Goal: Task Accomplishment & Management: Complete application form

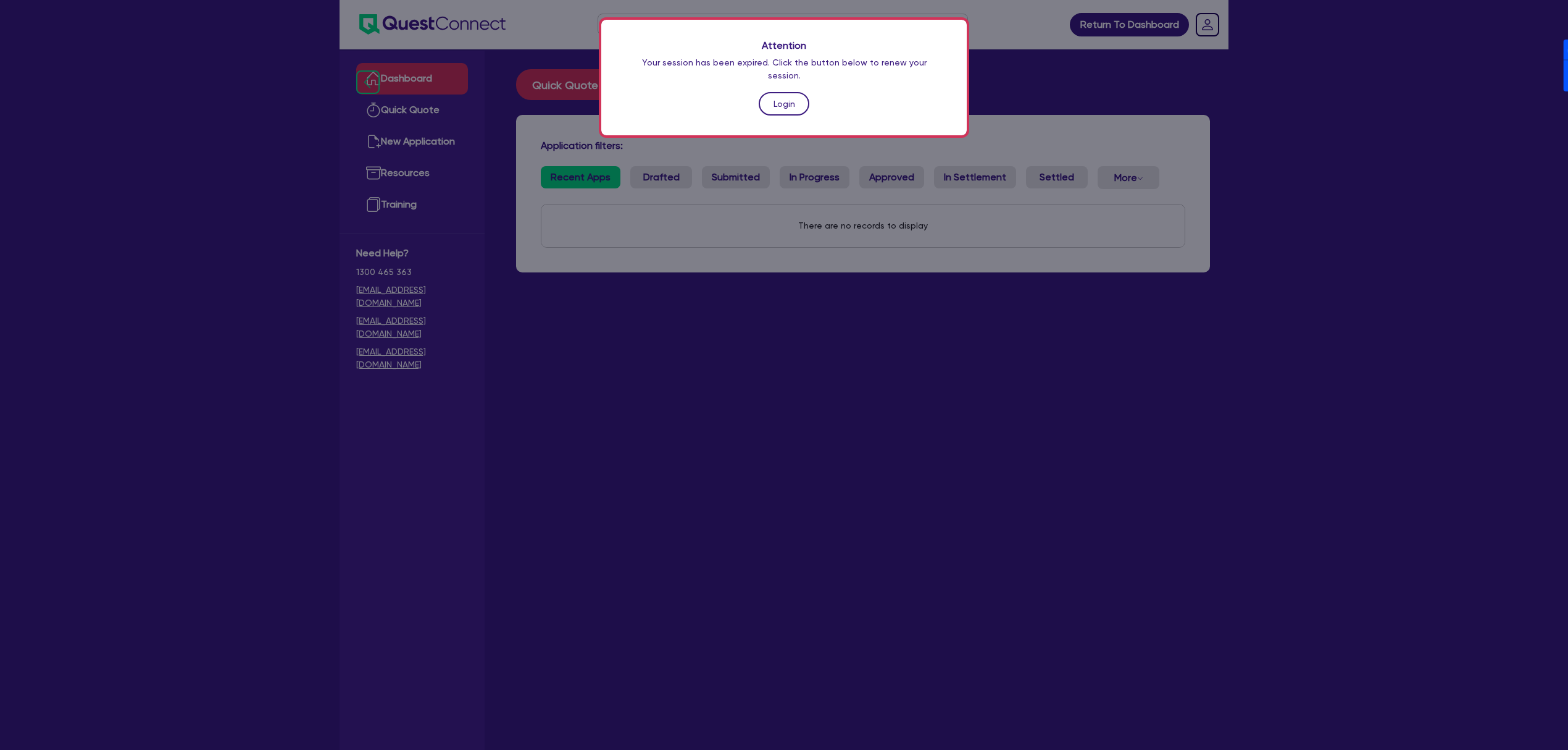
click at [788, 95] on link "Login" at bounding box center [784, 103] width 50 height 23
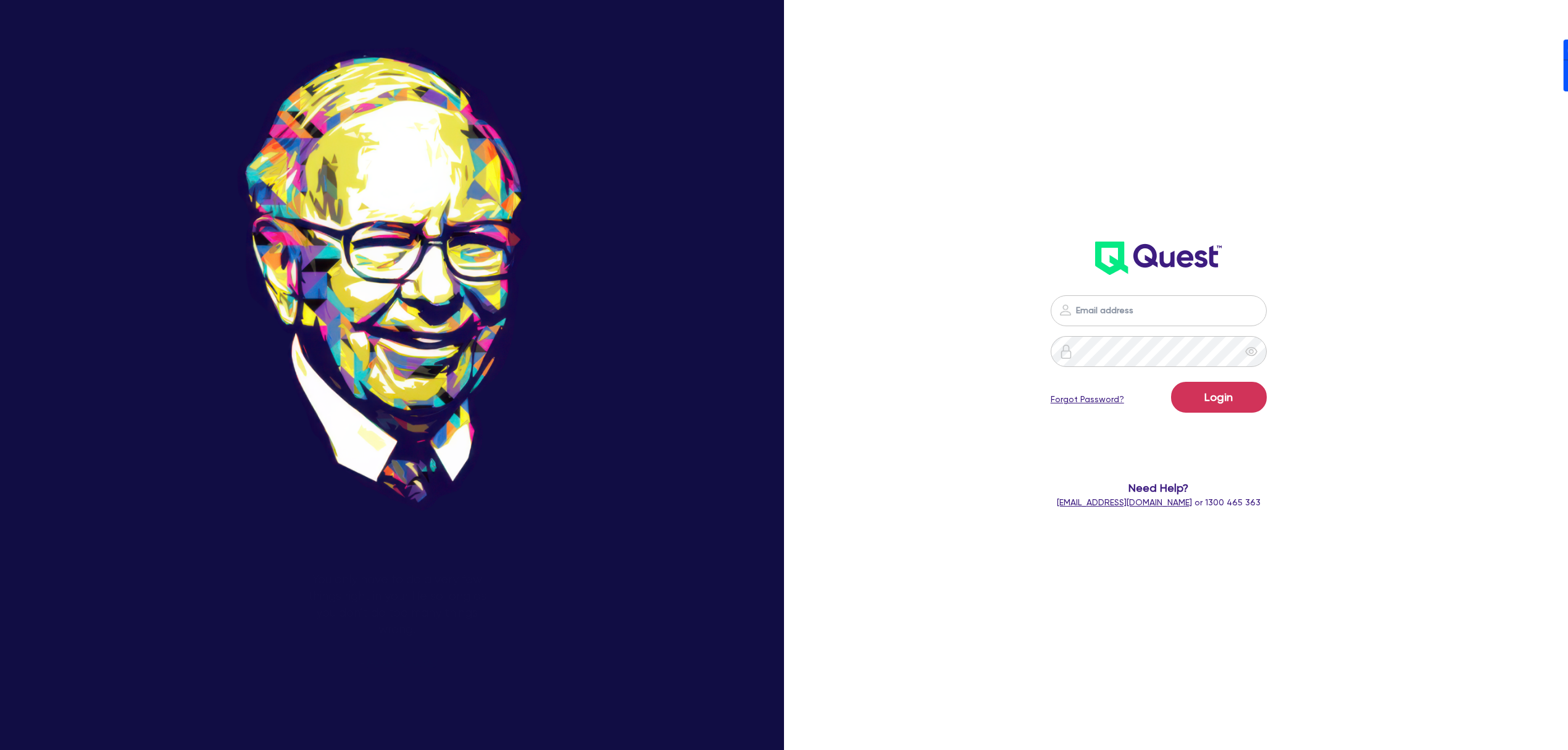
click at [0, 749] on nordpass-portal at bounding box center [0, 750] width 0 height 0
type input "[PERSON_NAME][EMAIL_ADDRESS][DOMAIN_NAME]"
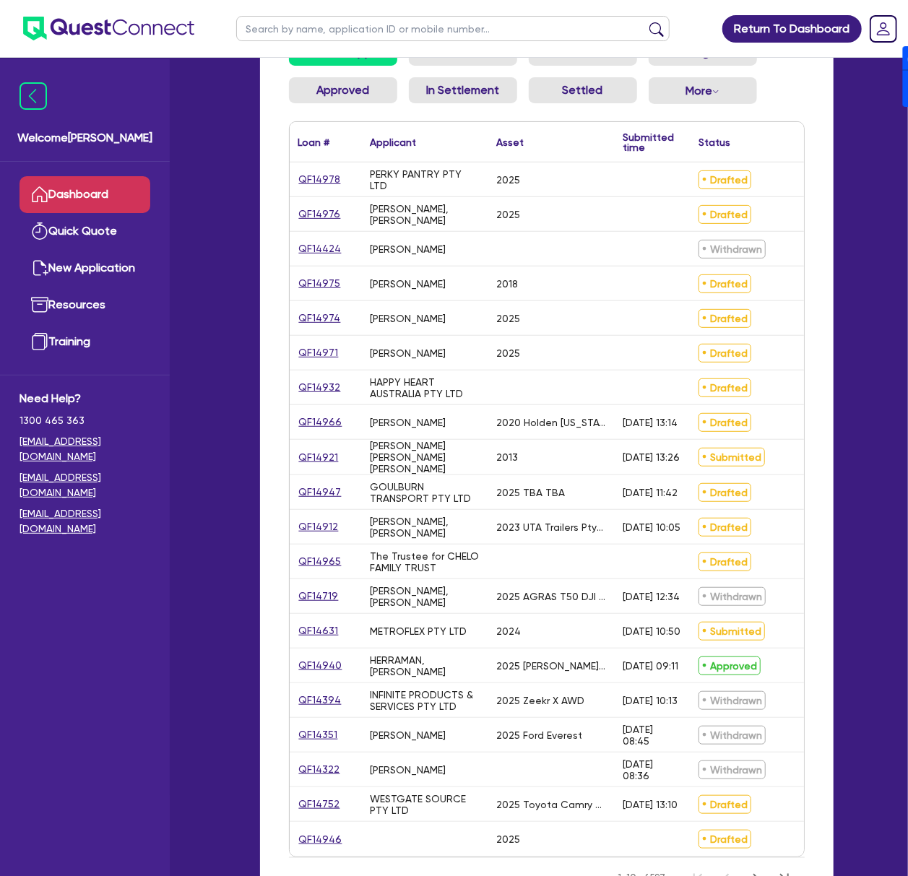
scroll to position [192, 0]
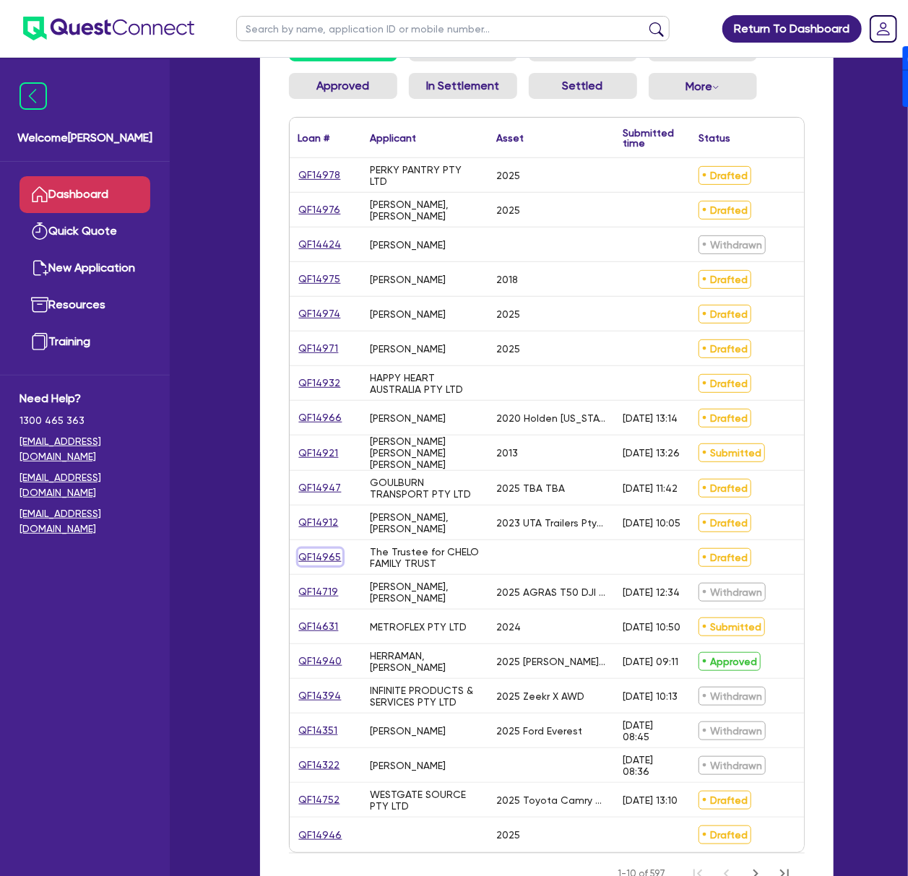
click at [305, 557] on link "QF14965" at bounding box center [320, 557] width 44 height 17
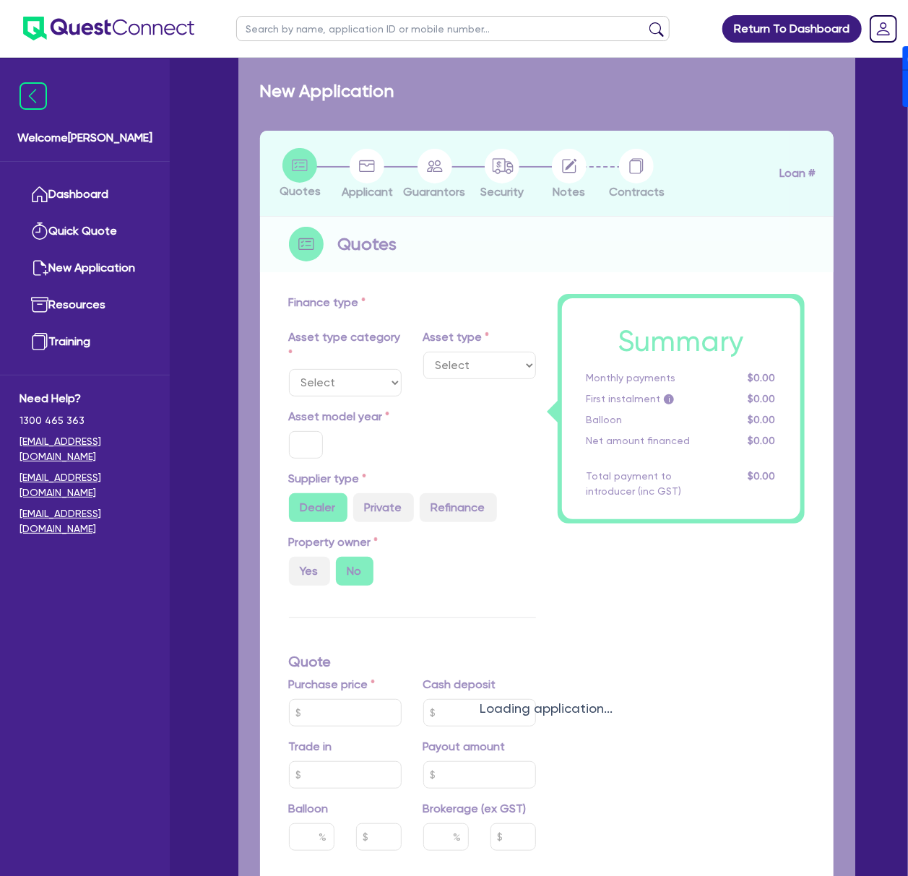
radio input "true"
type input "20,000"
type input "4"
type input "826.18"
type input "17"
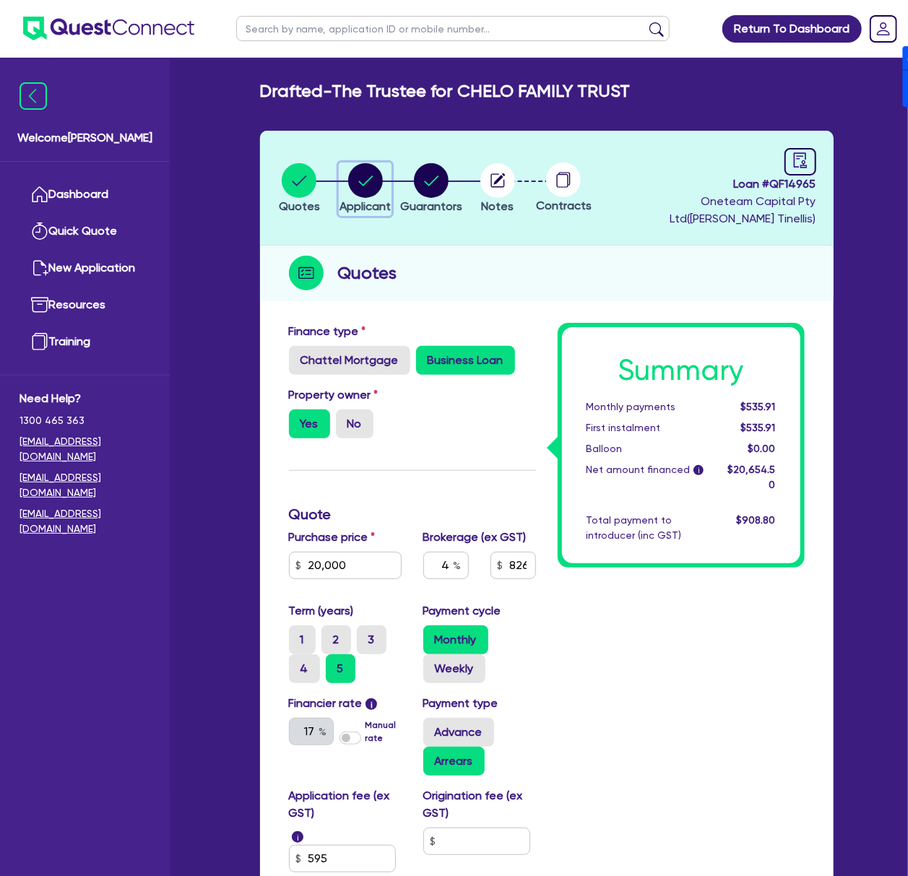
click at [374, 188] on circle "button" at bounding box center [365, 180] width 35 height 35
select select "TRUST"
select select "COMPANY"
select select "MANUFACTURING"
select select "PRINTING"
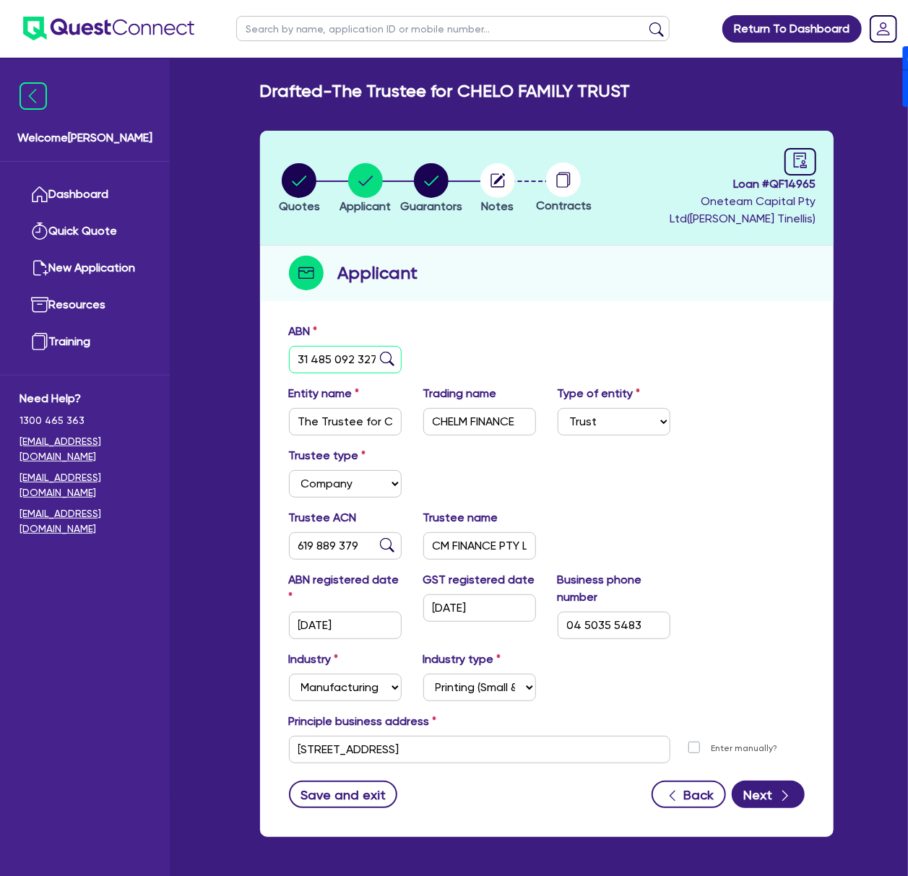
click at [337, 365] on input "31 485 092 327" at bounding box center [345, 359] width 113 height 27
click at [103, 186] on link "Dashboard" at bounding box center [84, 194] width 131 height 37
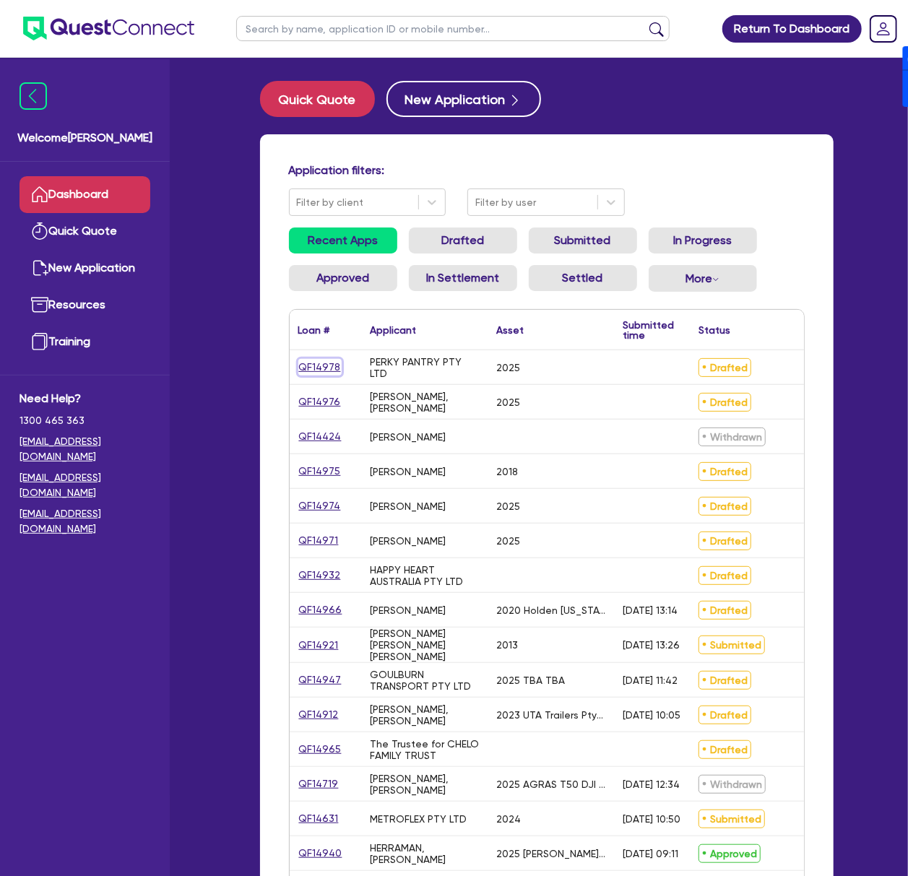
click at [302, 371] on link "QF14978" at bounding box center [319, 367] width 43 height 17
select select "CARS_AND_LIGHT_TRUCKS"
select select "PASSENGER_VEHICLES"
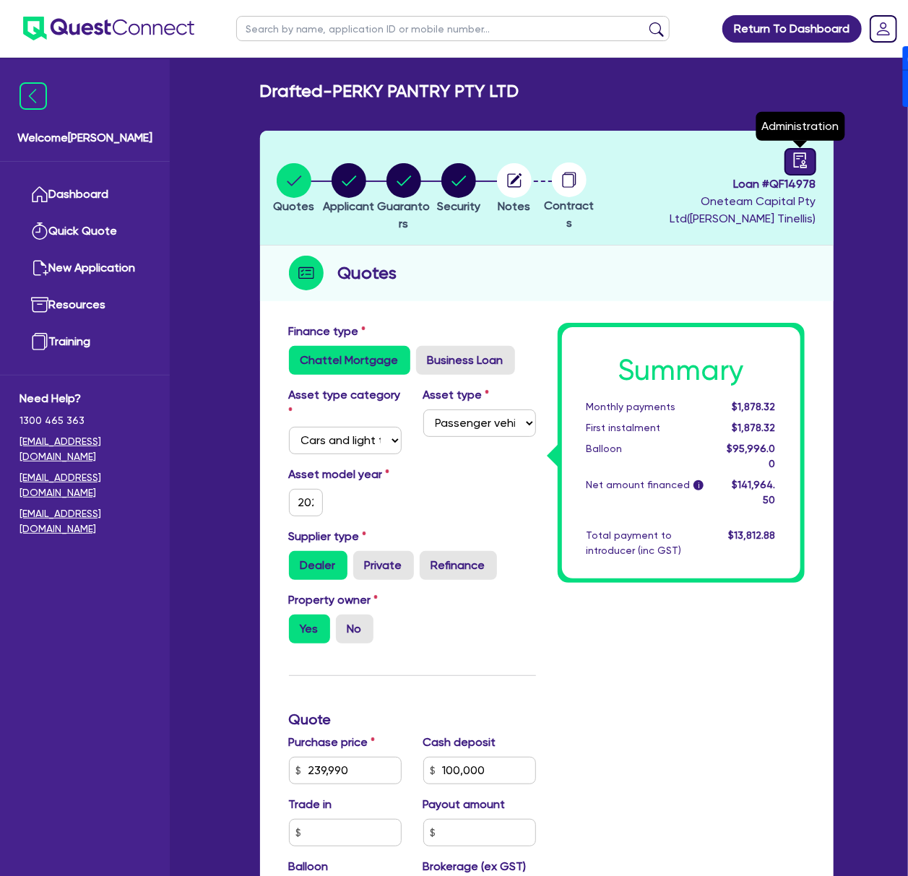
click at [794, 160] on icon "audit" at bounding box center [799, 159] width 13 height 15
select select "DRAFTED_NEW"
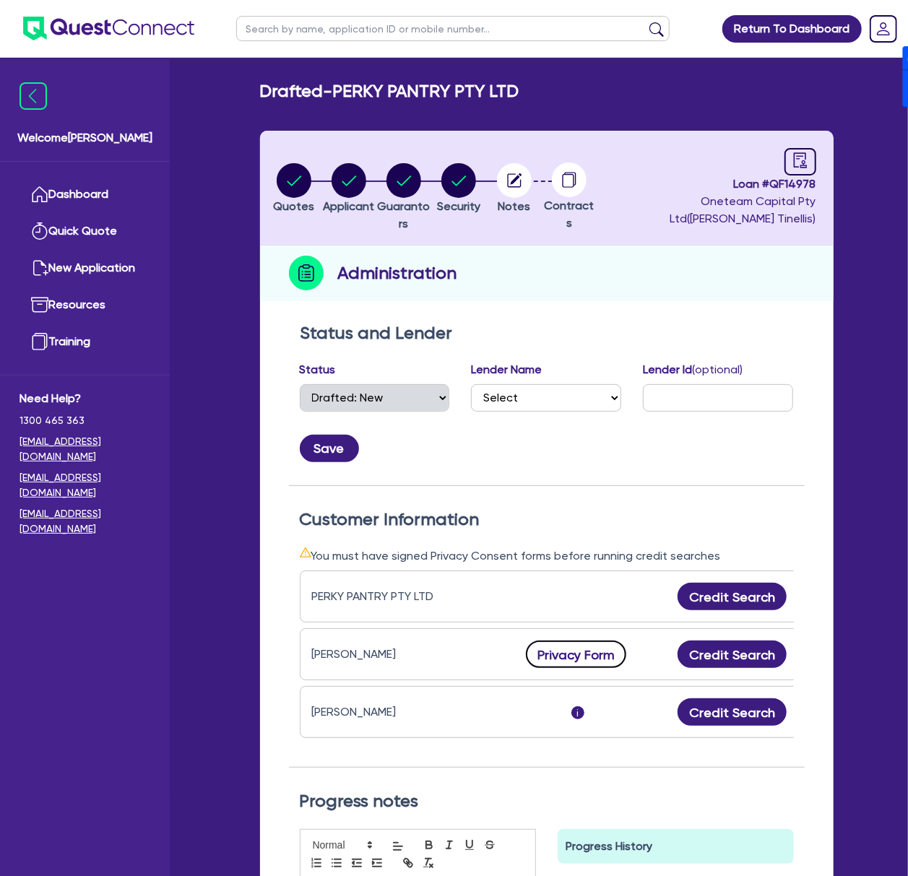
click at [586, 647] on button "Privacy Form" at bounding box center [576, 654] width 101 height 27
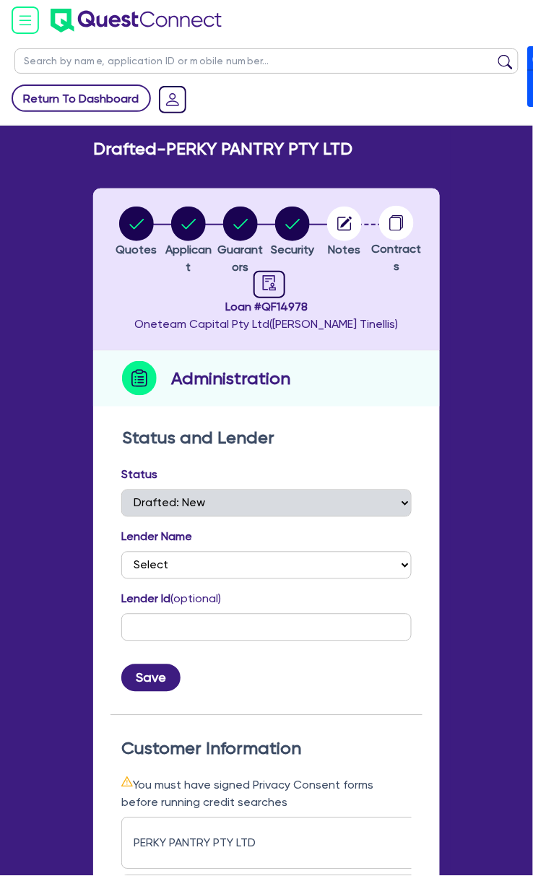
click at [98, 101] on link "Return To Dashboard" at bounding box center [81, 97] width 139 height 27
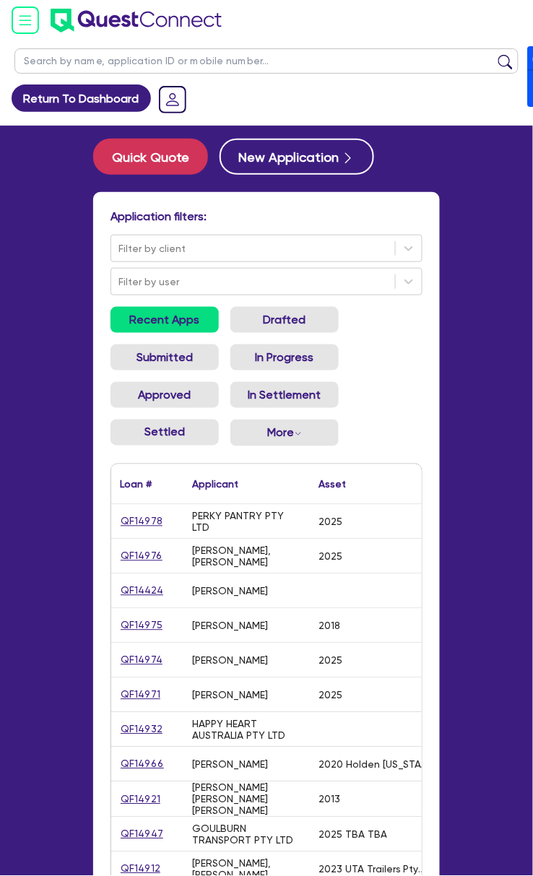
click at [274, 56] on input "text" at bounding box center [266, 60] width 504 height 25
type input "Jag"
click at [494, 54] on button "submit" at bounding box center [505, 64] width 23 height 20
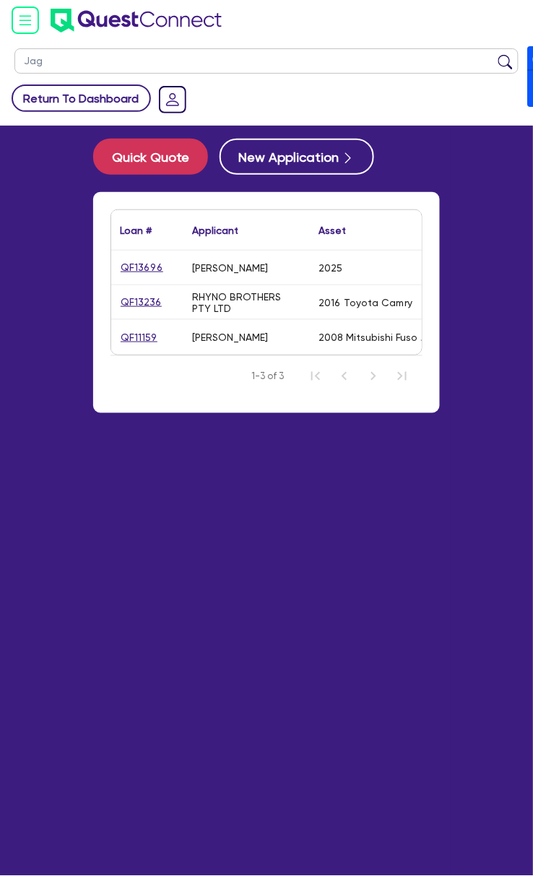
click at [56, 98] on link "Return To Dashboard" at bounding box center [81, 97] width 139 height 27
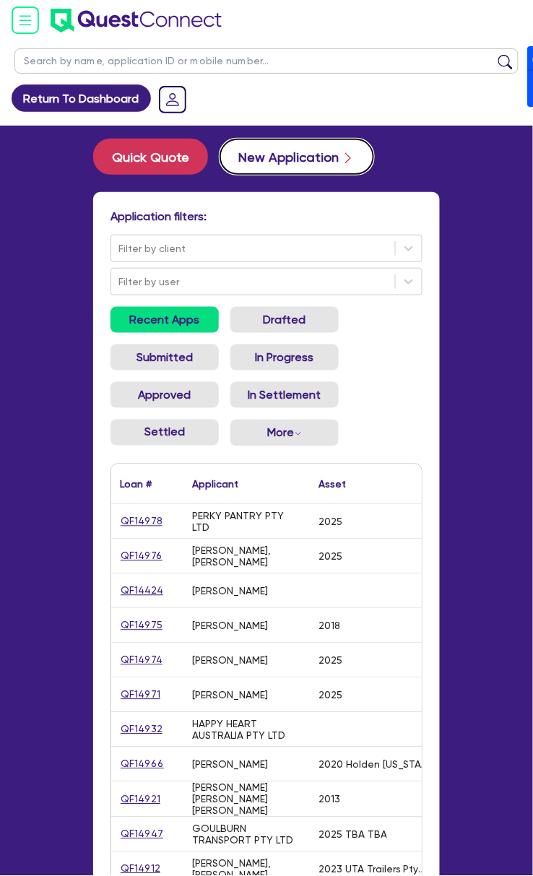
click at [296, 157] on button "New Application" at bounding box center [297, 157] width 155 height 36
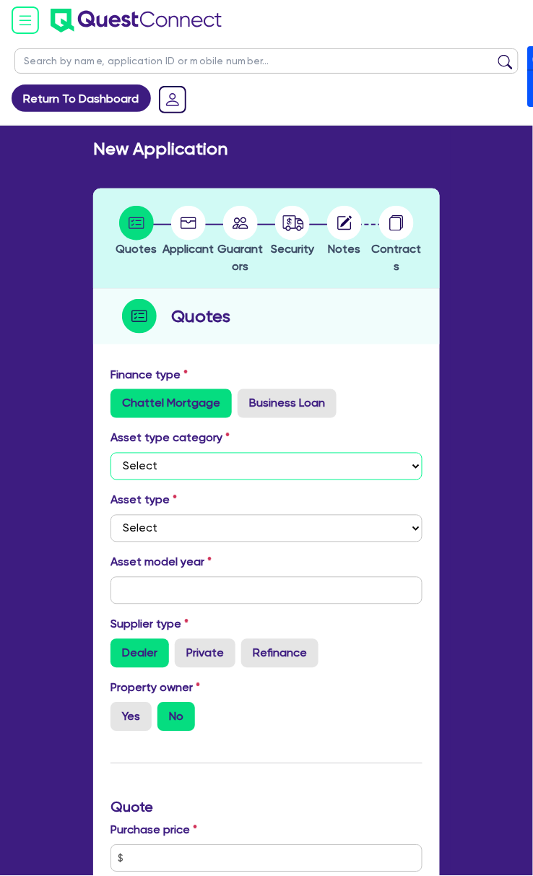
click at [224, 466] on select "Select Cars and light trucks Primary assets Secondary assets Tertiary assets" at bounding box center [266, 466] width 312 height 27
select select "CARS_AND_LIGHT_TRUCKS"
click at [110, 453] on select "Select Cars and light trucks Primary assets Secondary assets Tertiary assets" at bounding box center [266, 466] width 312 height 27
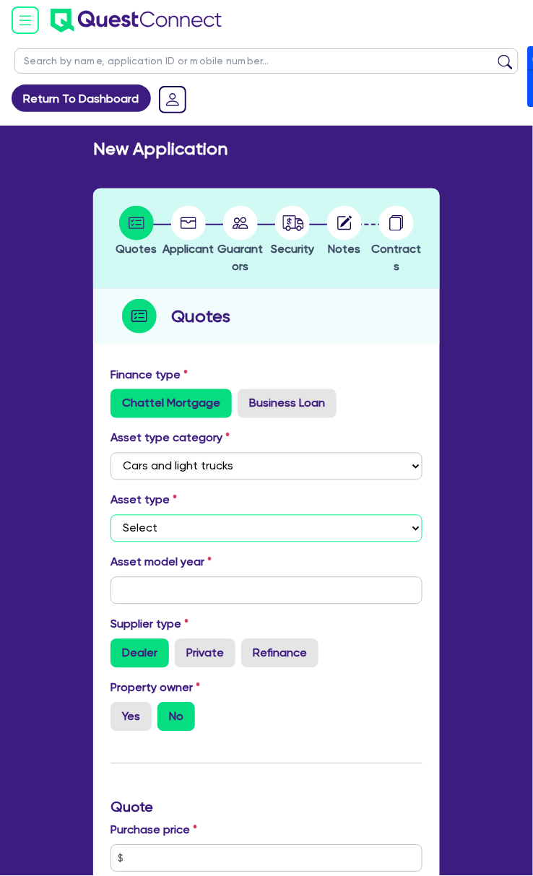
drag, startPoint x: 224, startPoint y: 521, endPoint x: 221, endPoint y: 534, distance: 14.0
click at [224, 521] on select "Select Passenger vehicles Vans and utes Light trucks up to 4.5 tonne" at bounding box center [266, 528] width 312 height 27
select select "PASSENGER_VEHICLES"
click at [110, 515] on select "Select Passenger vehicles Vans and utes Light trucks up to 4.5 tonne" at bounding box center [266, 528] width 312 height 27
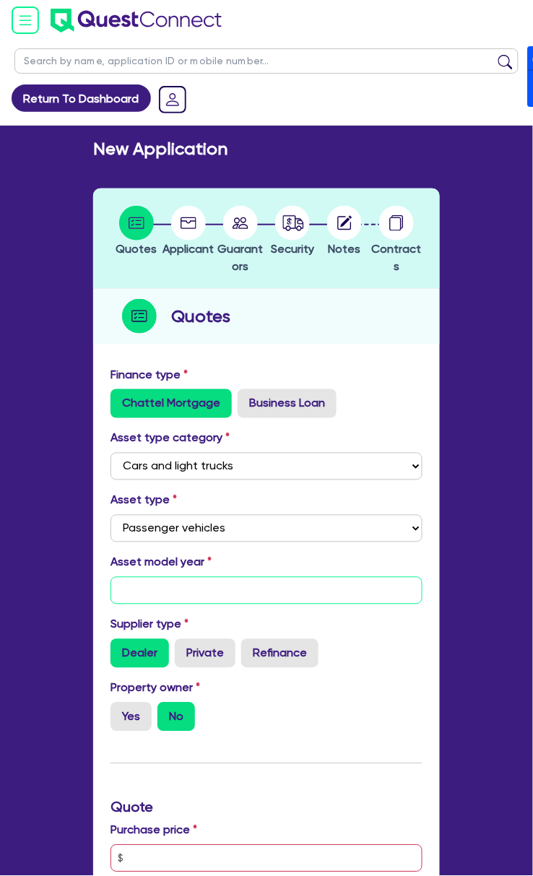
click at [186, 590] on input "text" at bounding box center [266, 590] width 312 height 27
type input "2020"
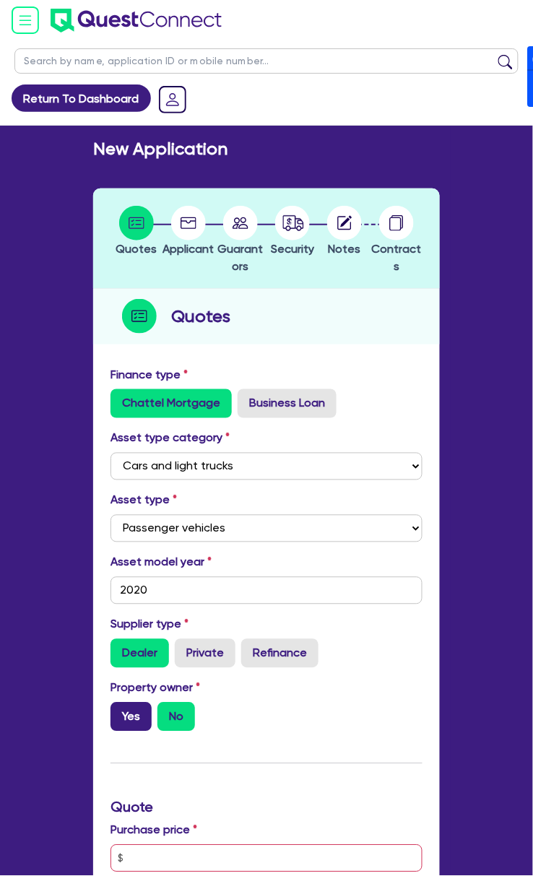
click at [142, 714] on label "Yes" at bounding box center [130, 717] width 41 height 29
click at [120, 712] on input "Yes" at bounding box center [114, 707] width 9 height 9
radio input "true"
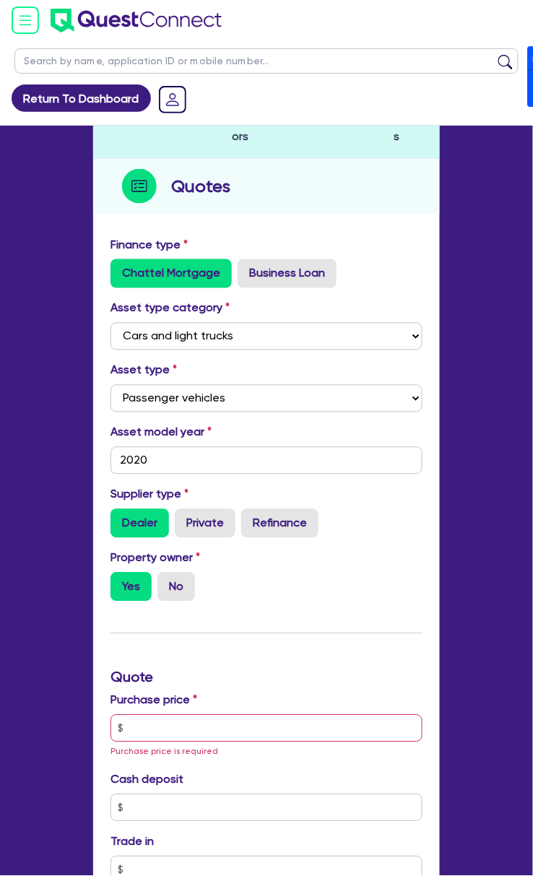
scroll to position [192, 0]
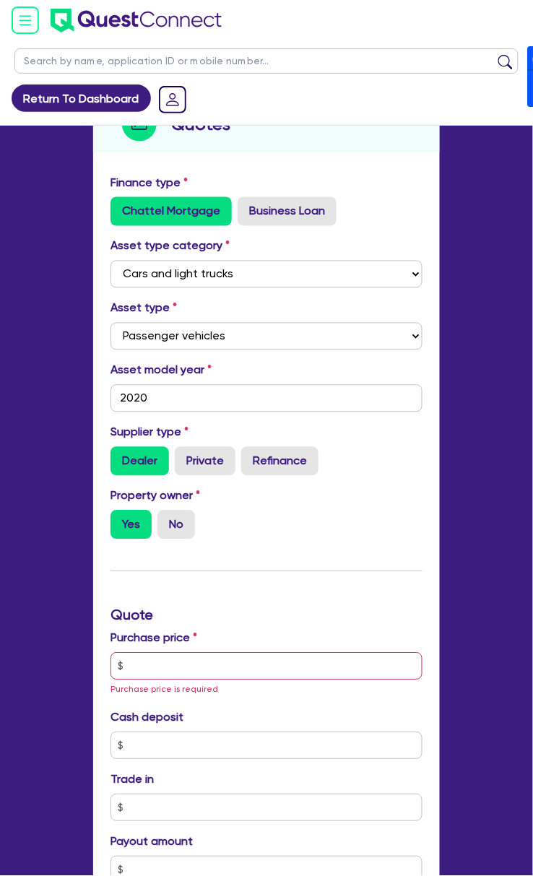
click at [209, 650] on div "Purchase price Purchase price is required" at bounding box center [267, 664] width 334 height 68
click at [238, 670] on input "text" at bounding box center [266, 666] width 312 height 27
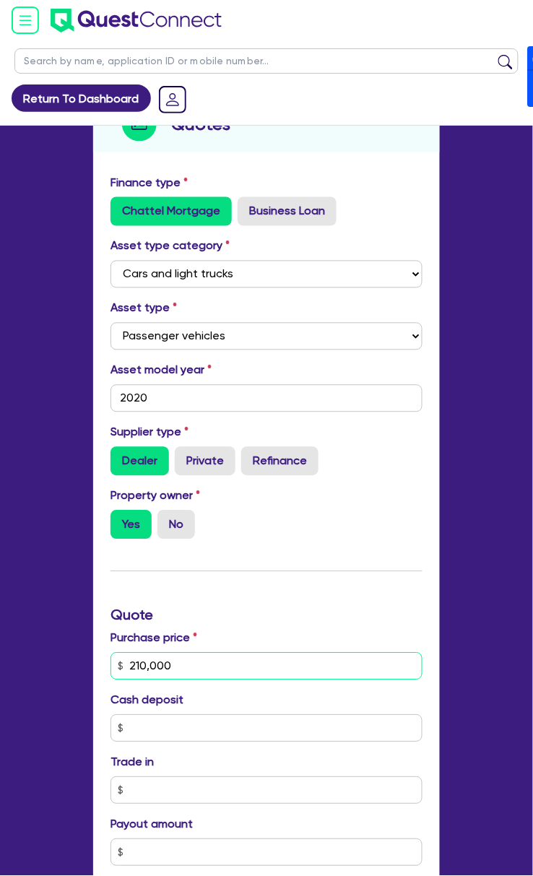
type input "210,000"
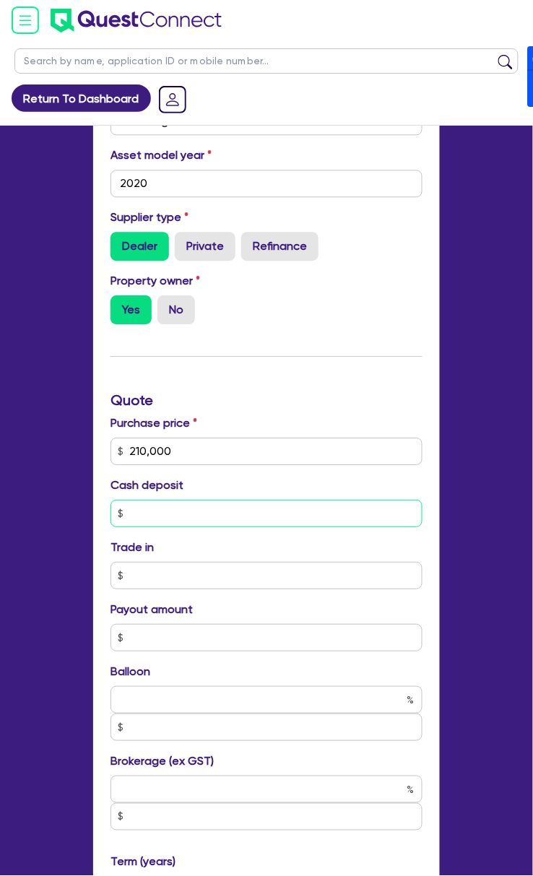
scroll to position [481, 0]
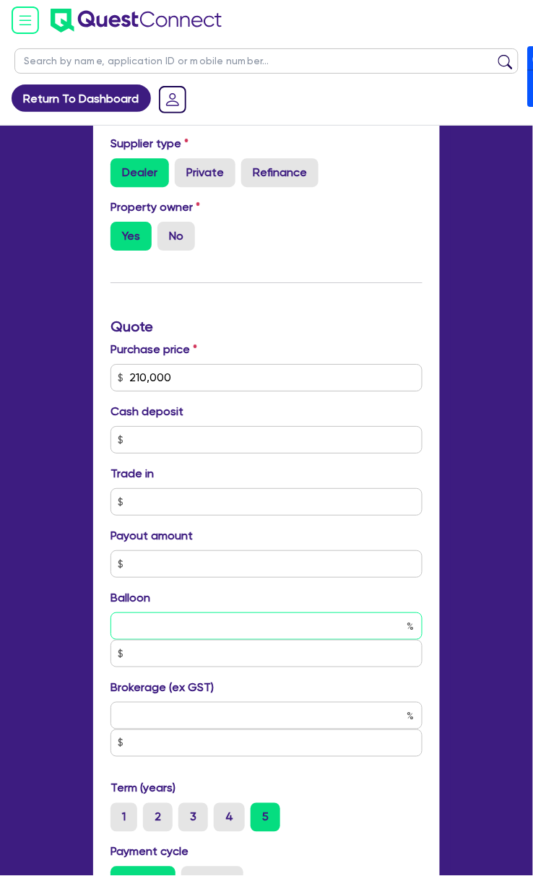
click at [200, 619] on input "text" at bounding box center [266, 625] width 312 height 27
type input "30"
click at [212, 708] on input "text" at bounding box center [266, 715] width 312 height 27
type input "4"
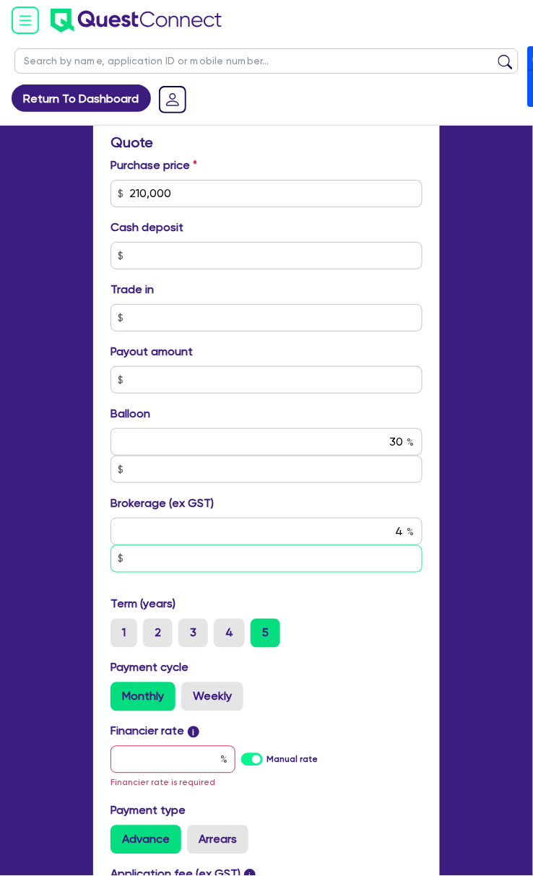
scroll to position [770, 0]
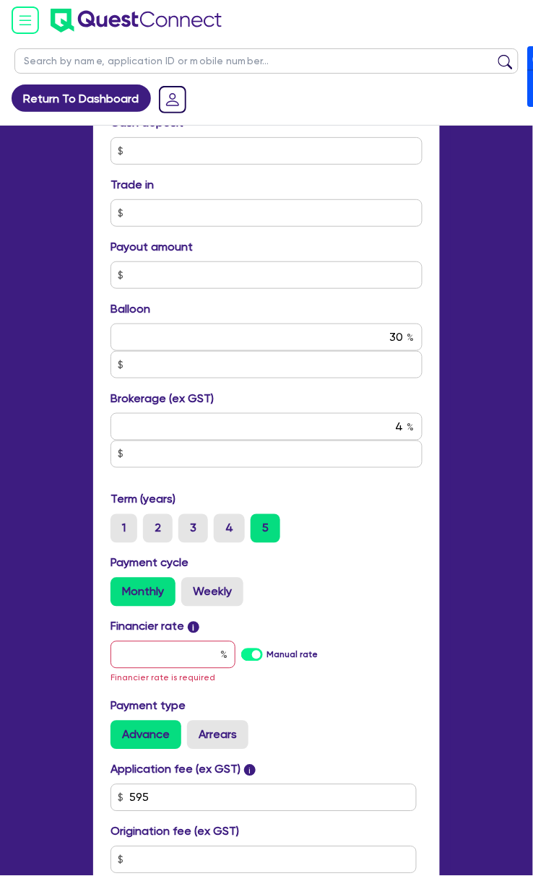
click at [266, 656] on label "Manual rate" at bounding box center [291, 654] width 51 height 13
click at [0, 0] on input "Manual rate" at bounding box center [0, 0] width 0 height 0
type input "63,000"
type input "8,426.18"
type input "17"
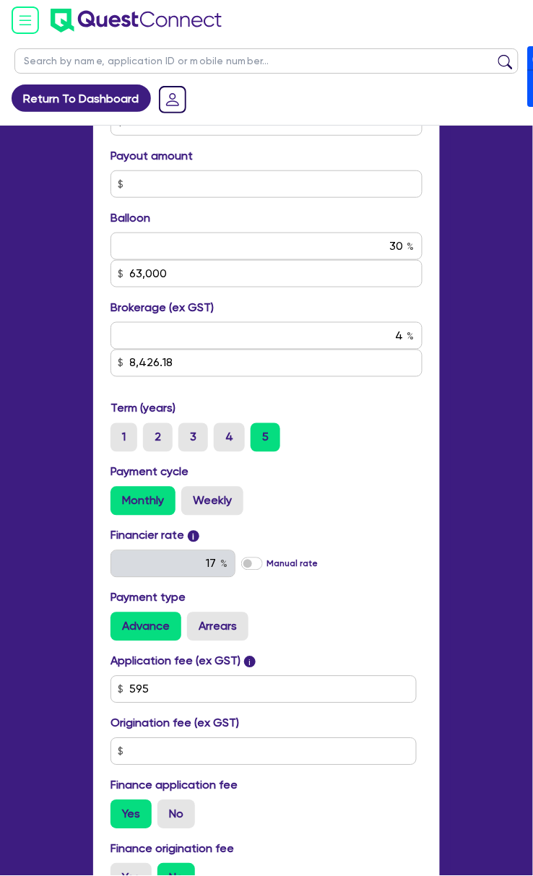
scroll to position [867, 0]
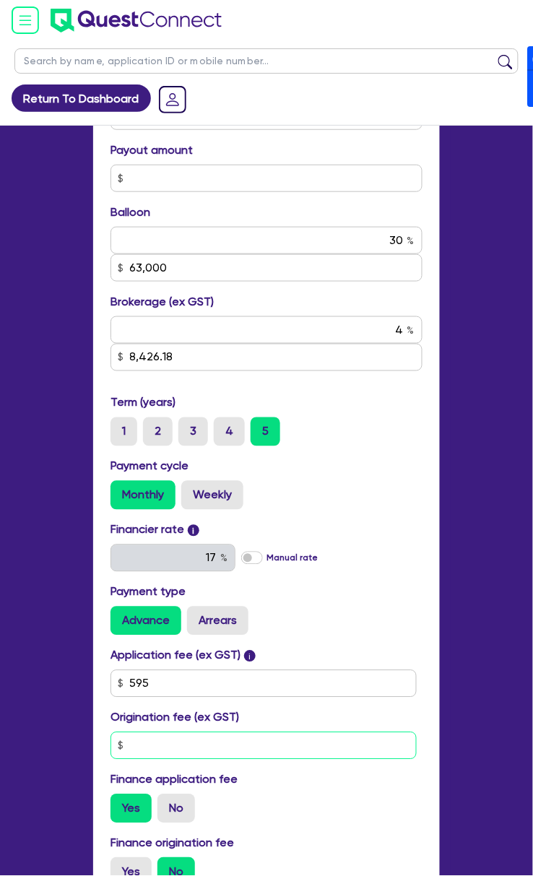
click at [180, 755] on input "text" at bounding box center [263, 745] width 306 height 27
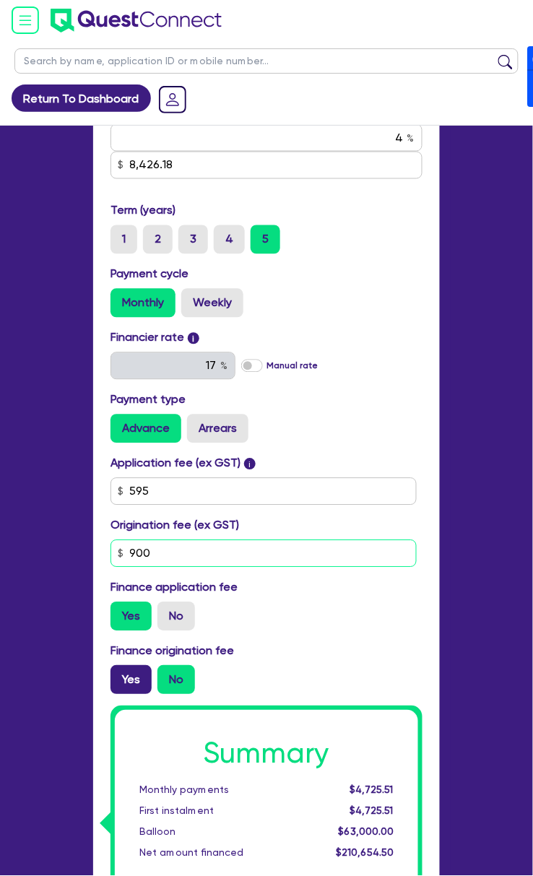
type input "900"
type input "63,000"
type input "8,426.18"
type input "63,000"
type input "8,426.18"
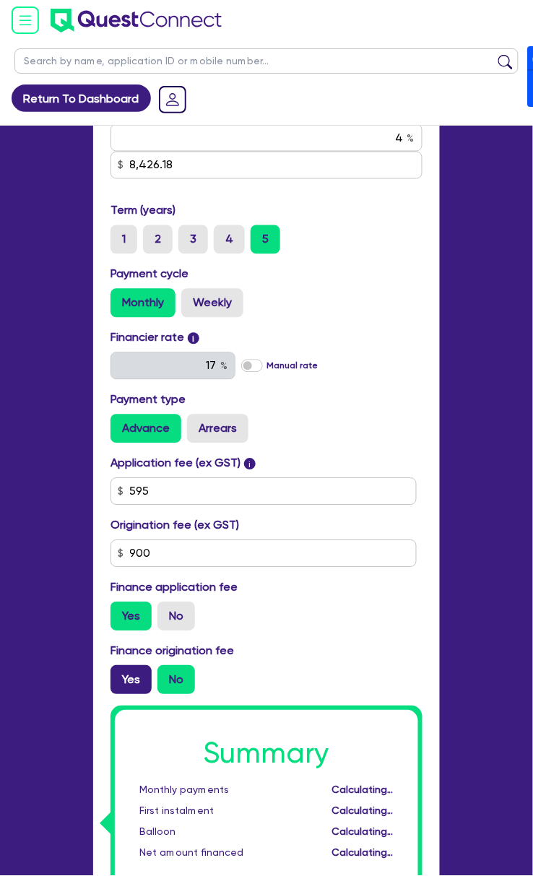
click at [129, 668] on label "Yes" at bounding box center [130, 680] width 41 height 29
click at [120, 668] on input "Yes" at bounding box center [114, 670] width 9 height 9
radio input "true"
type input "63,000"
type input "8,426.18"
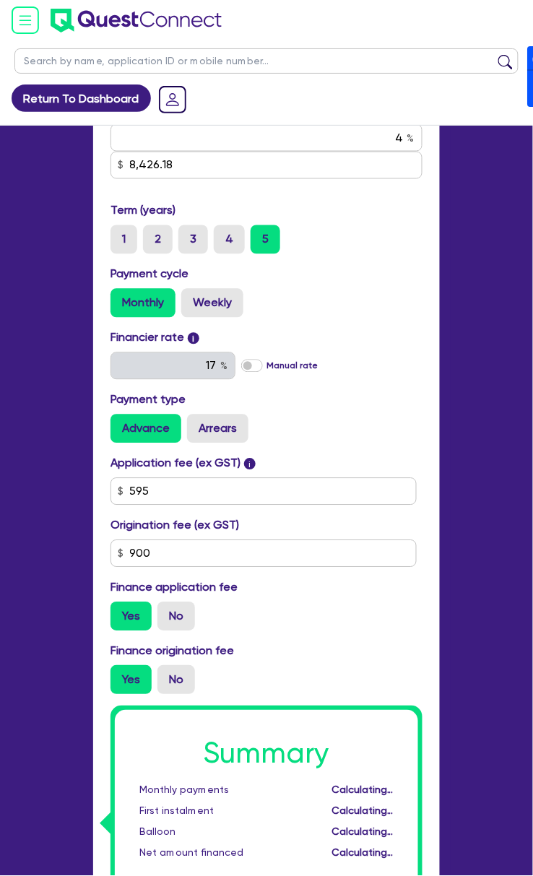
type input "63,000"
type input "8,465.78"
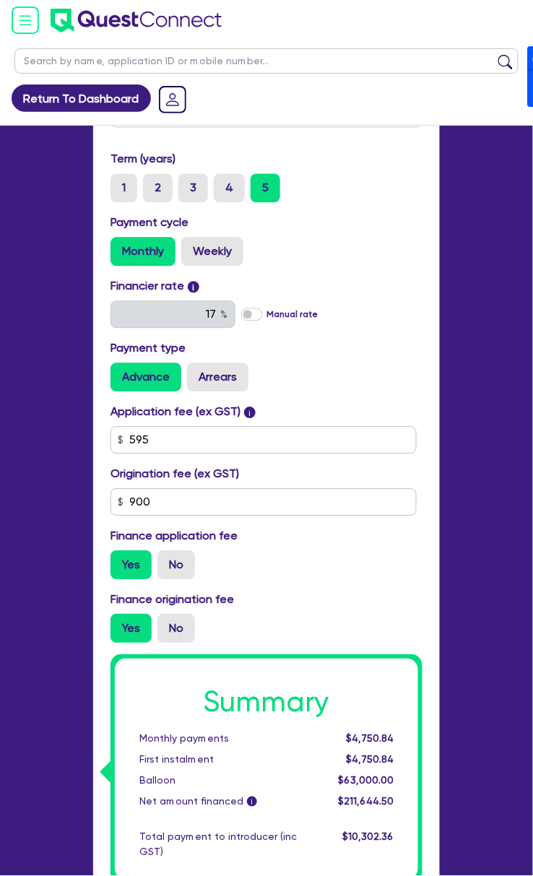
scroll to position [1283, 0]
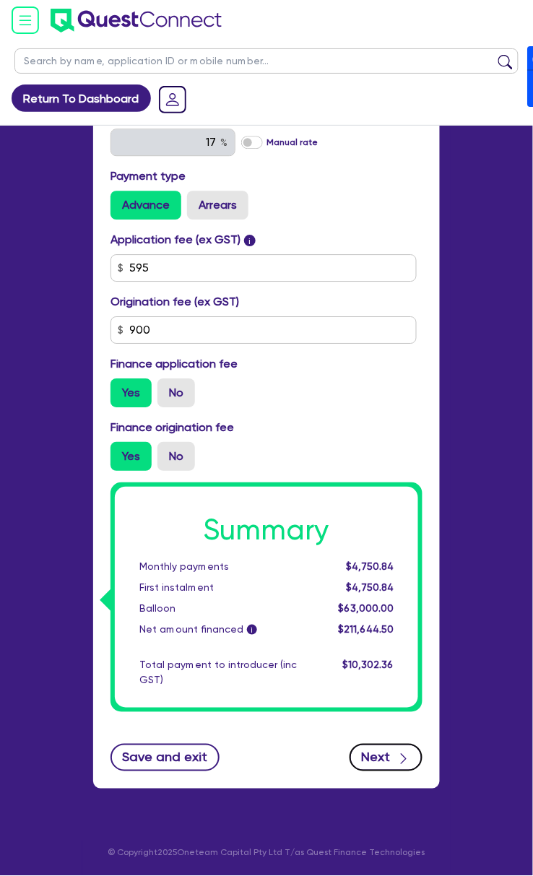
click at [382, 764] on button "Next" at bounding box center [386, 757] width 73 height 27
type input "63,000"
type input "8,465.78"
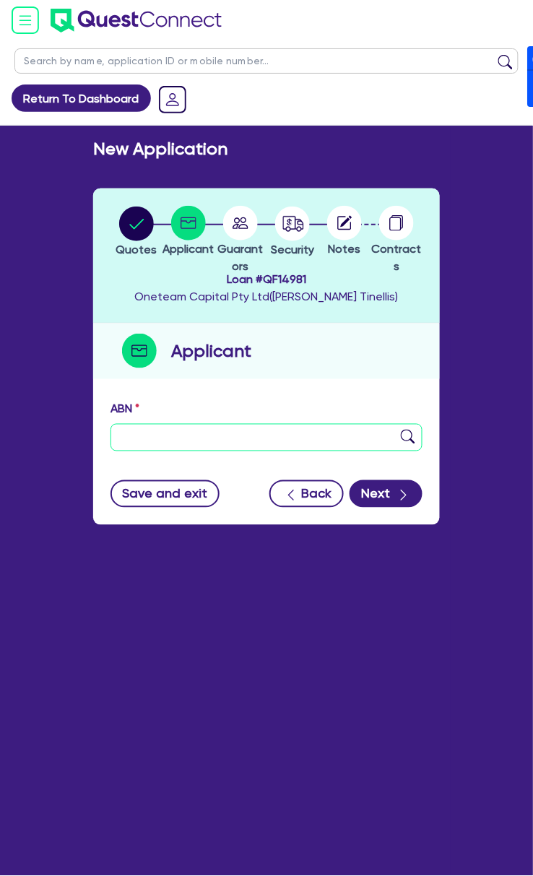
click at [174, 437] on input "text" at bounding box center [266, 437] width 312 height 27
click at [257, 433] on input "text" at bounding box center [266, 437] width 312 height 27
paste input "81 641 882 653"
type input "81 641 882 653"
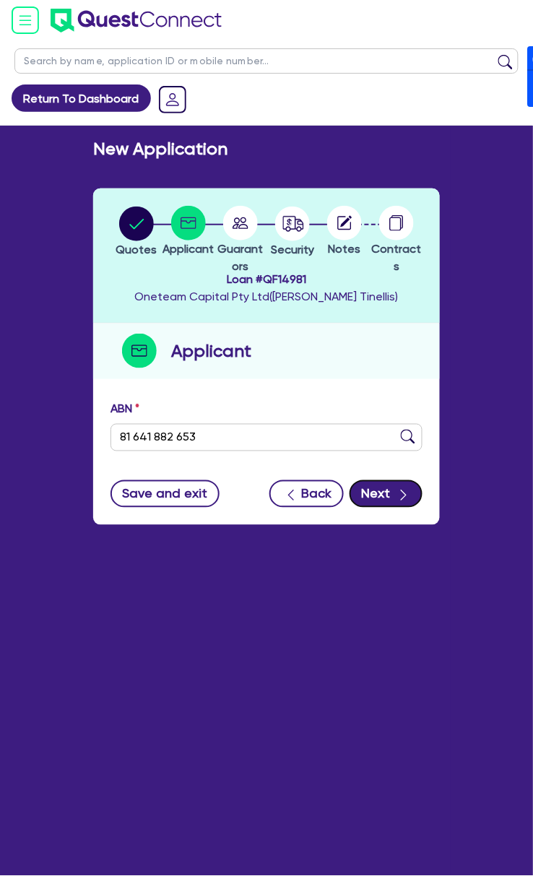
drag, startPoint x: 416, startPoint y: 495, endPoint x: 337, endPoint y: 506, distance: 80.2
click at [415, 495] on button "Next" at bounding box center [386, 493] width 73 height 27
type input "JAG BUILDERS PTY LTD"
type input "ZAYRA CONSTRUCTION GROUP"
select select "COMPANY"
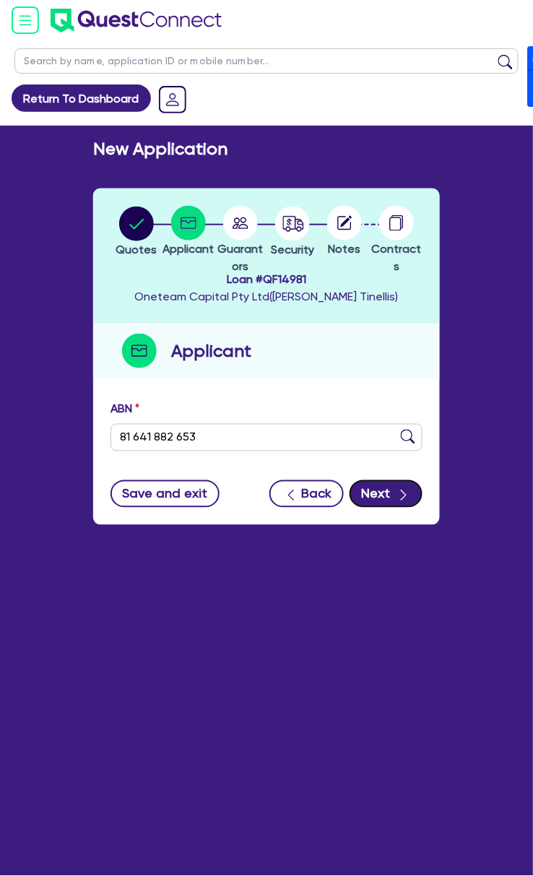
type input "[DATE]"
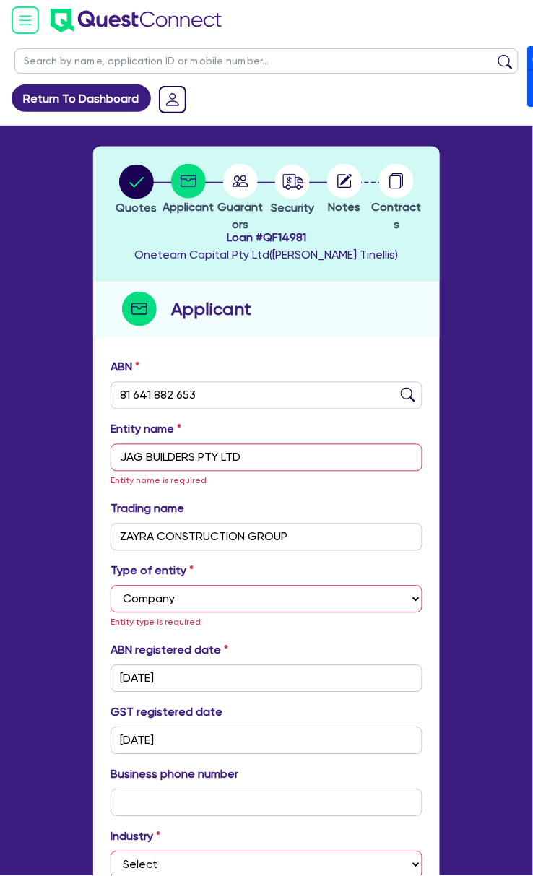
scroll to position [192, 0]
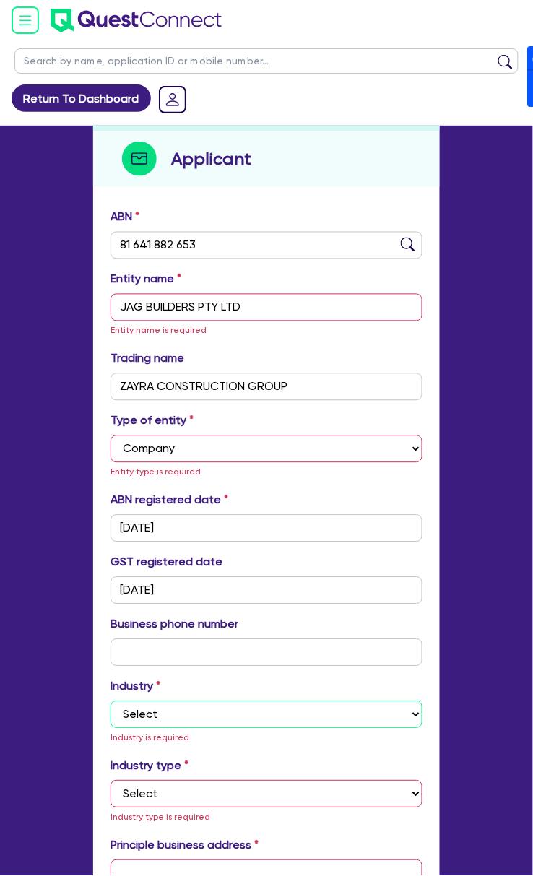
drag, startPoint x: 198, startPoint y: 711, endPoint x: 191, endPoint y: 729, distance: 18.8
click at [198, 711] on select "Select Accomodation & Food Services Administrative & Support Services Agricultu…" at bounding box center [266, 714] width 312 height 27
select select "BUILDING_CONSTRUCTION"
click at [110, 701] on select "Select Accomodation & Food Services Administrative & Support Services Agricultu…" at bounding box center [266, 714] width 312 height 27
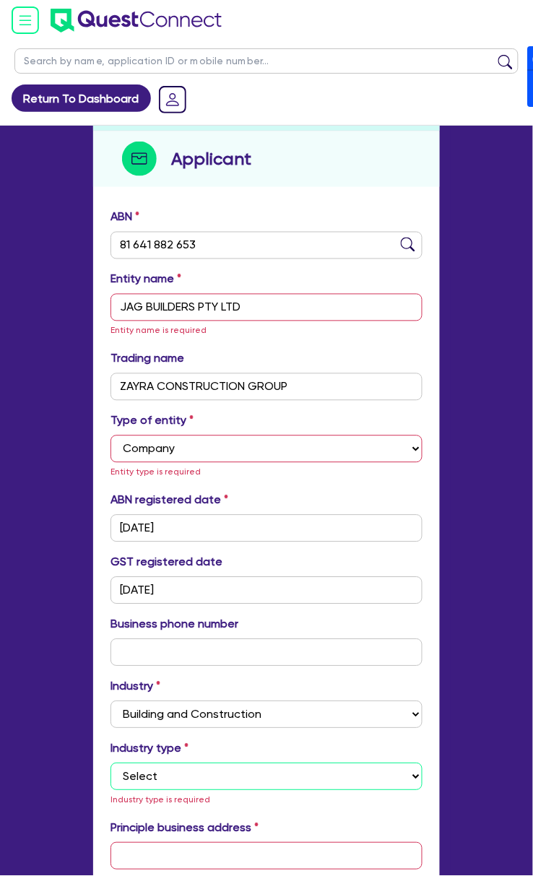
click at [218, 783] on select "Select Trades People Providing Services Direct to Consumers Trades People Provi…" at bounding box center [266, 776] width 312 height 27
select select "TRADES_SERVICES_CONSUMERS"
click at [110, 763] on select "Select Trades People Providing Services Direct to Consumers Trades People Provi…" at bounding box center [266, 776] width 312 height 27
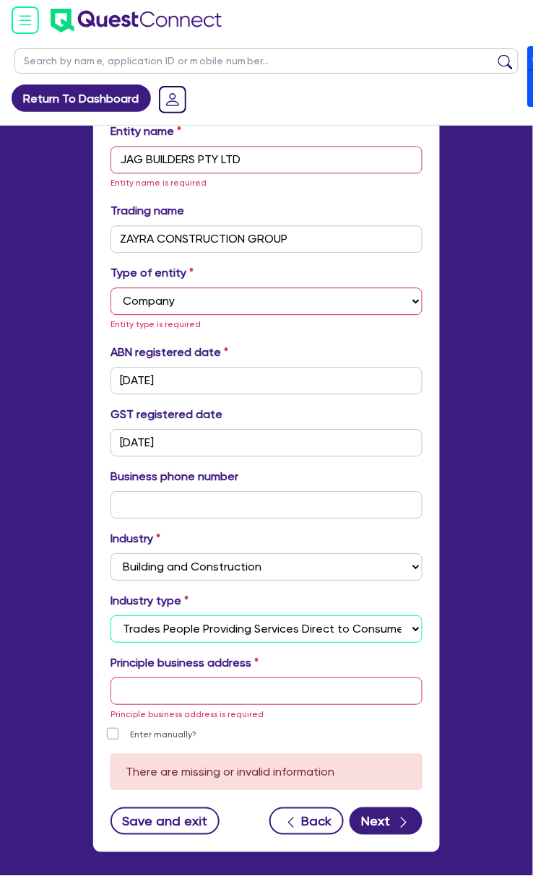
scroll to position [385, 0]
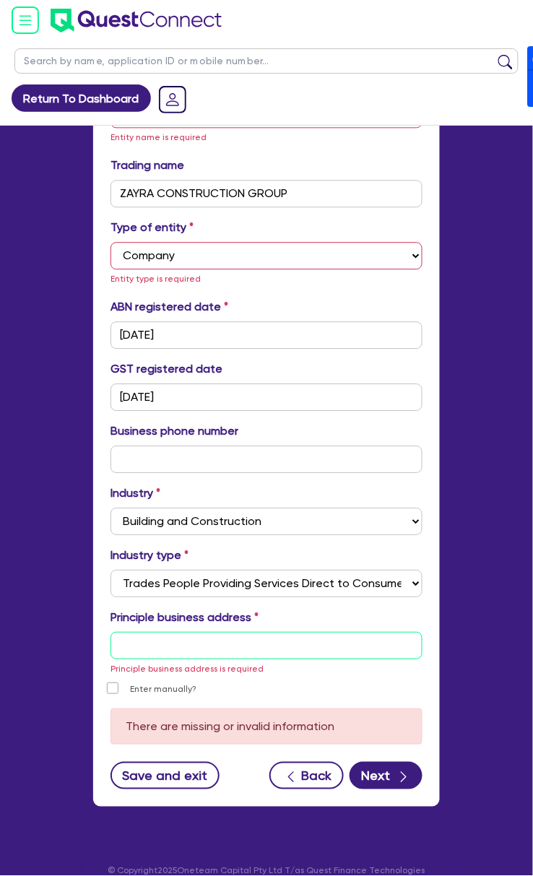
drag, startPoint x: 209, startPoint y: 640, endPoint x: 209, endPoint y: 659, distance: 19.5
click at [209, 639] on input "text" at bounding box center [266, 646] width 312 height 27
type input "[STREET_ADDRESS]"
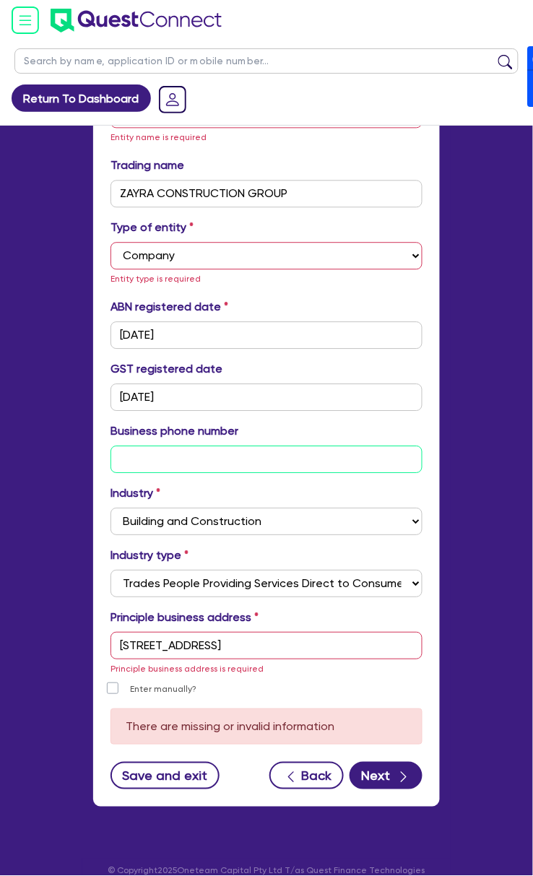
type input "04 5035 5483"
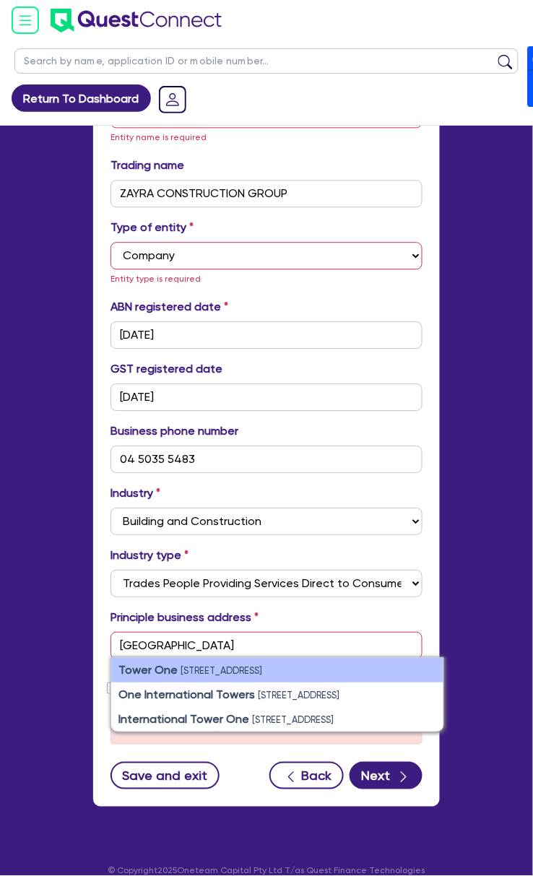
click at [188, 664] on li "Tower One [STREET_ADDRESS]" at bounding box center [277, 671] width 332 height 25
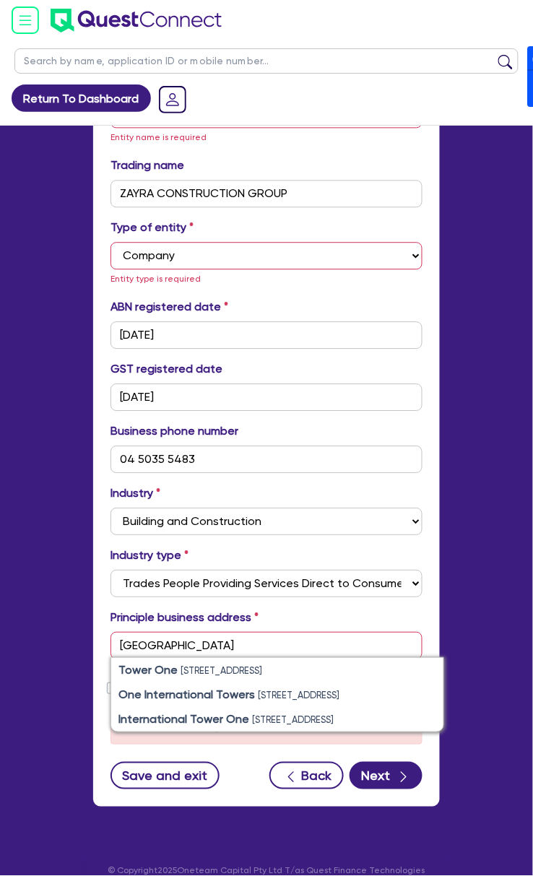
type input "[STREET_ADDRESS]"
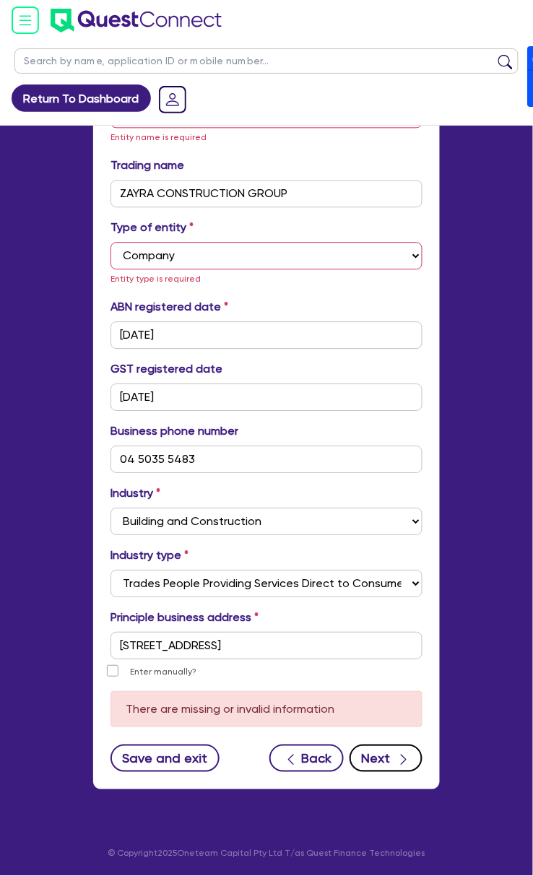
click at [397, 766] on icon "button" at bounding box center [403, 760] width 14 height 14
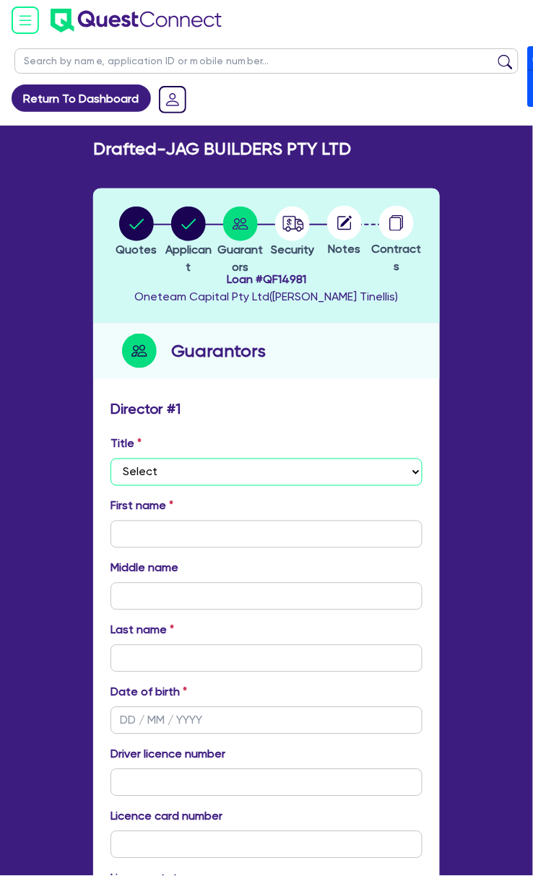
click at [191, 472] on select "Select Mr Mrs Ms Miss Dr" at bounding box center [266, 472] width 312 height 27
select select "MR"
click at [110, 459] on select "Select Mr Mrs Ms Miss Dr" at bounding box center [266, 472] width 312 height 27
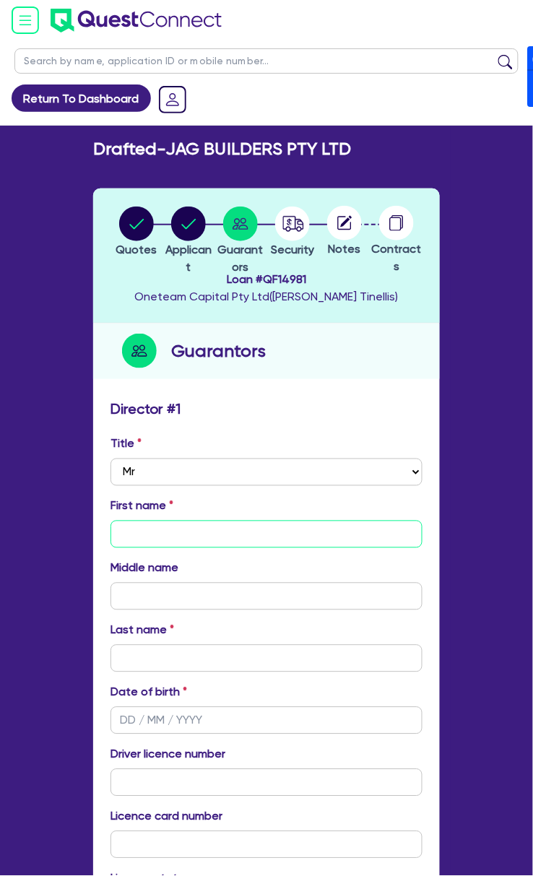
click at [154, 542] on input "text" at bounding box center [266, 534] width 312 height 27
type input "Jag"
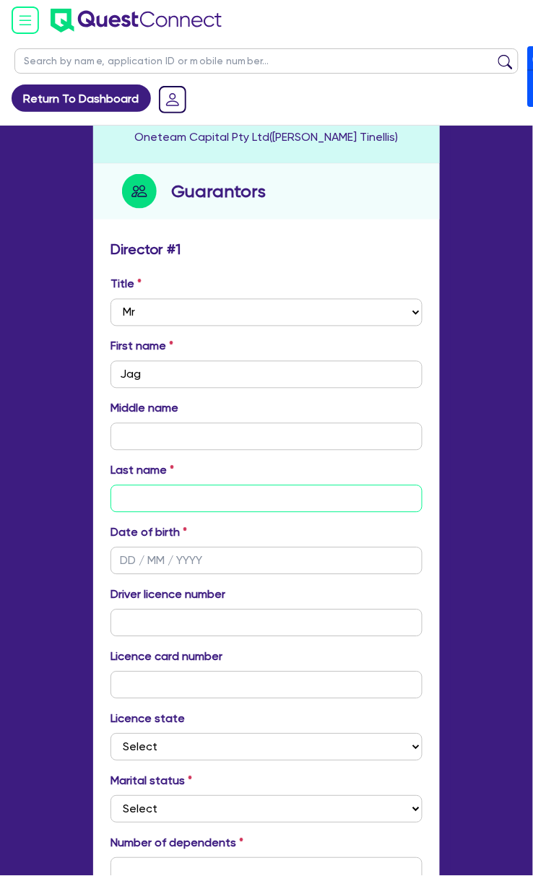
scroll to position [192, 0]
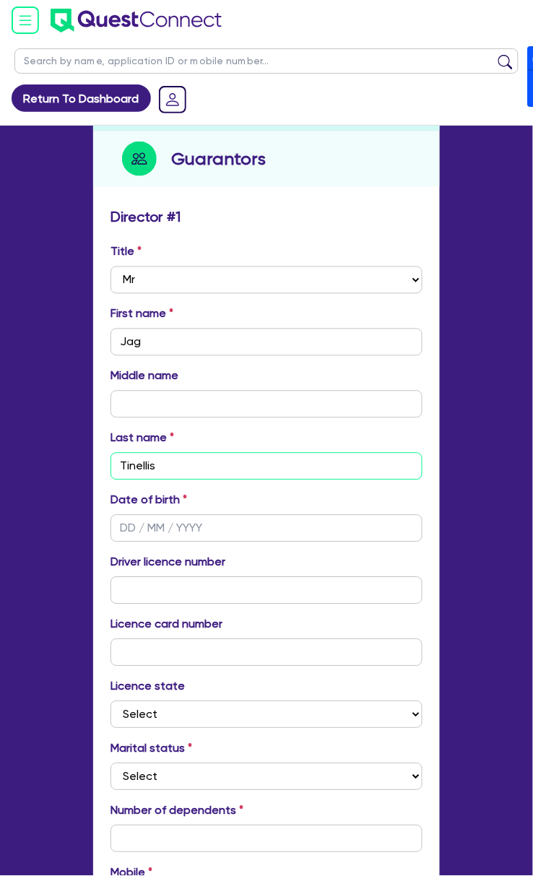
type input "Tinellis"
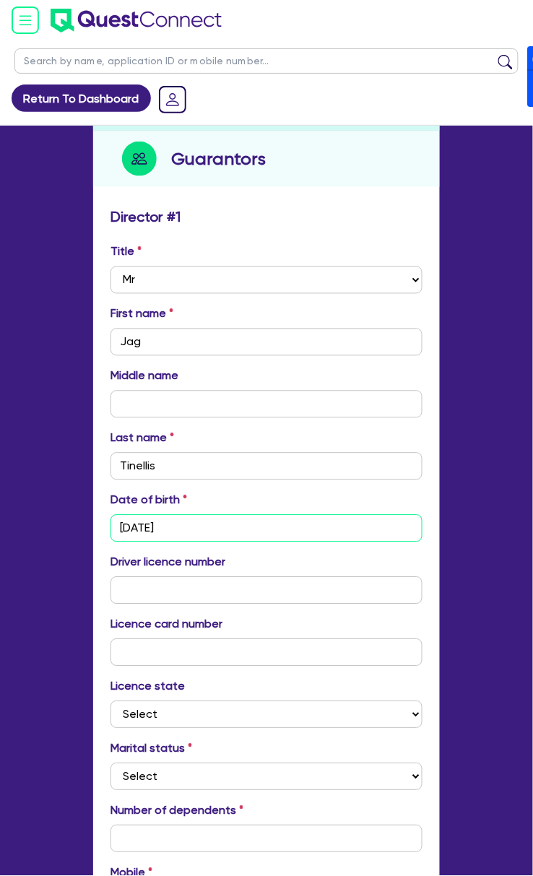
type input "[DATE]"
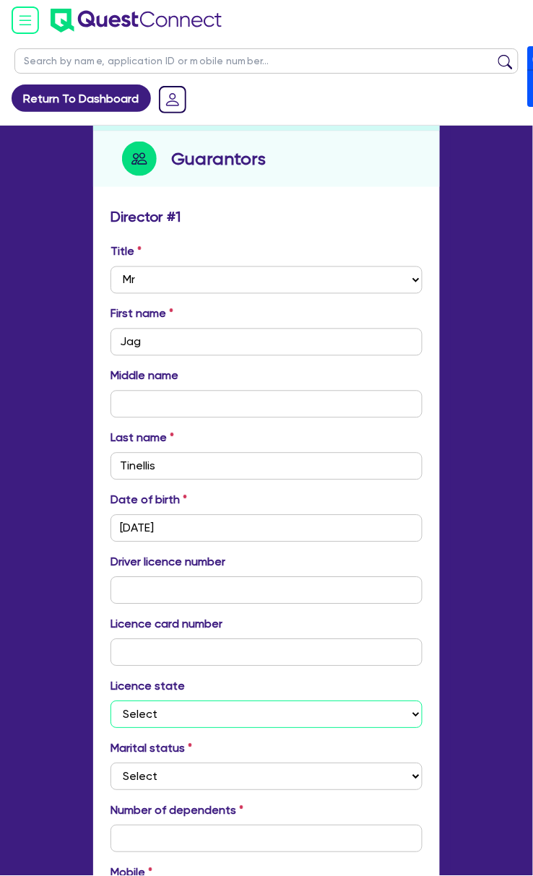
select select "[GEOGRAPHIC_DATA]"
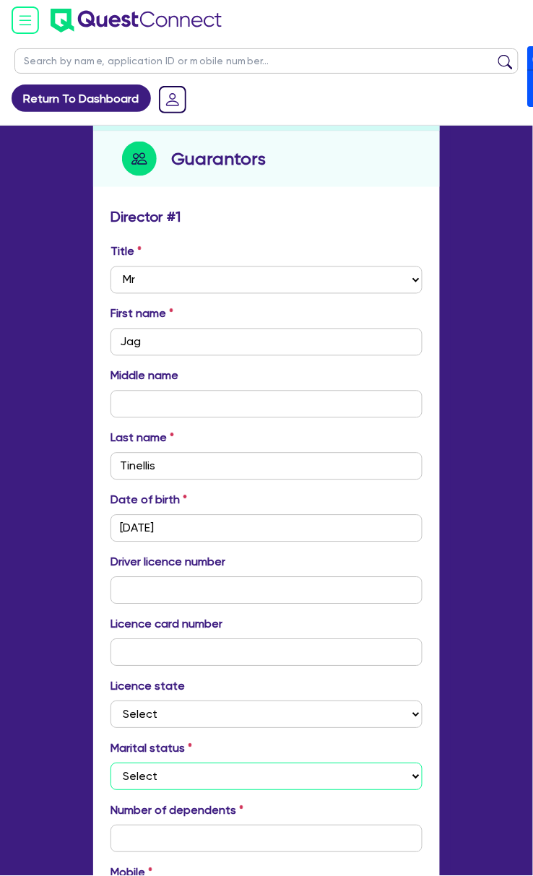
select select "SINGLE"
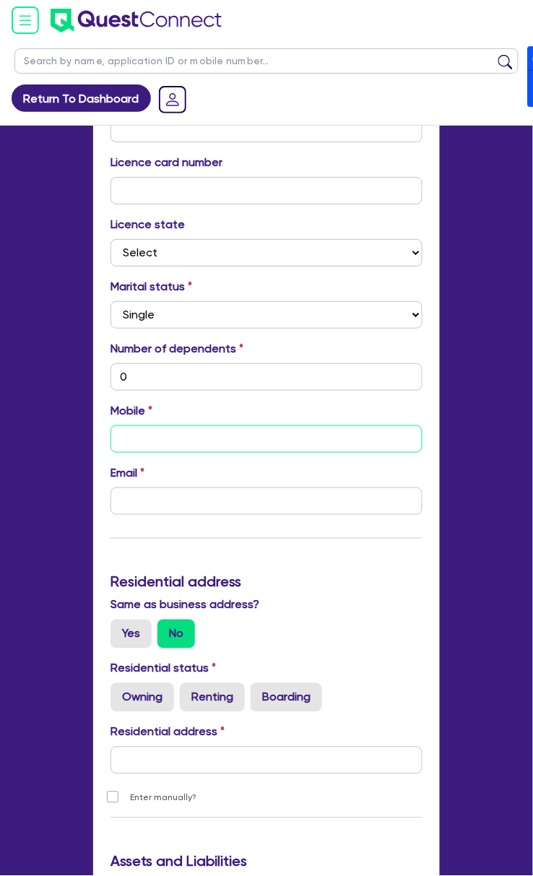
type input "0"
type input "04"
type input "0"
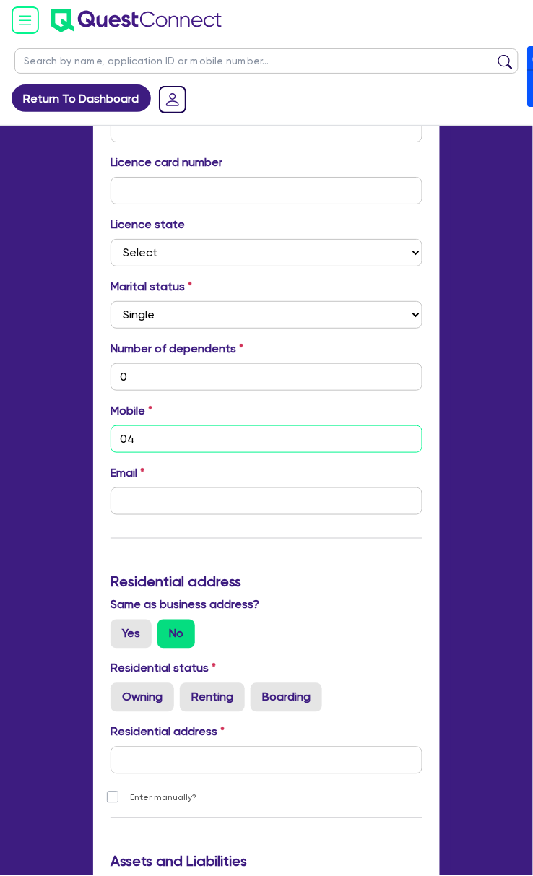
type input "041"
type input "0"
type input "0413"
type input "0"
type input "0413 2"
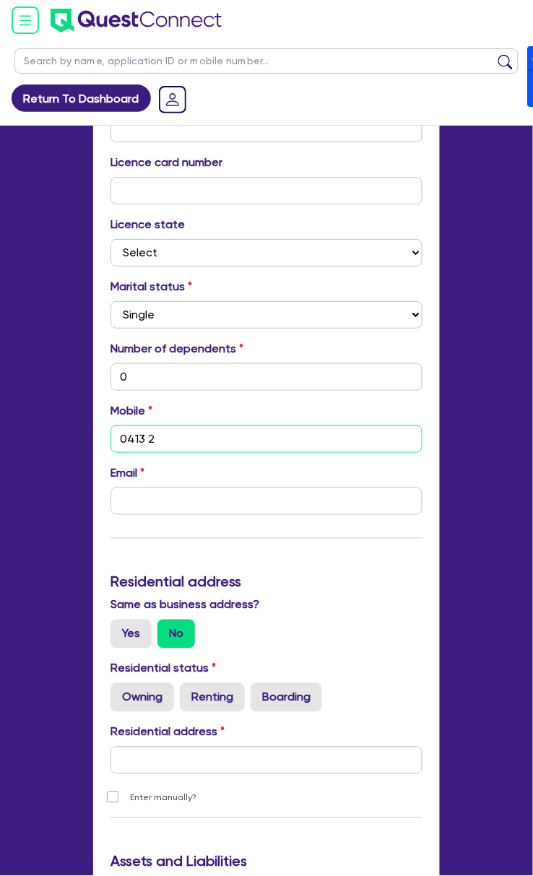
type input "0"
type input "0413 22"
type input "0"
type input "0413 229"
type input "0"
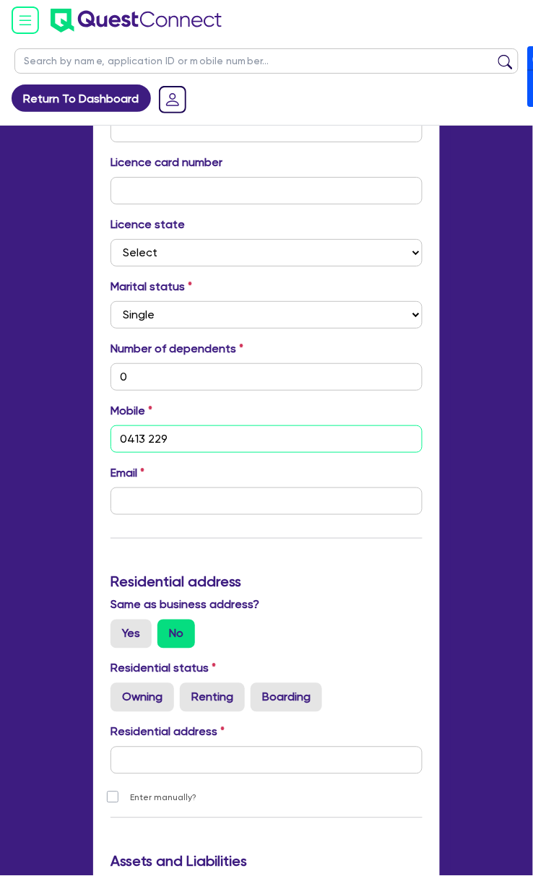
type input "0413 229 1"
type input "0"
type input "0413 229 10"
type input "0"
type input "0413 229 102"
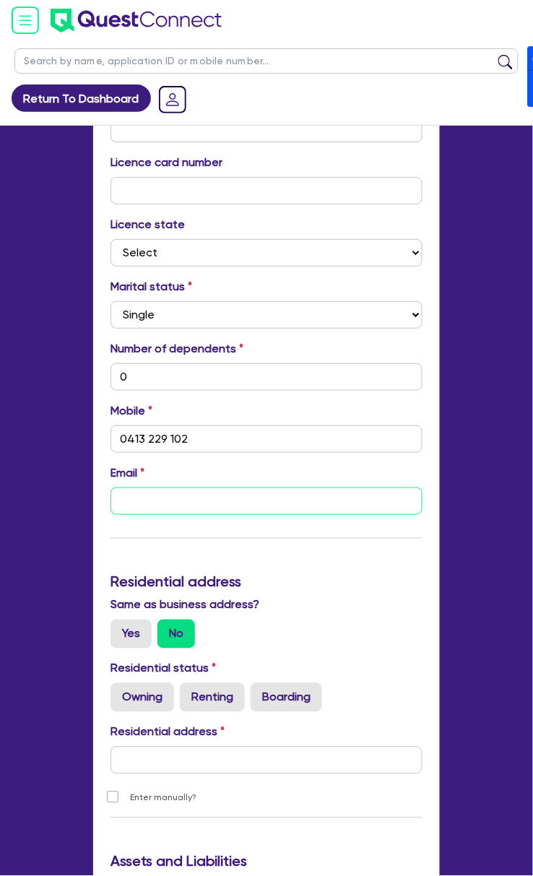
type input "0"
type input "0413 229 102"
type input "t"
type input "0"
type input "0413 229 102"
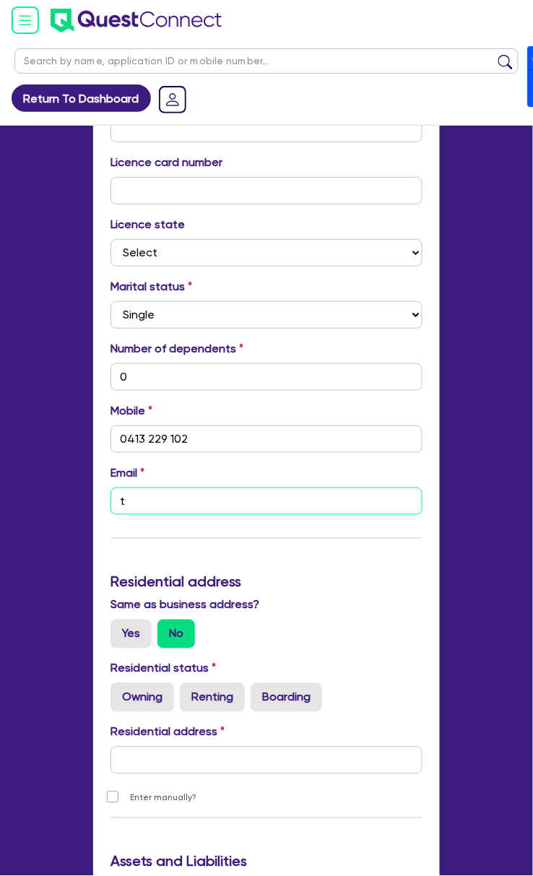
type input "th"
type input "0"
type input "0413 229 102"
type input "the"
type input "0"
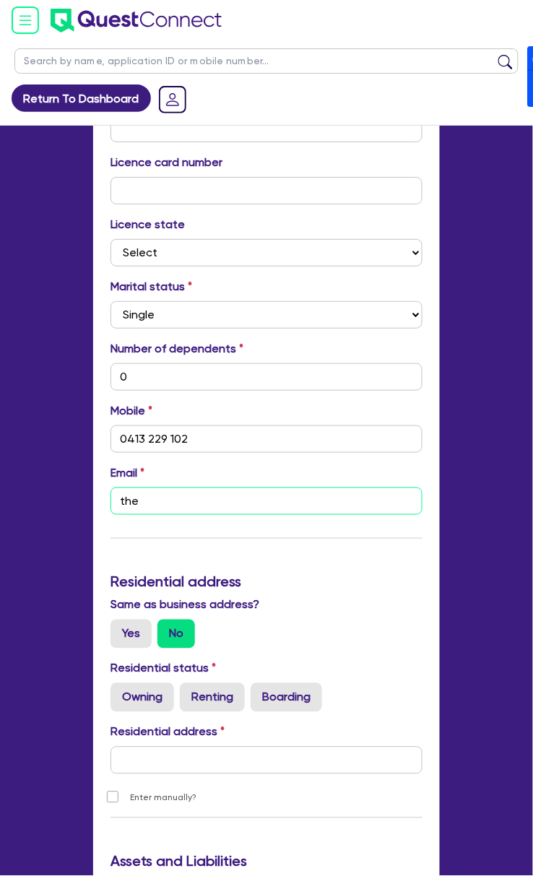
type input "0413 229 102"
type input "thej"
type input "0"
type input "0413 229 102"
type input "[PERSON_NAME]"
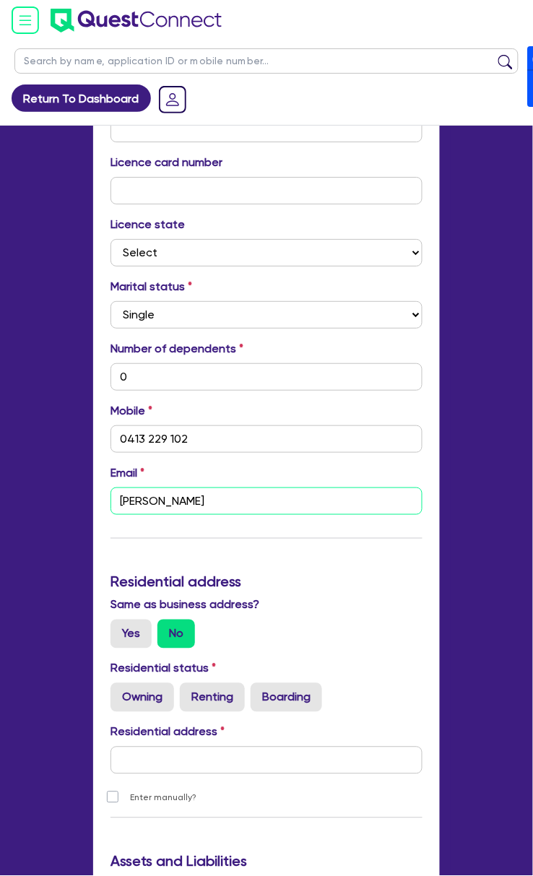
type input "0"
type input "0413 229 102"
type input "thejag"
type input "0"
type input "0413 229 102"
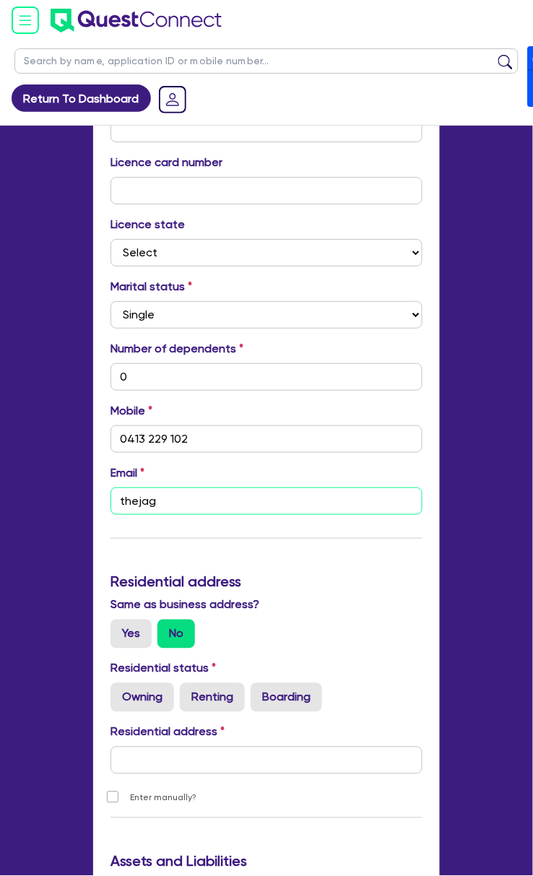
type input "thejagb"
type input "0"
type input "0413 229 102"
type input "thejagbu"
type input "0"
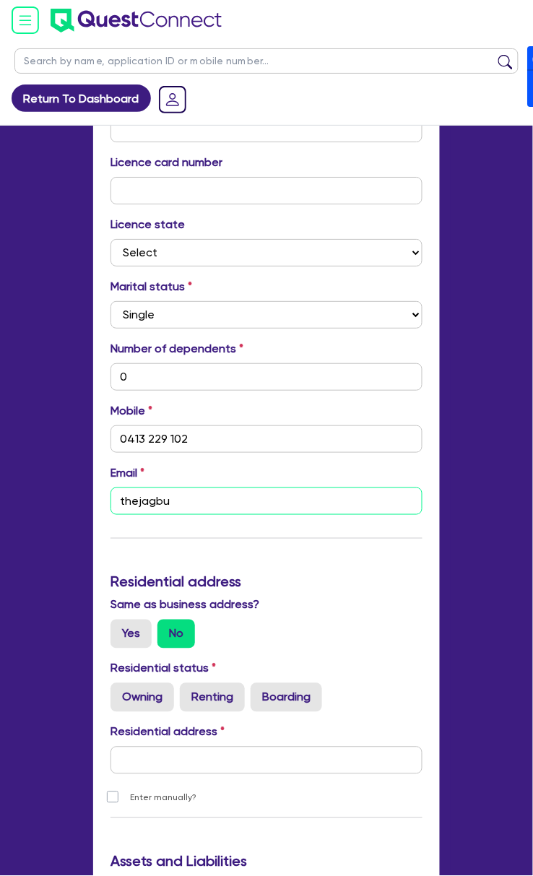
type input "0413 229 102"
type input "thejagbui"
type input "0"
type input "0413 229 102"
type input "thejagbuil"
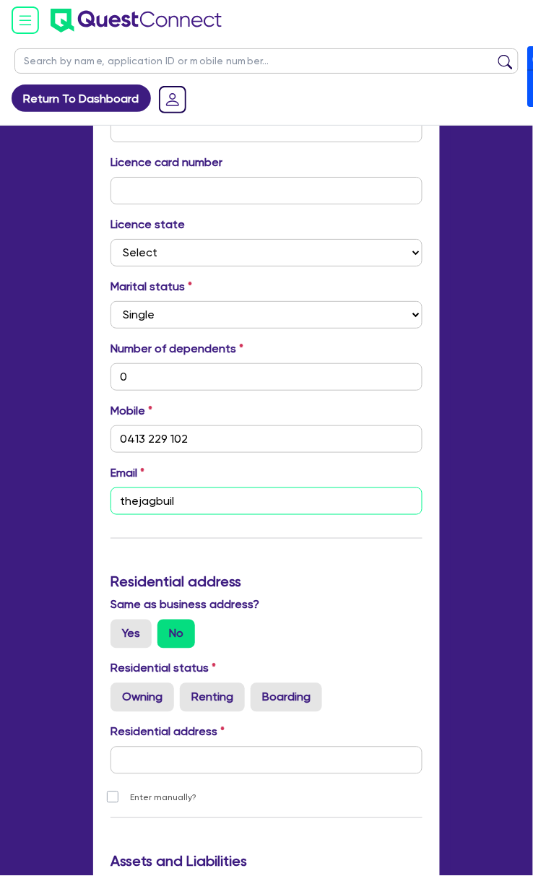
type input "0"
type input "0413 229 102"
type input "thejagbuild"
type input "0"
type input "0413 229 102"
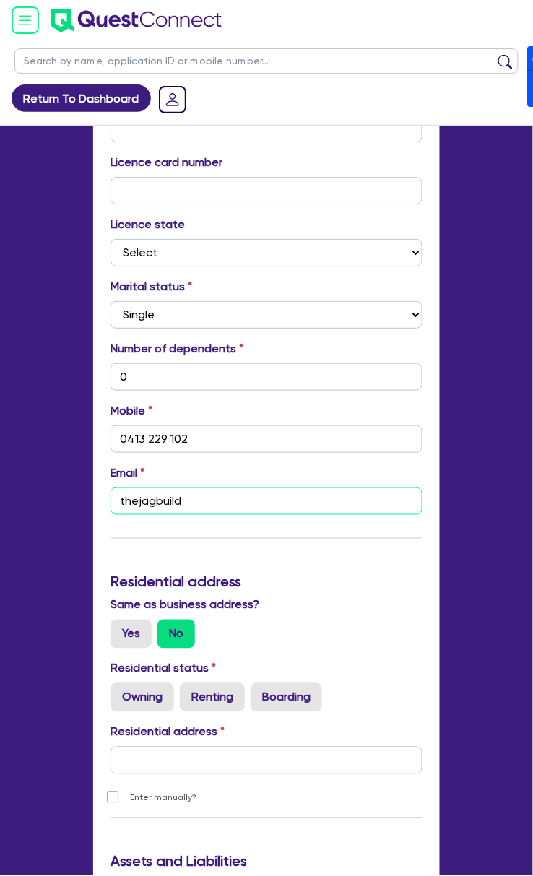
type input "thejagbuilde"
type input "0"
type input "0413 229 102"
type input "thejagbuilder"
type input "0"
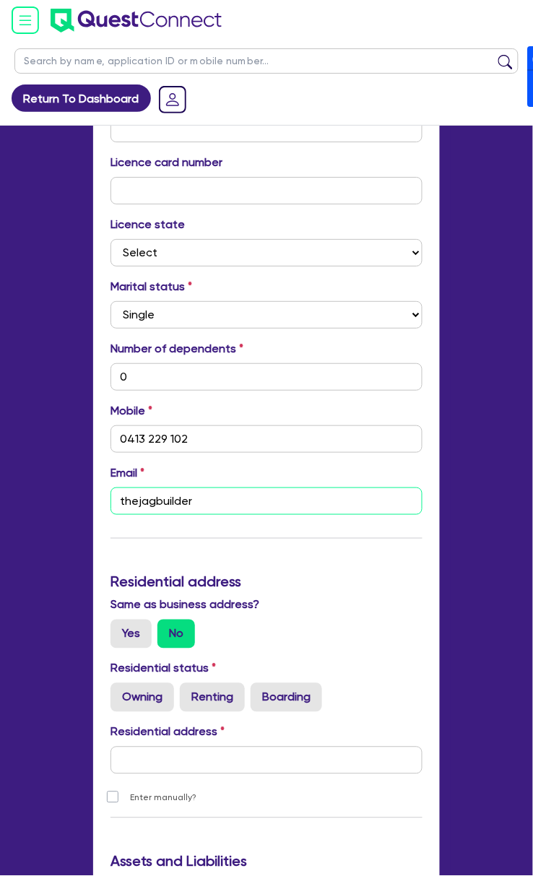
type input "0413 229 102"
type input "thejagbuilders"
type input "0"
type input "0413 229 102"
type input "thejagbuilders@"
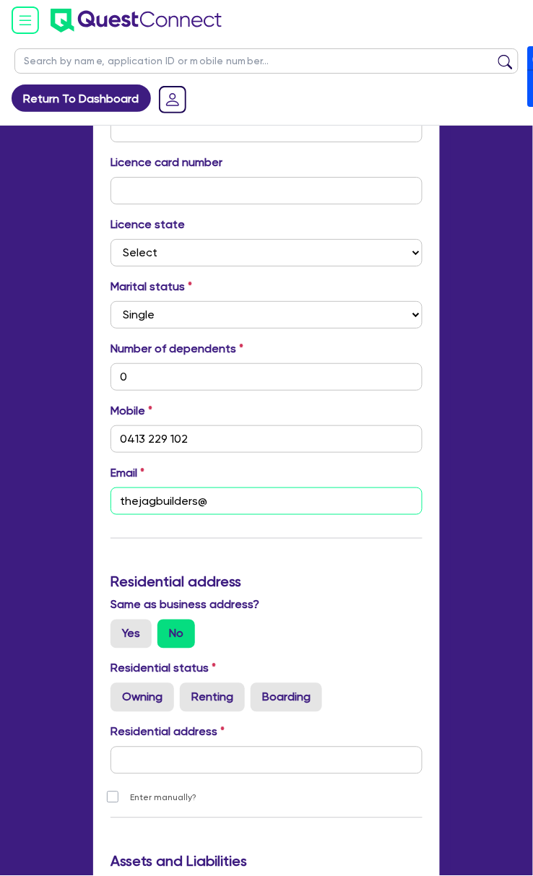
type input "0"
type input "0413 229 102"
type input "thejagbuilders@g"
type input "0"
type input "0413 229 102"
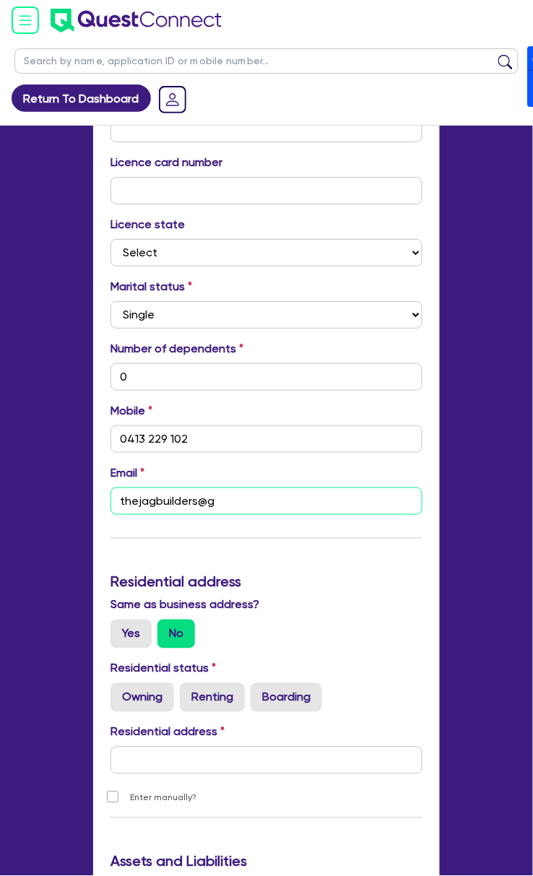
type input "thejagbuilders@gm"
type input "0"
type input "0413 229 102"
type input "thejagbuilders@gma"
type input "0"
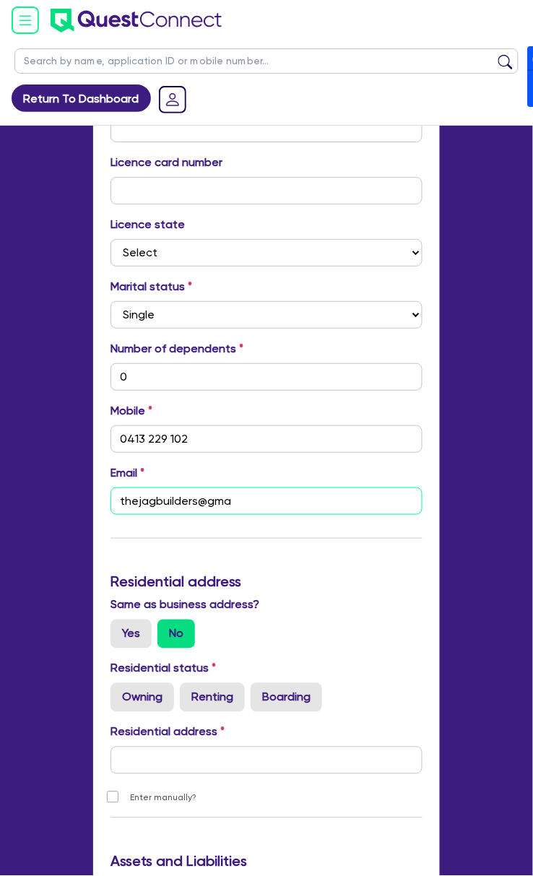
type input "0413 229 102"
type input "[EMAIL_ADDRESS]"
type input "0"
type input "0413 229 102"
type input "0"
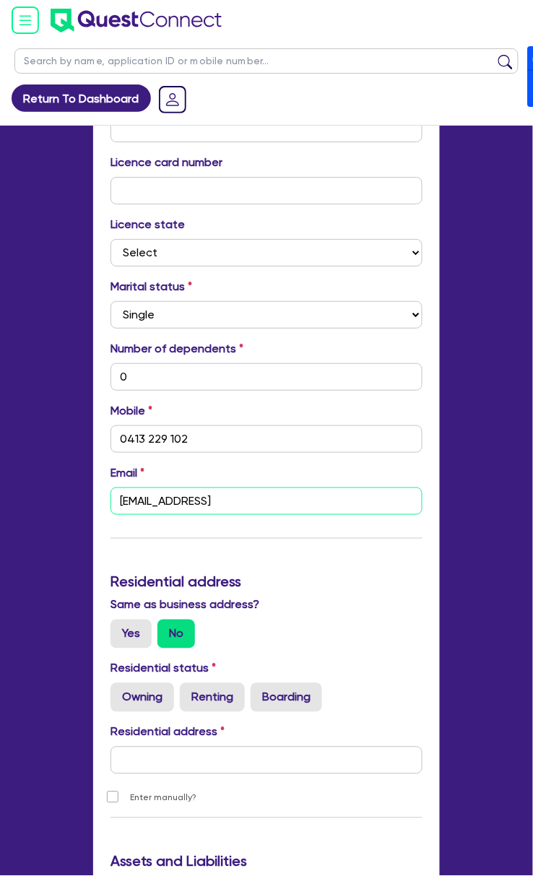
type input "0413 229 102"
type input "[EMAIL_ADDRESS]."
type input "0"
type input "0413 229 102"
type input "thejagbuilders@gmail.c"
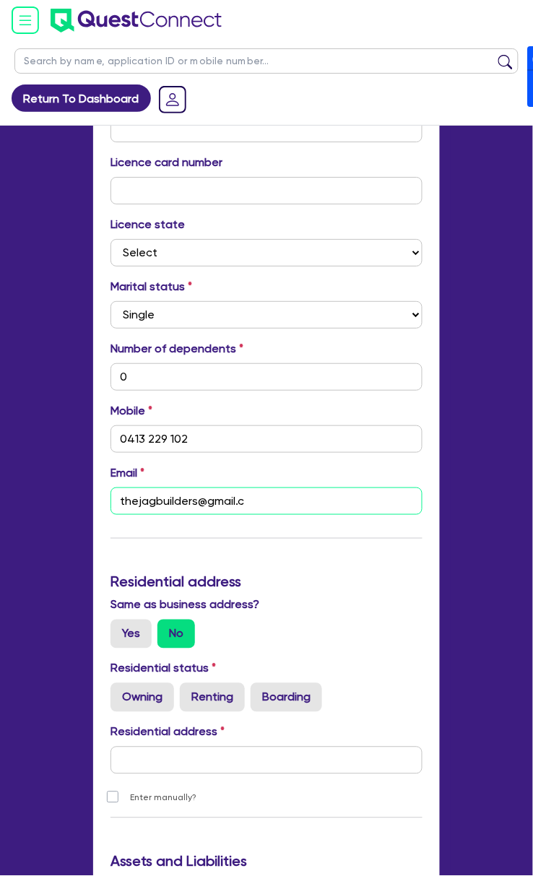
type input "0"
type input "0413 229 102"
type input "[EMAIL_ADDRESS][DOMAIN_NAME]"
type input "0"
type input "0413 229 102"
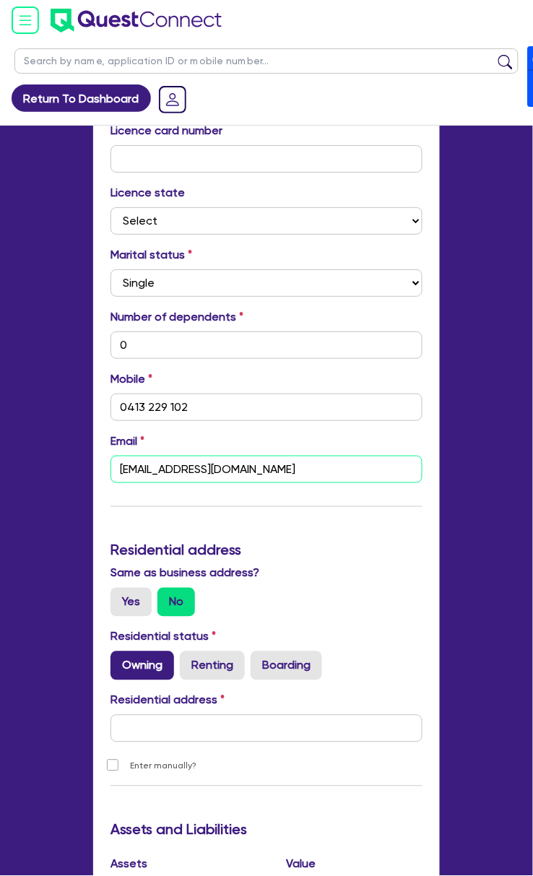
scroll to position [751, 0]
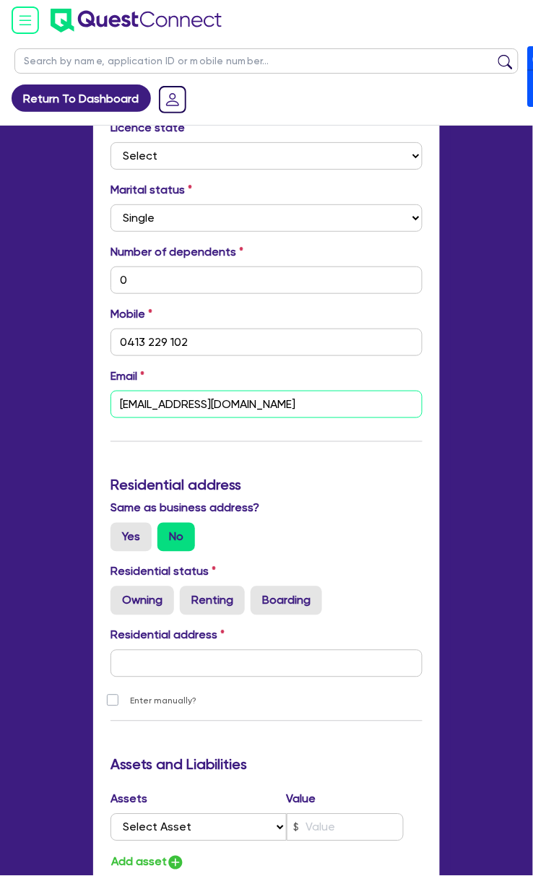
type input "[EMAIL_ADDRESS][DOMAIN_NAME]"
click at [131, 515] on label "Same as business address?" at bounding box center [184, 508] width 149 height 17
click at [134, 521] on div "Same as business address? Yes No" at bounding box center [267, 526] width 334 height 52
click at [128, 521] on div "Same as business address? Yes No" at bounding box center [267, 526] width 334 height 52
click at [131, 533] on label "Yes" at bounding box center [130, 537] width 41 height 29
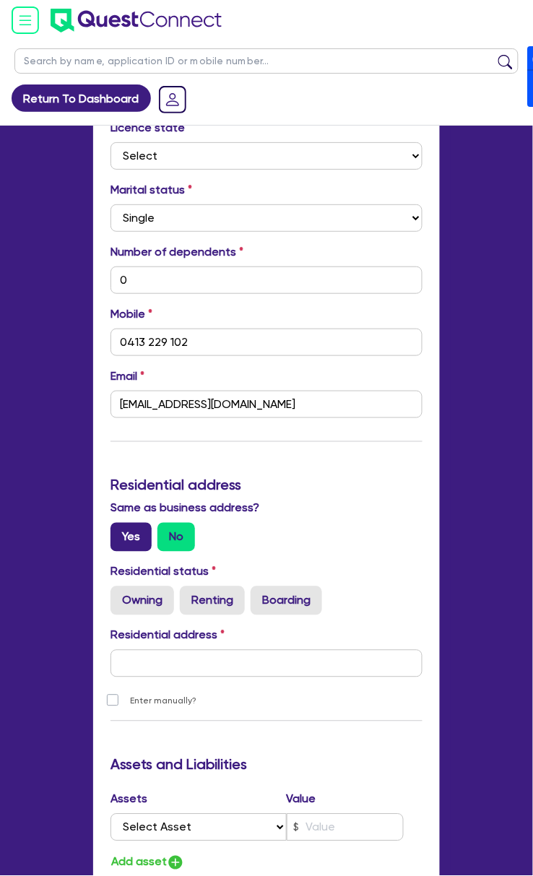
click at [120, 532] on input "Yes" at bounding box center [114, 527] width 9 height 9
radio input "true"
type input "0"
type input "0413 229 102"
type input "[STREET_ADDRESS]"
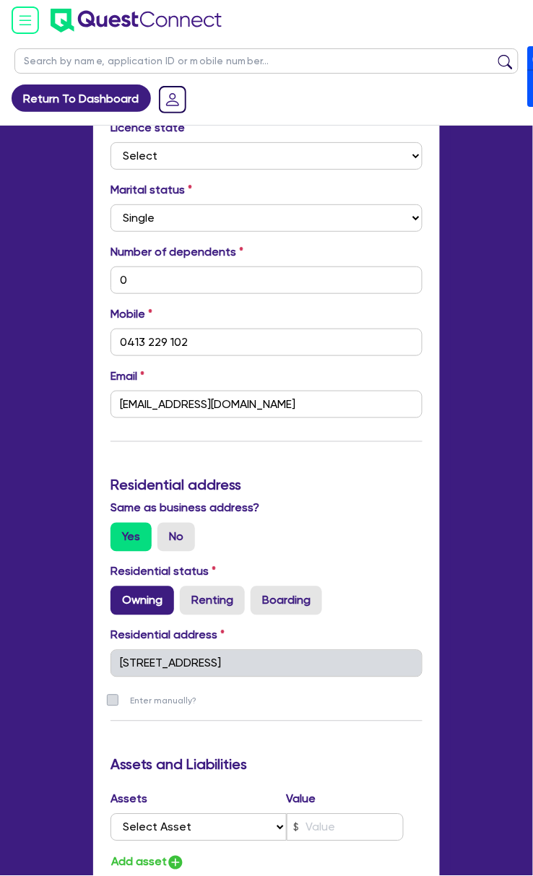
click at [150, 602] on label "Owning" at bounding box center [142, 600] width 64 height 29
click at [120, 596] on input "Owning" at bounding box center [114, 590] width 9 height 9
radio input "true"
type input "0"
type input "0413 229 102"
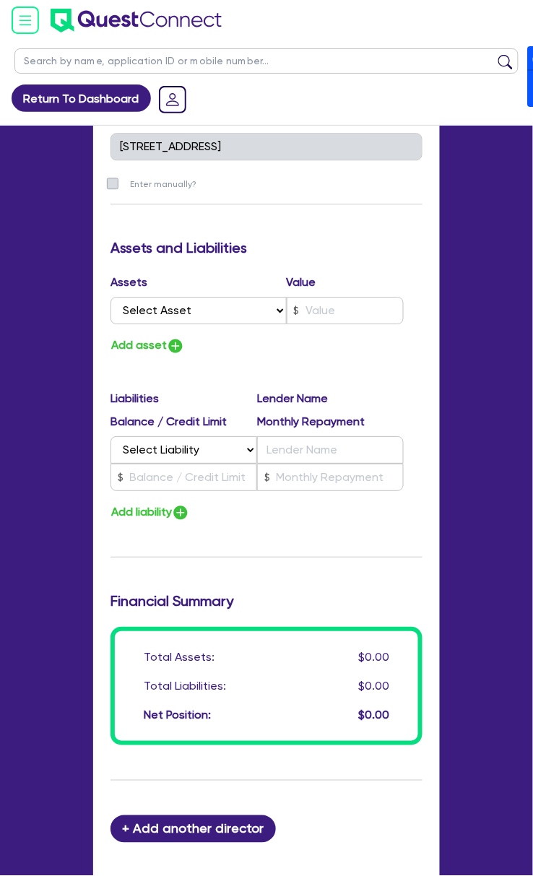
scroll to position [1329, 0]
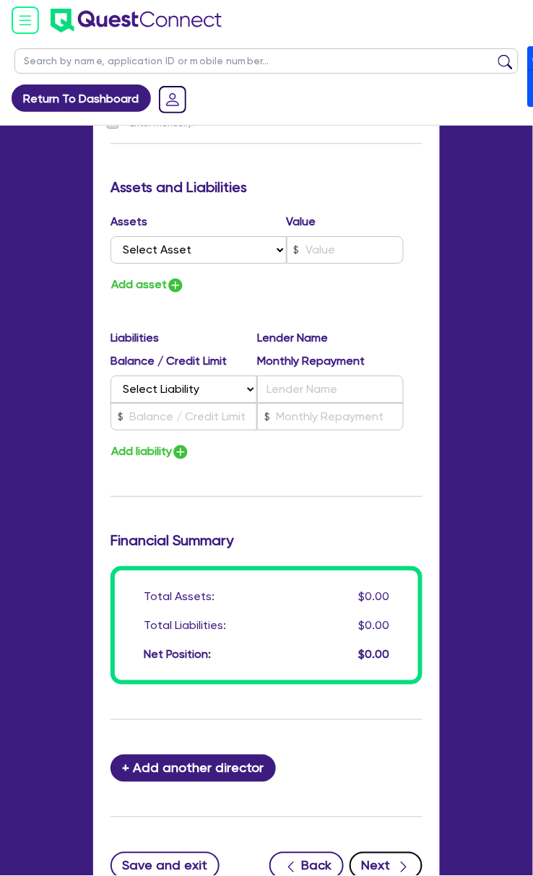
click at [385, 867] on button "Next" at bounding box center [386, 865] width 73 height 27
select select "CARS_AND_LIGHT_TRUCKS"
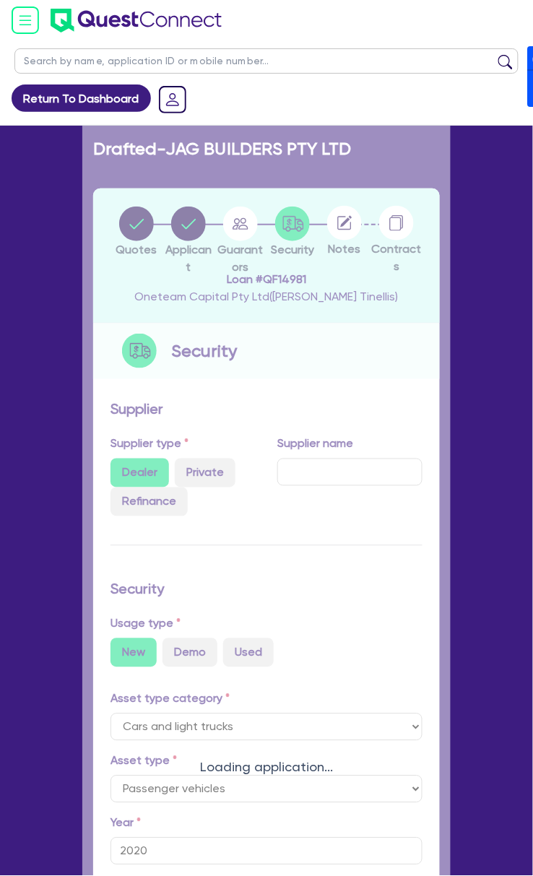
select select "PASSENGER_VEHICLES"
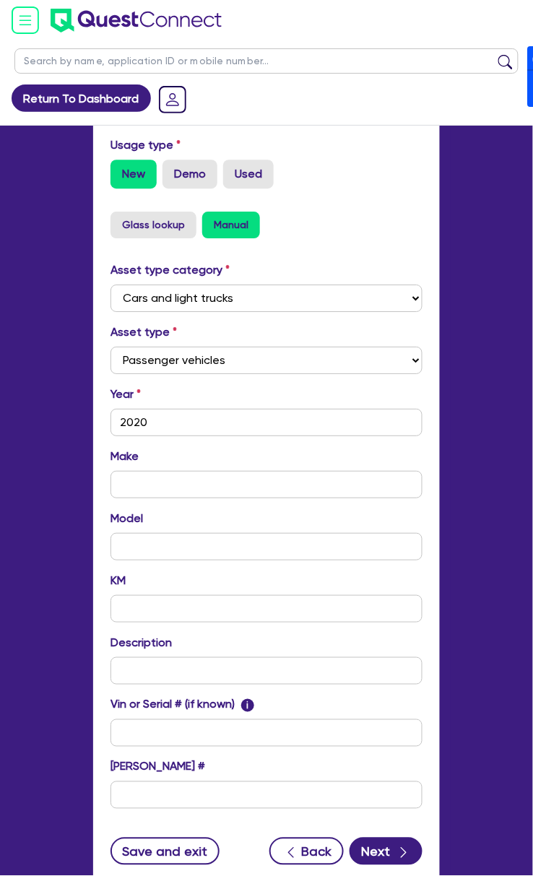
scroll to position [599, 0]
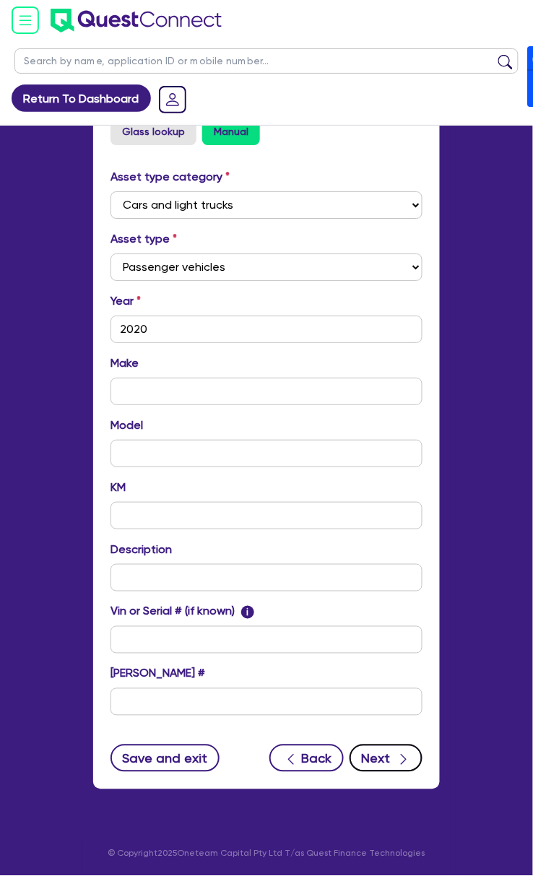
click at [383, 761] on button "Next" at bounding box center [386, 758] width 73 height 27
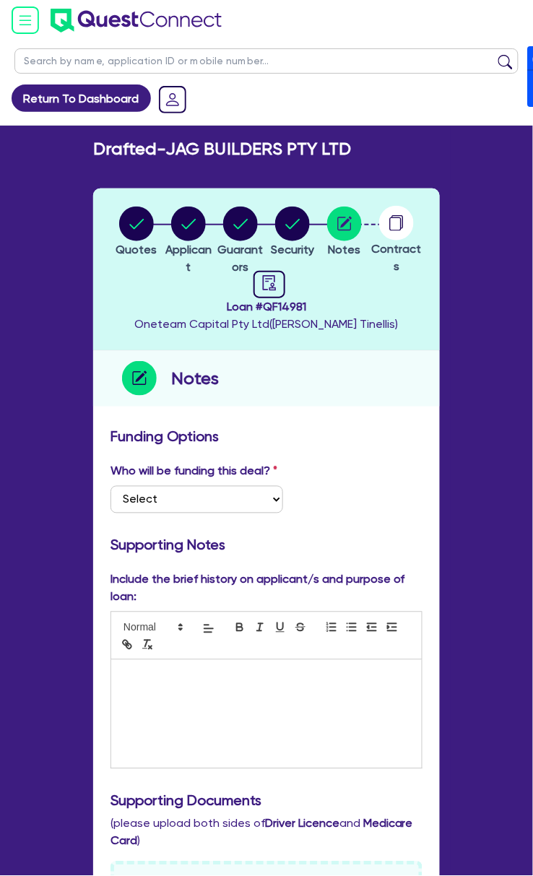
click at [289, 301] on span "Loan # QF14981" at bounding box center [267, 306] width 264 height 17
copy span "QF14981"
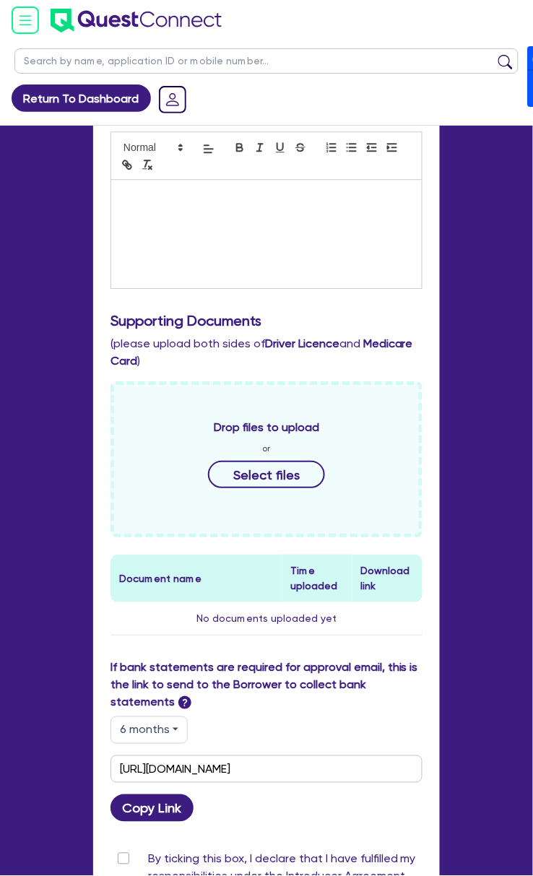
scroll to position [481, 0]
click at [146, 807] on button "Copy Link" at bounding box center [151, 807] width 83 height 27
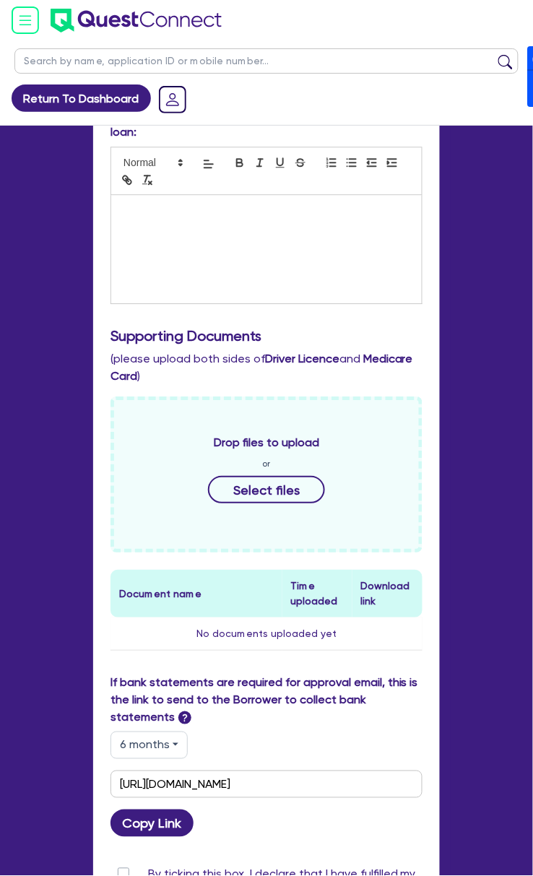
scroll to position [0, 0]
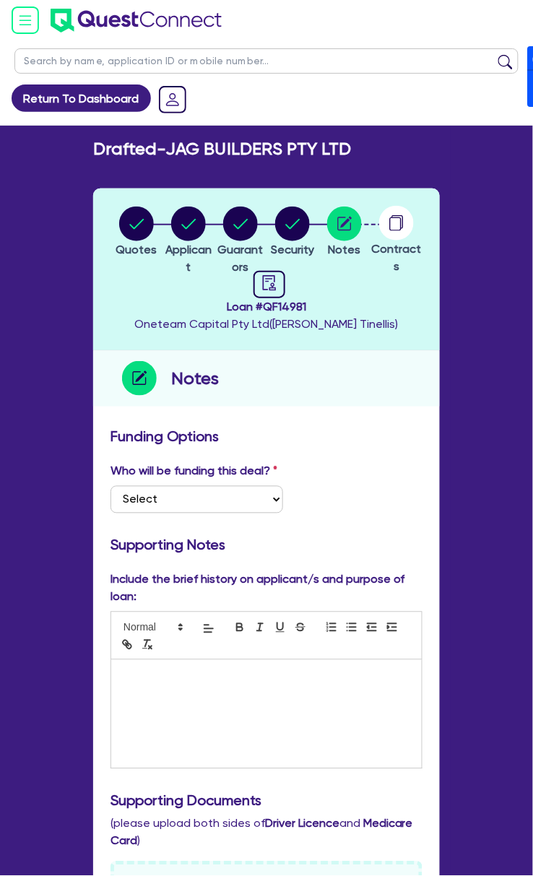
click at [292, 303] on span "Loan # QF14981" at bounding box center [267, 306] width 264 height 17
copy span "QF14981"
drag, startPoint x: 176, startPoint y: 145, endPoint x: 376, endPoint y: 148, distance: 200.1
click at [376, 148] on div "Drafted - JAG BUILDERS PTY LTD" at bounding box center [266, 149] width 368 height 21
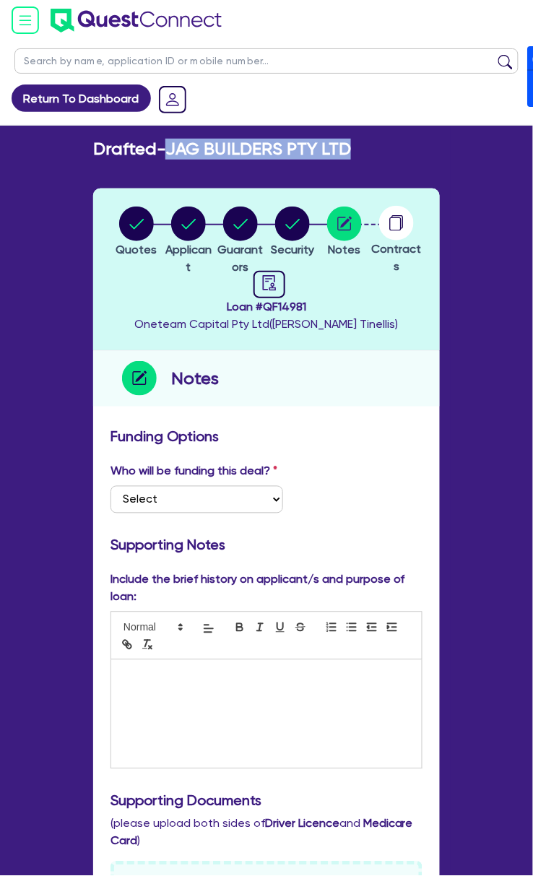
copy h2 "JAG BUILDERS PTY LTD"
click at [84, 87] on link "Return To Dashboard" at bounding box center [81, 97] width 139 height 27
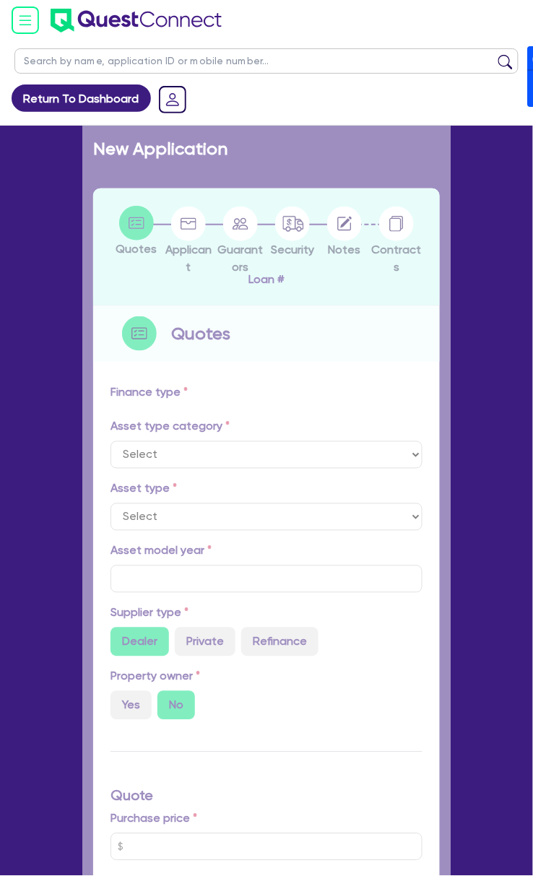
select select "CARS_AND_LIGHT_TRUCKS"
type input "2025"
type input "50,000"
type input "4"
type input "2,065.78"
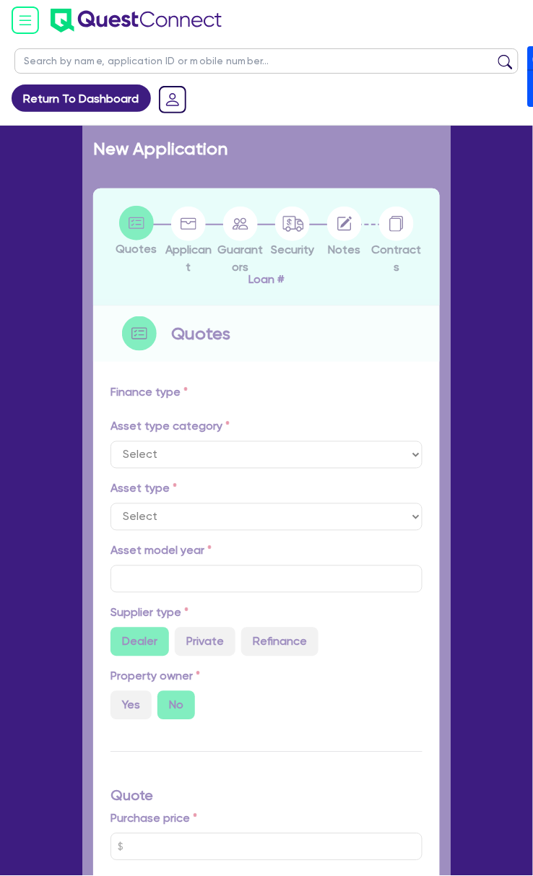
type input "17"
type input "900"
select select "PASSENGER_VEHICLES"
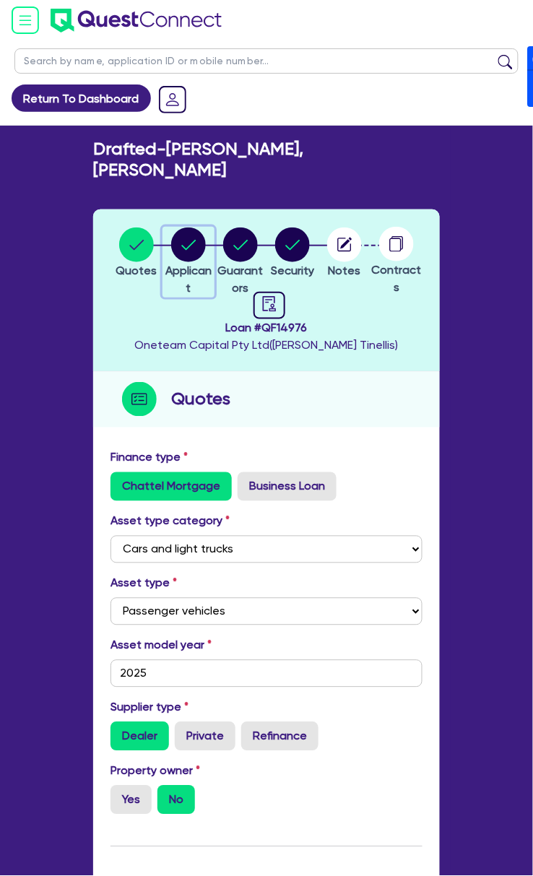
click at [191, 227] on circle "button" at bounding box center [188, 244] width 35 height 35
select select "SOLE_TRADER"
select select "BUILDING_CONSTRUCTION"
select select "TRADES_SERVICES_CONSUMERS"
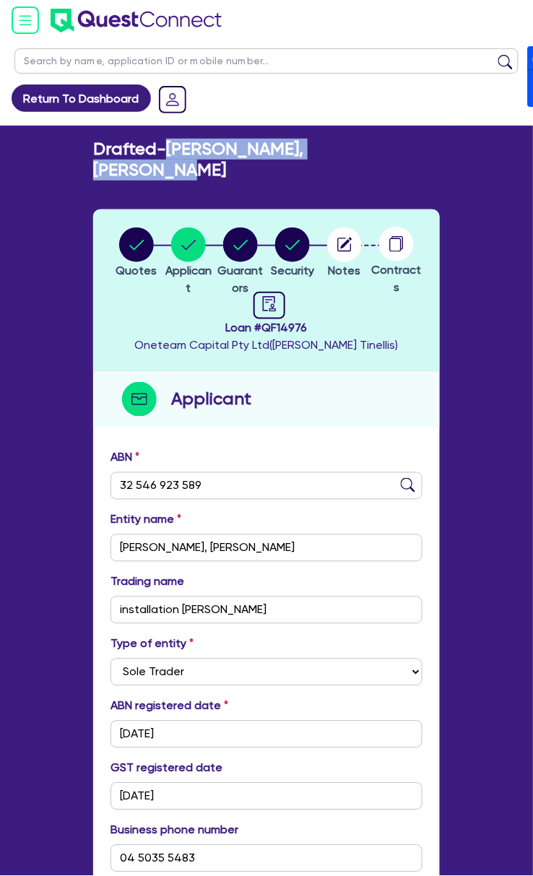
drag, startPoint x: 172, startPoint y: 150, endPoint x: 438, endPoint y: 139, distance: 266.0
click at [438, 139] on div "Drafted - [PERSON_NAME], [PERSON_NAME]" at bounding box center [266, 160] width 368 height 42
copy h2 "[PERSON_NAME], [PERSON_NAME]"
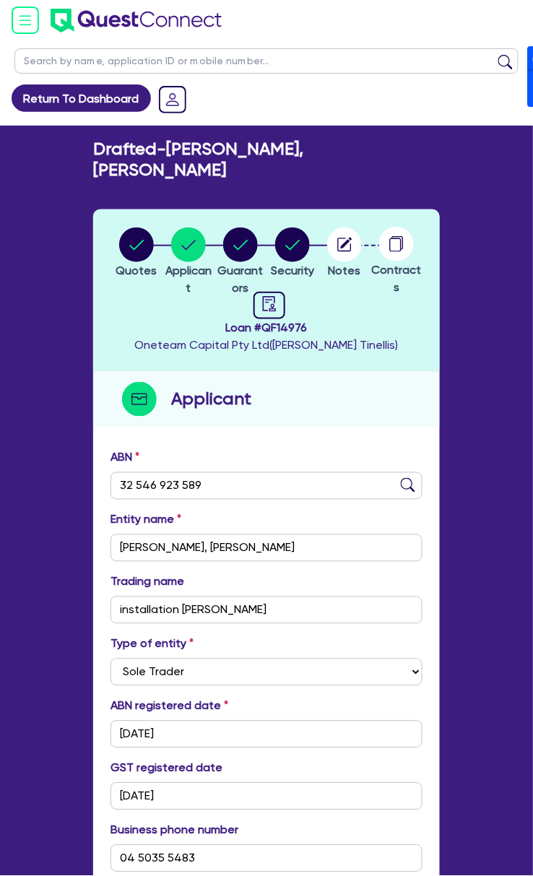
click at [214, 65] on input "text" at bounding box center [266, 60] width 504 height 25
type input "C & G"
click button "submit" at bounding box center [505, 64] width 23 height 20
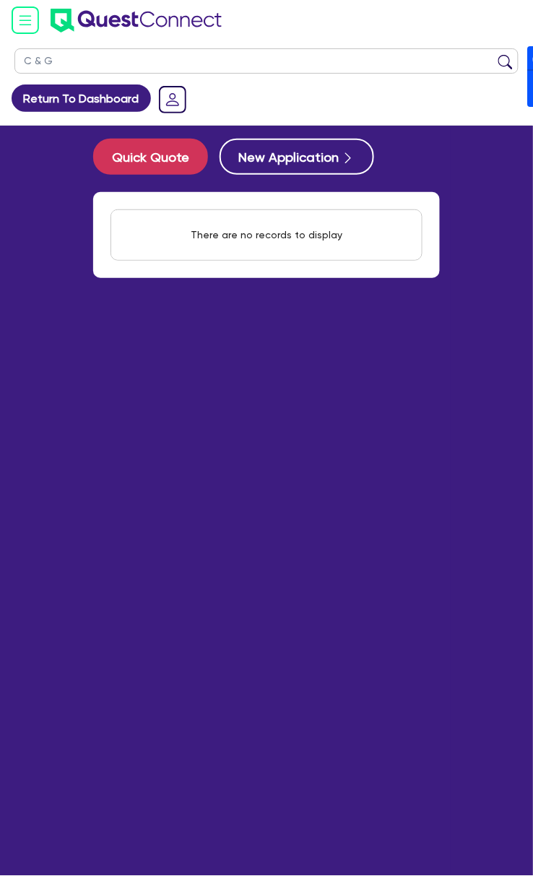
drag, startPoint x: 64, startPoint y: 64, endPoint x: -1, endPoint y: 52, distance: 66.9
click at [0, 52] on html "C & G Return To Dashboard Edit Profile Logout Welcome [PERSON_NAME] Dashboard Q…" at bounding box center [266, 495] width 533 height 991
type input "ATON"
click at [494, 54] on button "submit" at bounding box center [505, 64] width 23 height 20
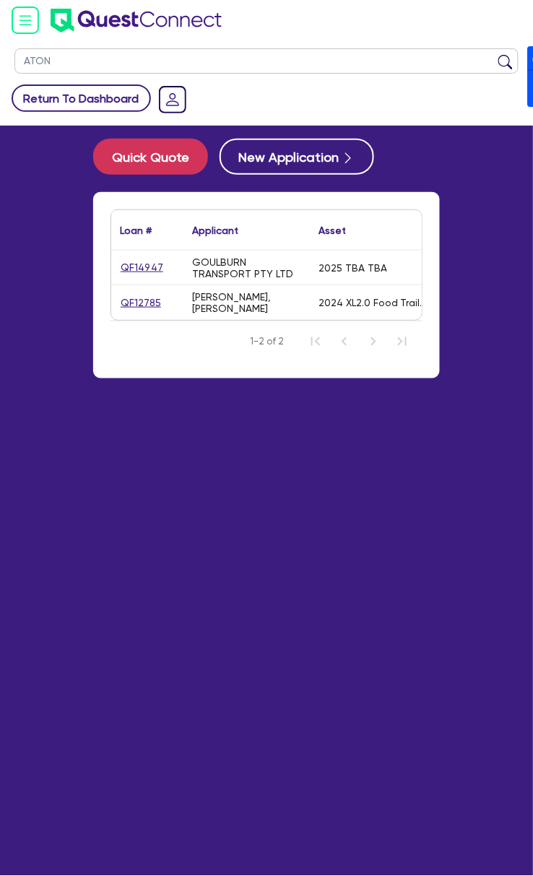
click at [68, 97] on link "Return To Dashboard" at bounding box center [81, 97] width 139 height 27
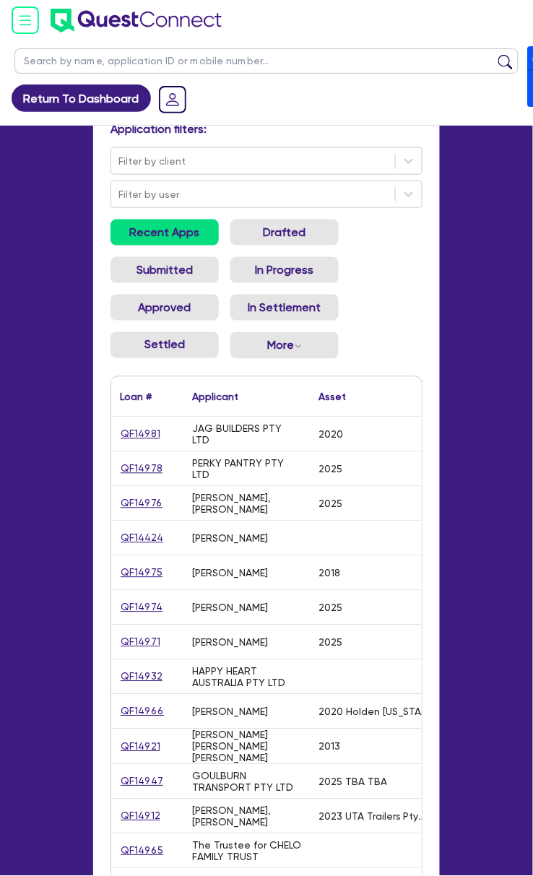
scroll to position [96, 0]
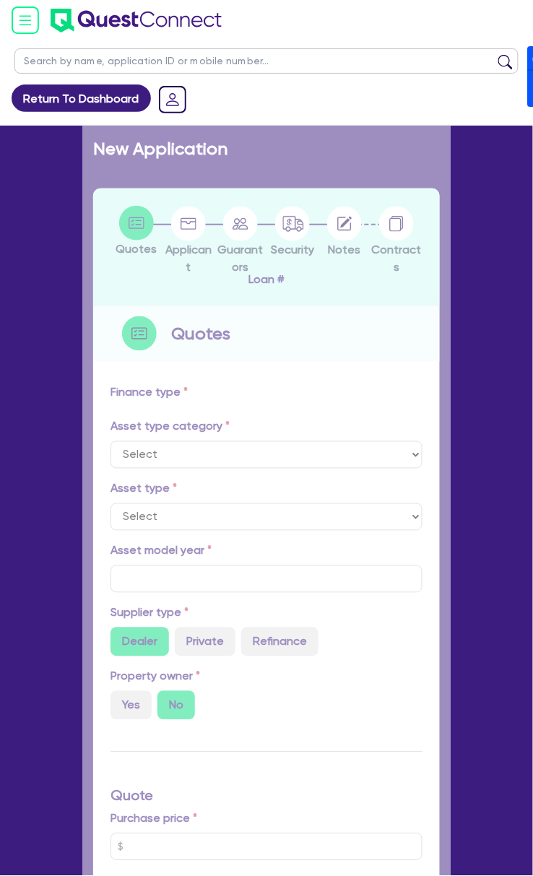
select select "CARS_AND_LIGHT_TRUCKS"
type input "2025"
type input "50,000"
type input "4"
type input "2,065.78"
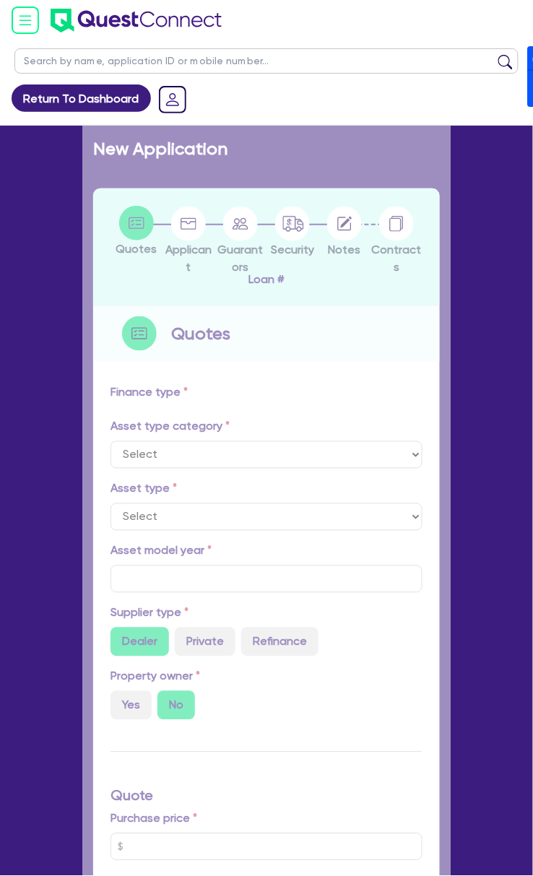
type input "17"
type input "900"
select select "PASSENGER_VEHICLES"
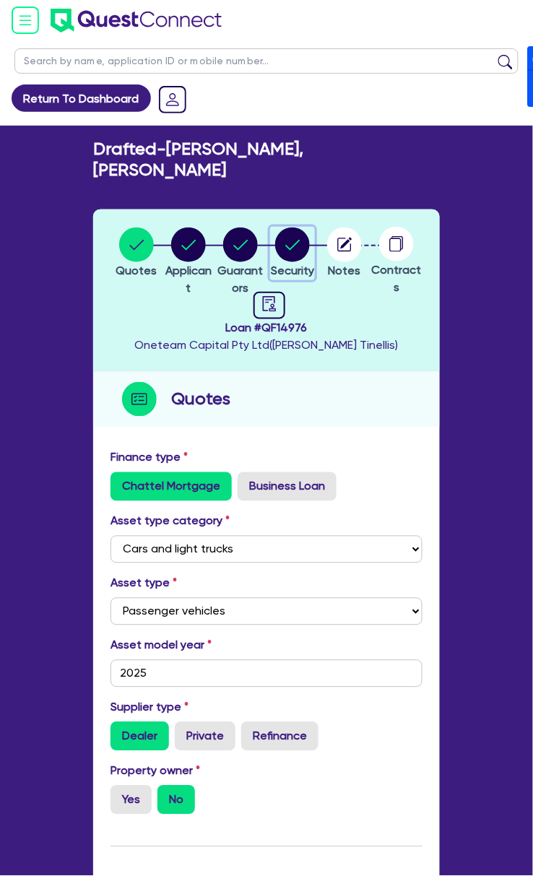
click at [292, 227] on circle "button" at bounding box center [292, 244] width 35 height 35
select select "CARS_AND_LIGHT_TRUCKS"
select select "PASSENGER_VEHICLES"
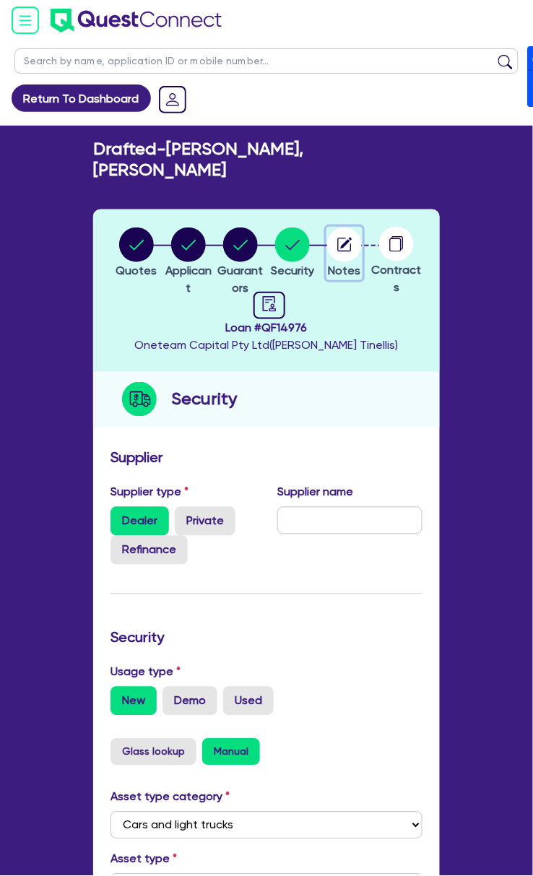
click at [342, 228] on circle "button" at bounding box center [344, 244] width 35 height 35
select select "Other"
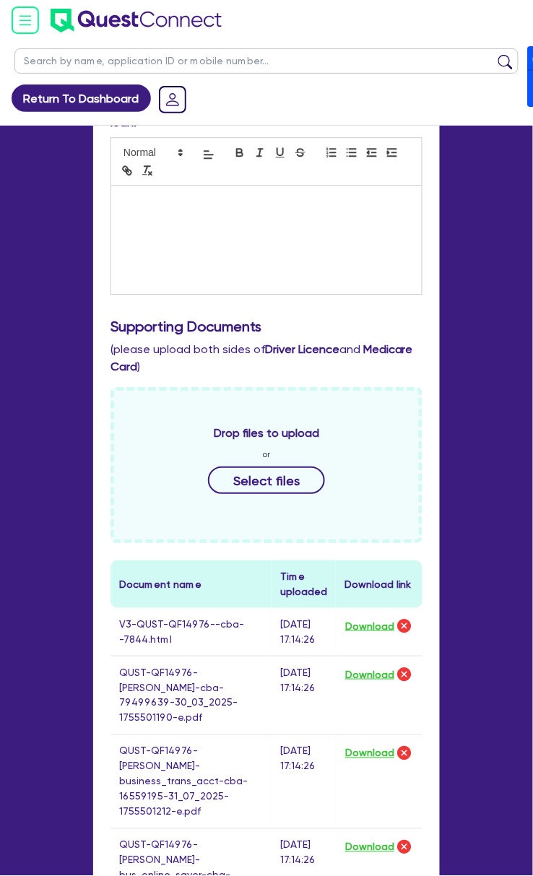
scroll to position [481, 0]
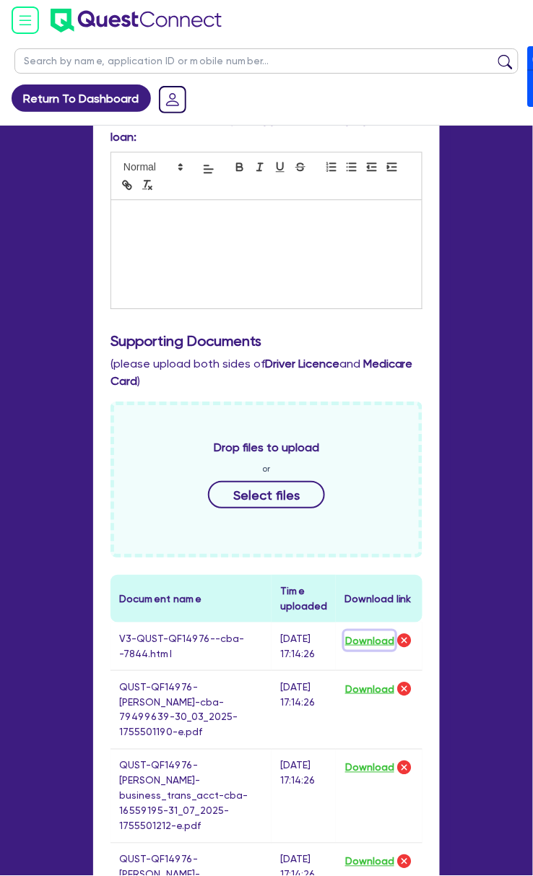
click at [373, 631] on button "Download" at bounding box center [369, 640] width 51 height 19
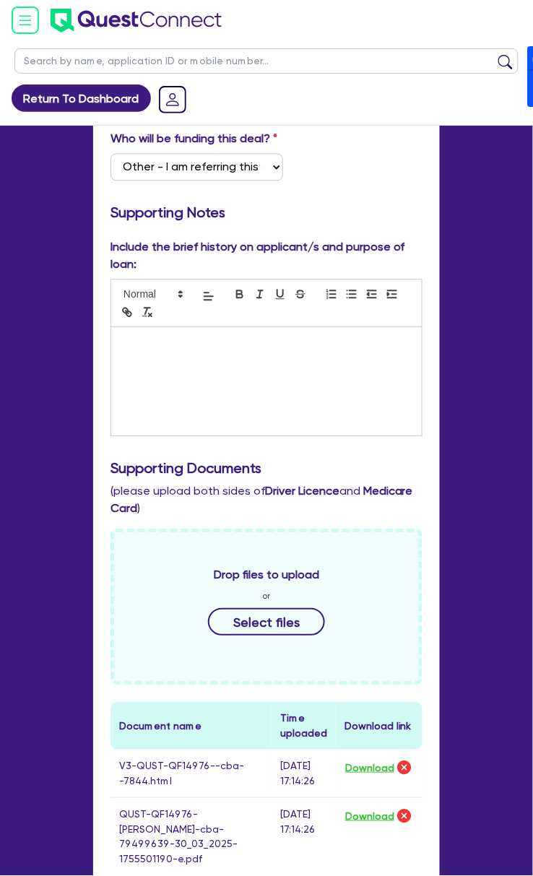
scroll to position [0, 0]
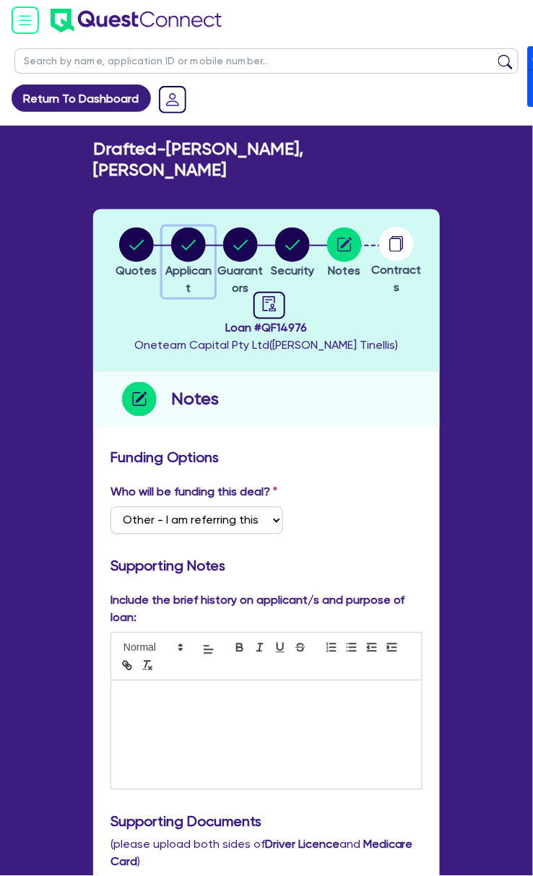
click at [192, 238] on circle "button" at bounding box center [188, 244] width 35 height 35
select select "SOLE_TRADER"
select select "BUILDING_CONSTRUCTION"
select select "TRADES_SERVICES_CONSUMERS"
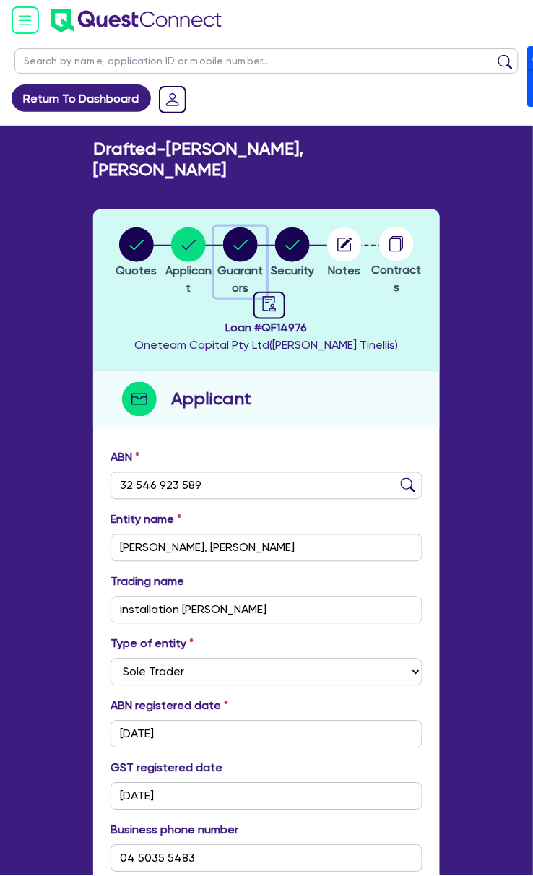
click at [247, 230] on circle "button" at bounding box center [240, 244] width 35 height 35
select select "MR"
select select "[GEOGRAPHIC_DATA]"
select select "SINGLE"
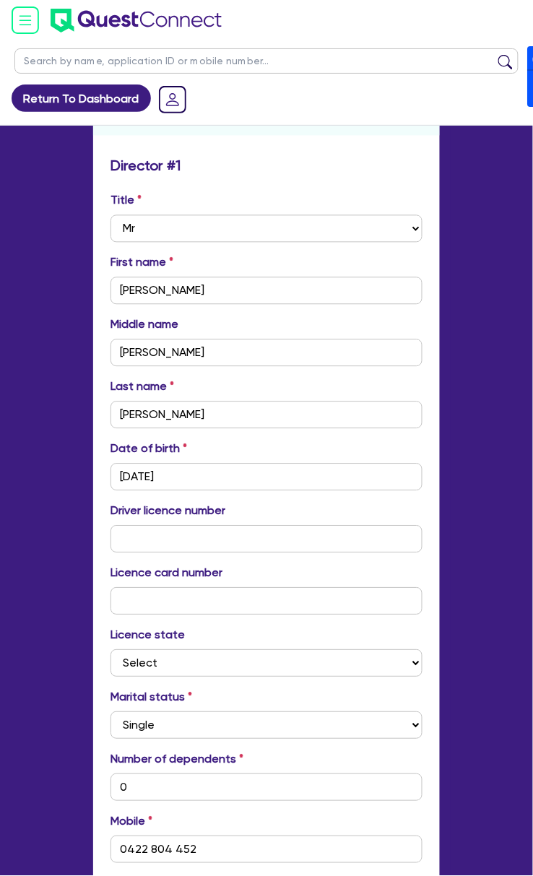
scroll to position [289, 0]
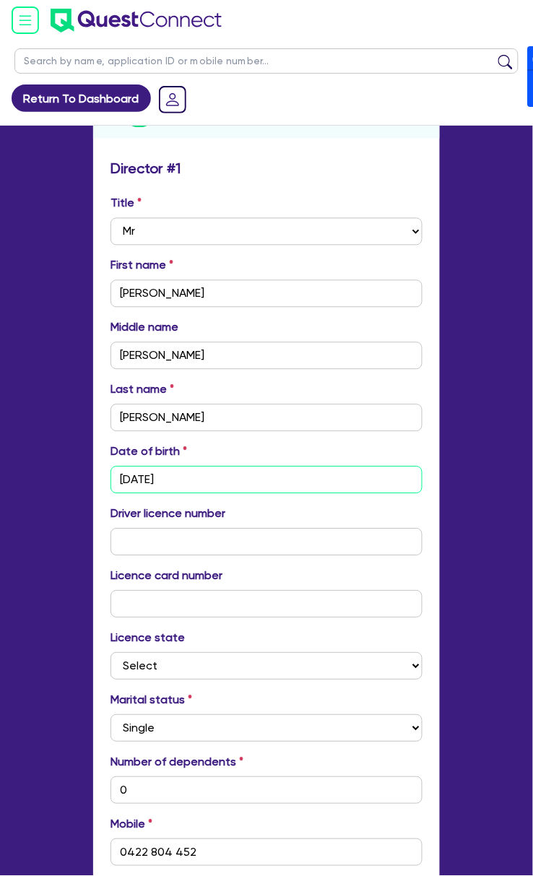
click at [230, 466] on input "[DATE]" at bounding box center [266, 479] width 312 height 27
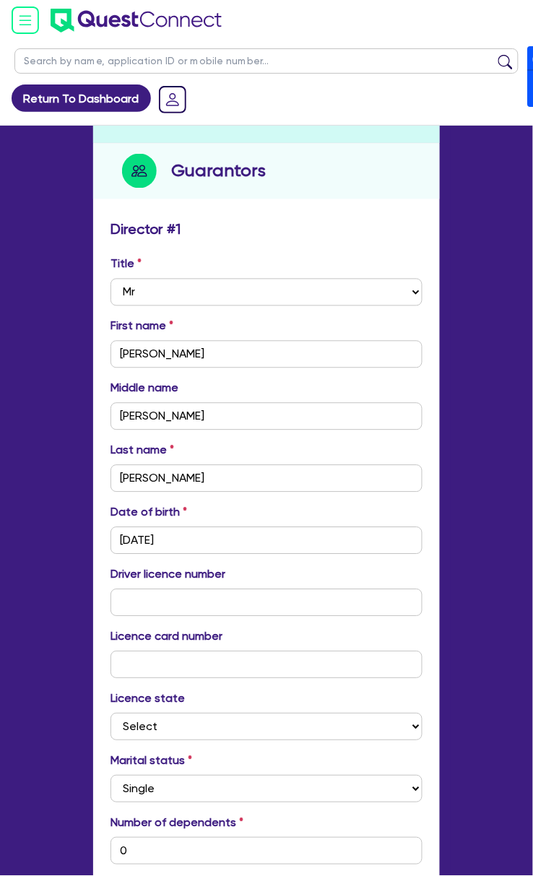
scroll to position [0, 0]
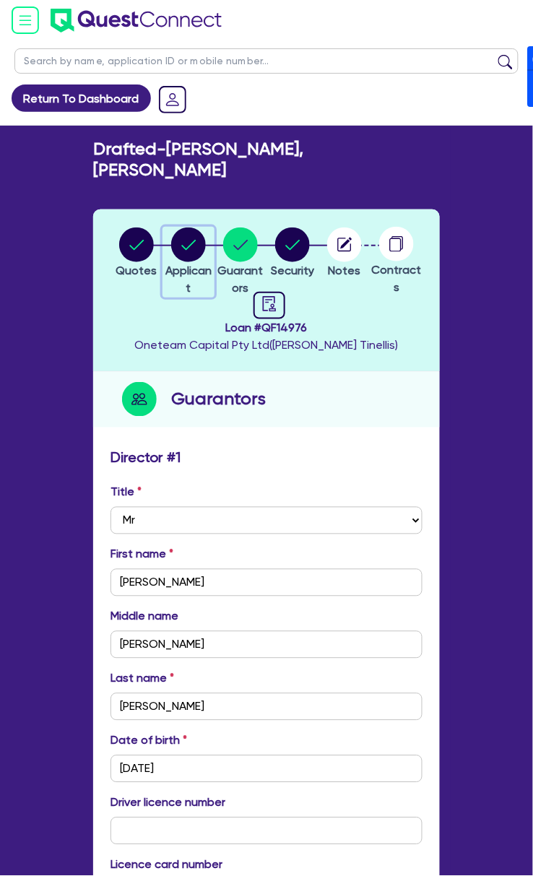
click at [183, 227] on circle "button" at bounding box center [188, 244] width 35 height 35
select select "SOLE_TRADER"
select select "BUILDING_CONSTRUCTION"
select select "TRADES_SERVICES_CONSUMERS"
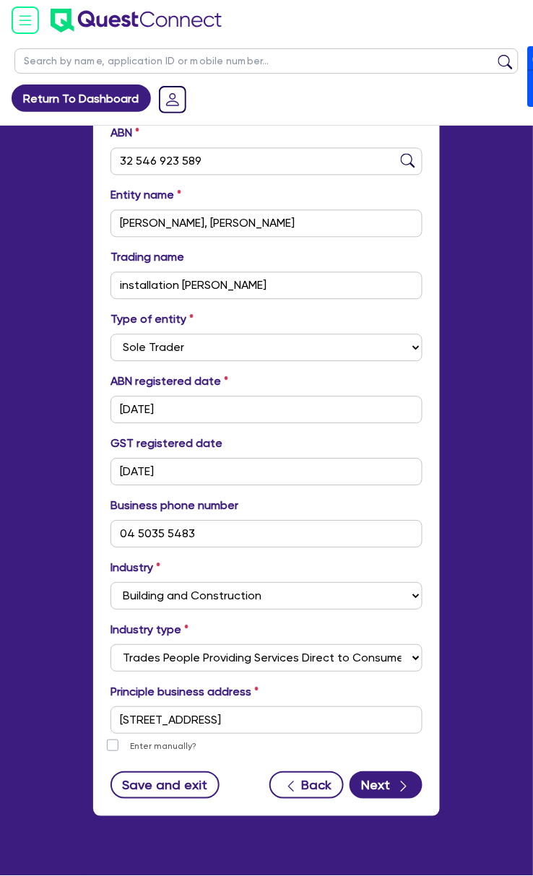
scroll to position [330, 0]
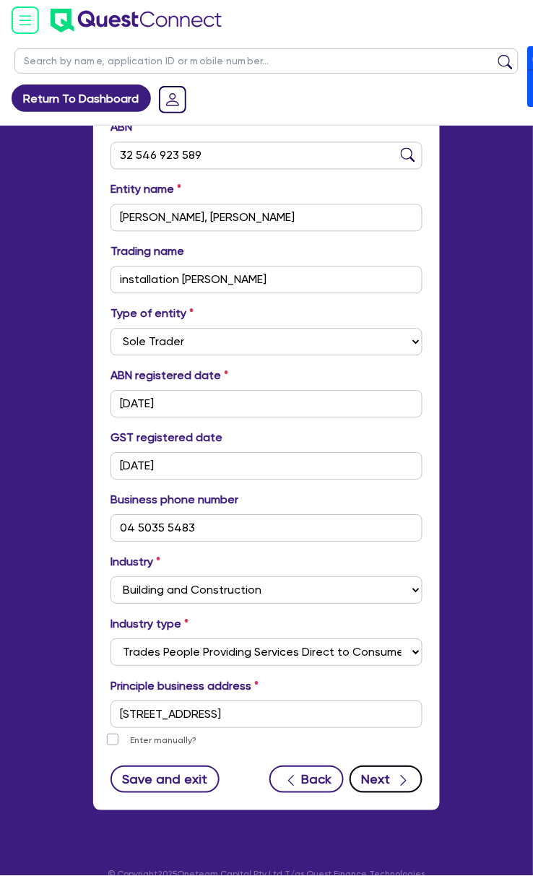
click at [396, 774] on icon "button" at bounding box center [403, 781] width 14 height 14
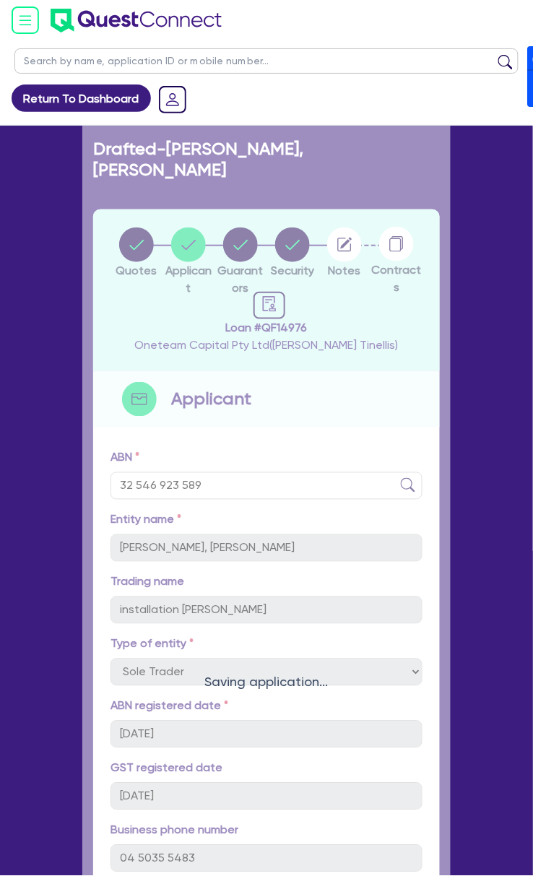
select select "MR"
select select "[GEOGRAPHIC_DATA]"
select select "SINGLE"
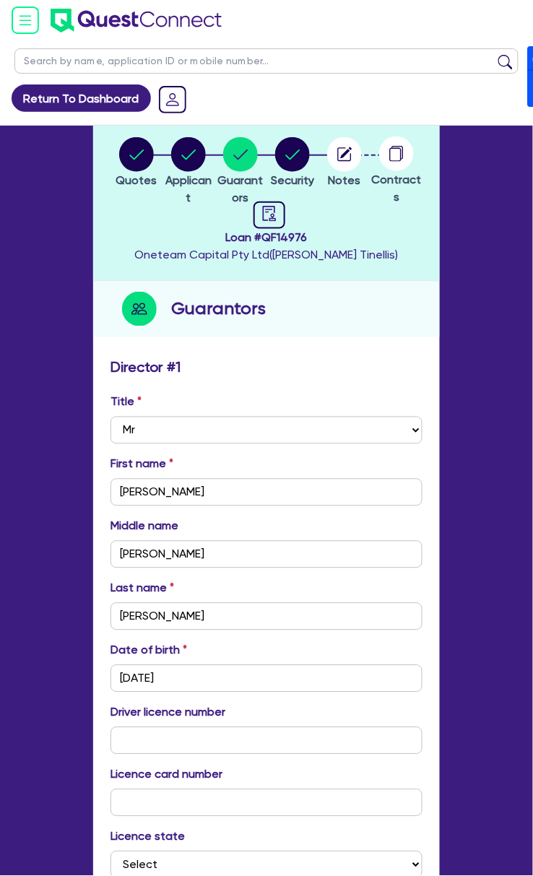
scroll to position [96, 0]
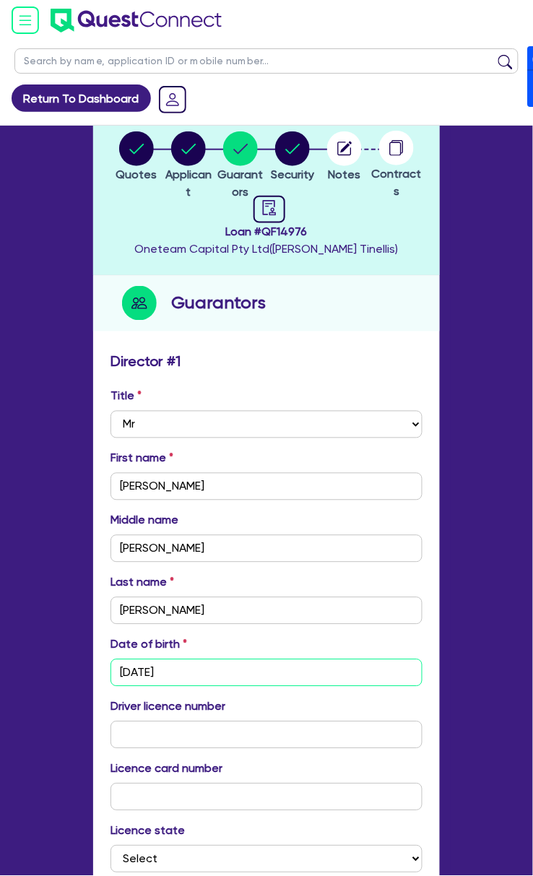
drag, startPoint x: 246, startPoint y: 651, endPoint x: 72, endPoint y: 647, distance: 173.4
type input "05/ /"
type input "0"
type input "0422 804 452"
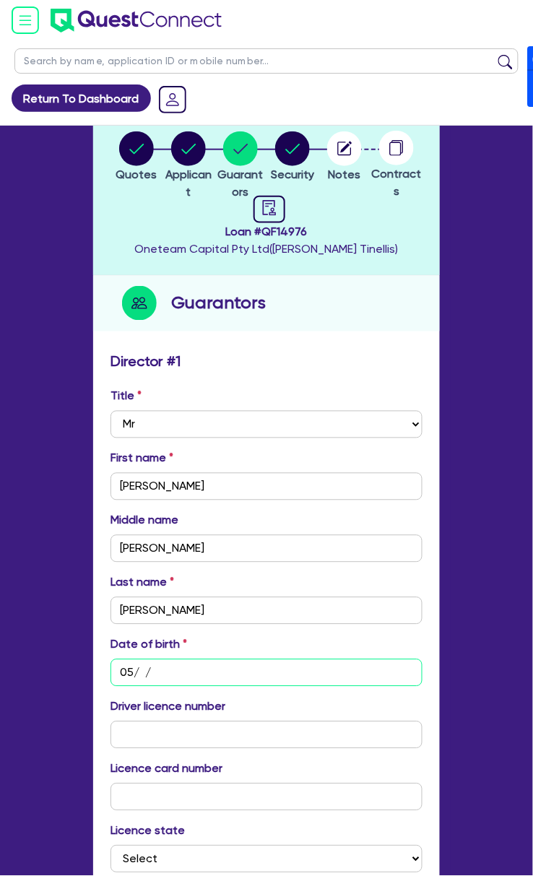
type input "05/0 /"
type input "0"
type input "0422 804 452"
type input "05/03/"
type input "0"
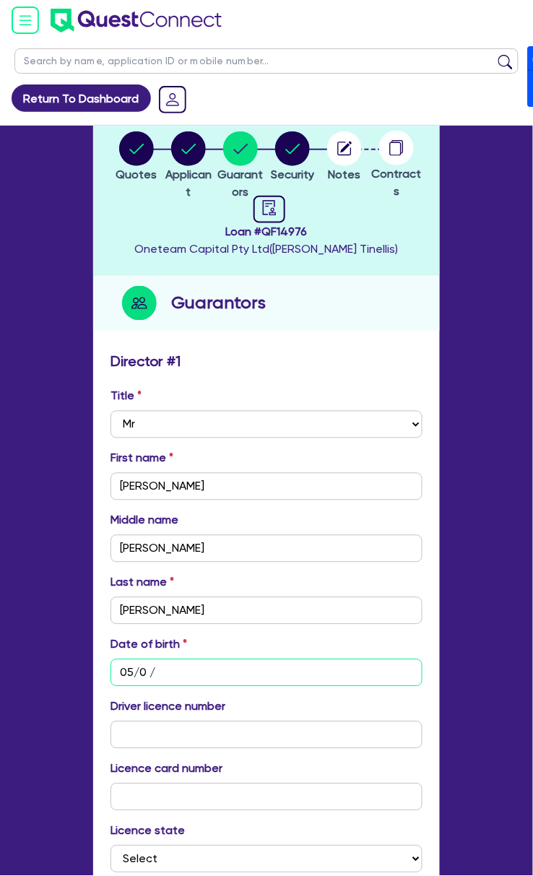
type input "0422 804 452"
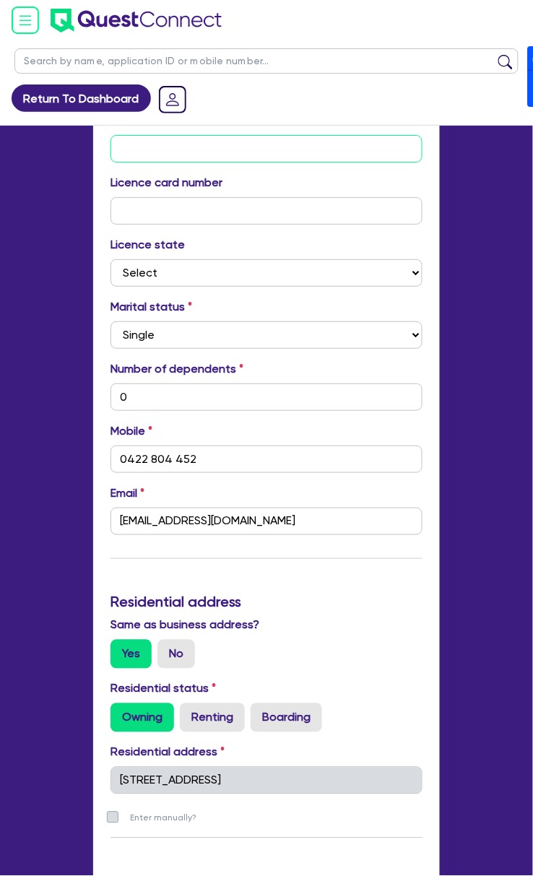
scroll to position [674, 0]
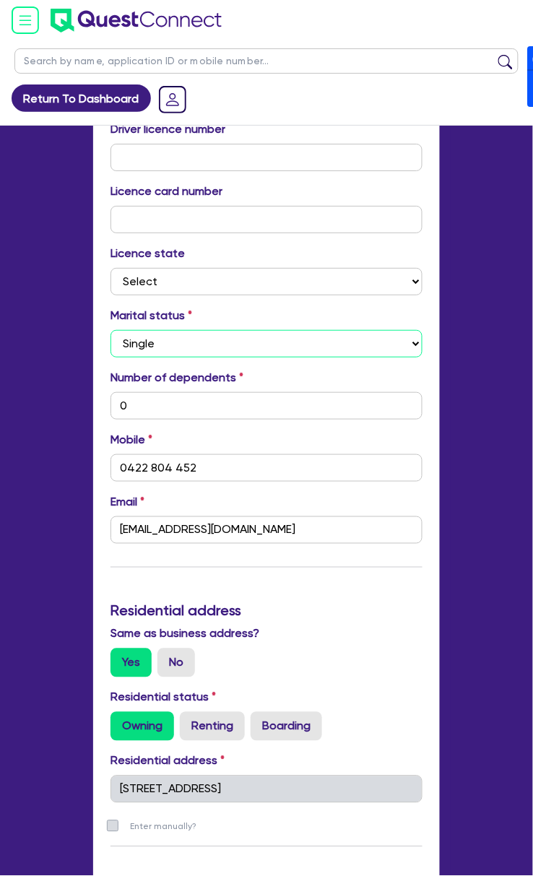
click at [179, 330] on select "Select Single Married De Facto / Partner" at bounding box center [266, 343] width 312 height 27
click at [110, 330] on select "Select Single Married De Facto / Partner" at bounding box center [266, 343] width 312 height 27
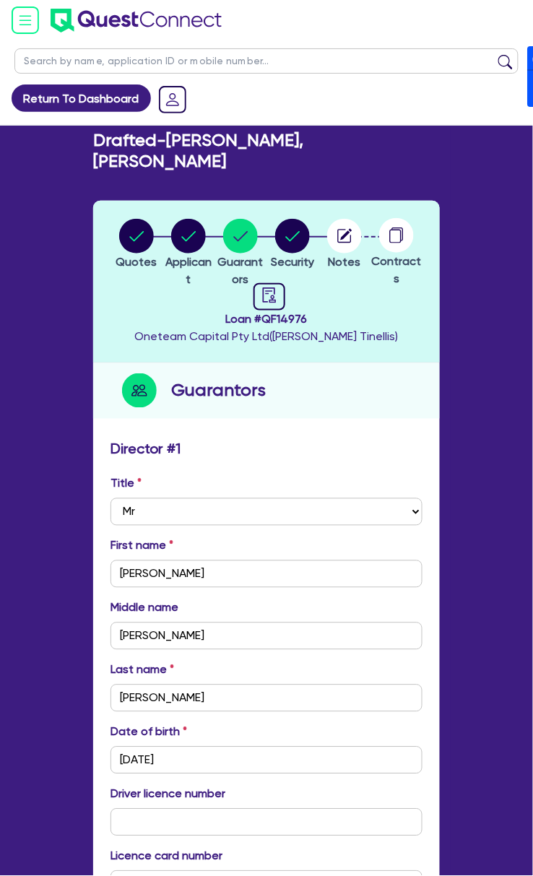
scroll to position [0, 0]
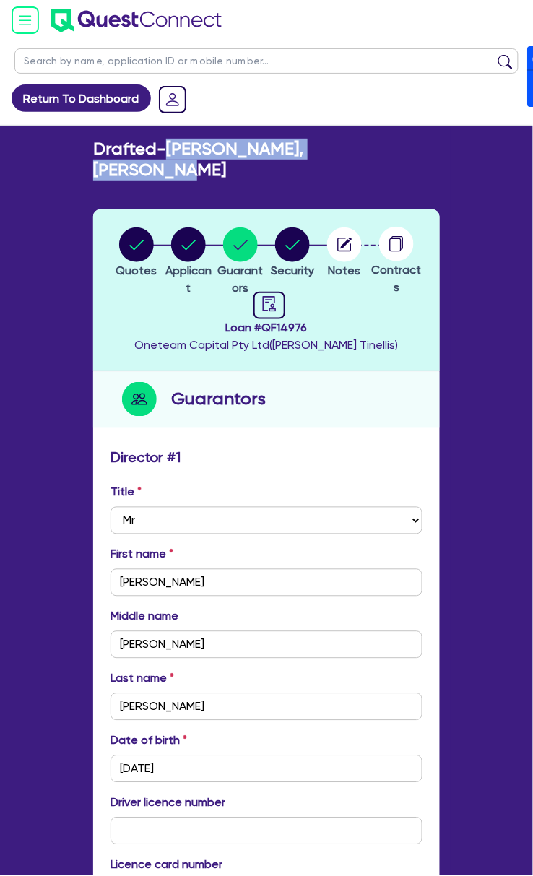
drag, startPoint x: 177, startPoint y: 142, endPoint x: 399, endPoint y: 142, distance: 222.4
click at [399, 142] on div "Drafted - [PERSON_NAME], [PERSON_NAME]" at bounding box center [266, 160] width 368 height 42
copy h2 "[PERSON_NAME], [PERSON_NAME]"
click at [178, 230] on circle "button" at bounding box center [188, 244] width 35 height 35
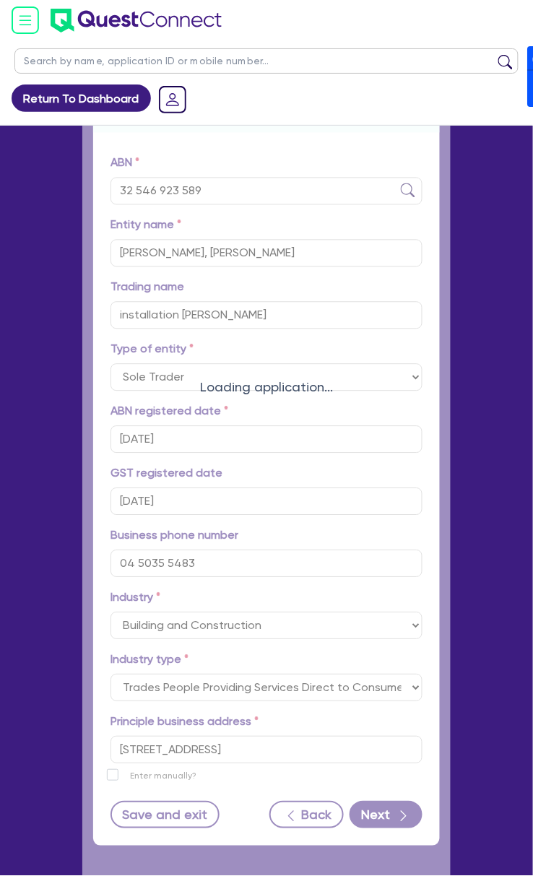
scroll to position [330, 0]
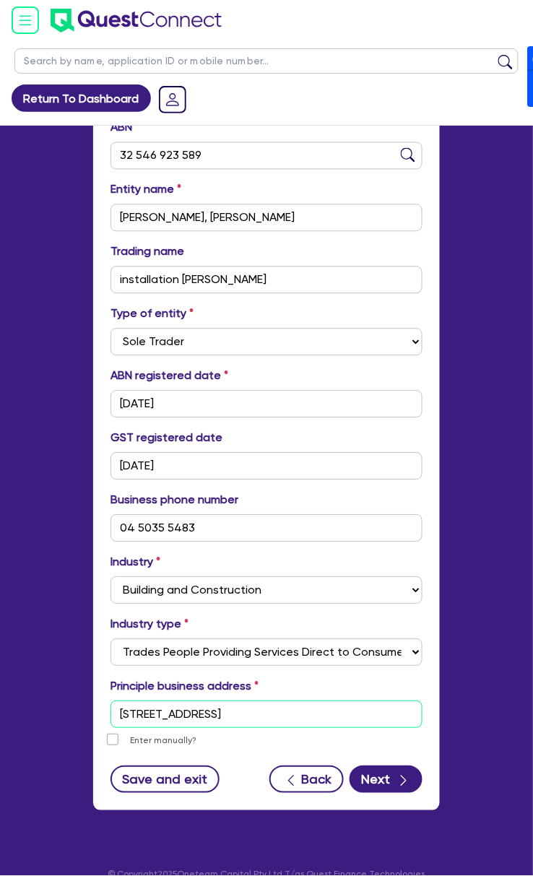
click at [330, 701] on input "[STREET_ADDRESS]" at bounding box center [266, 714] width 312 height 27
paste input "[STREET_ADDRESS][PERSON_NAME]"
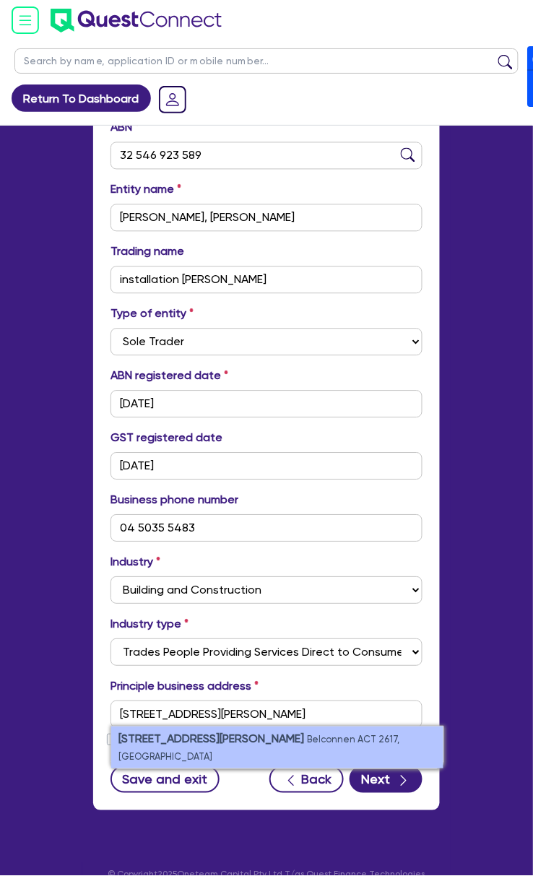
click at [246, 732] on strong "[STREET_ADDRESS][PERSON_NAME]" at bounding box center [211, 739] width 186 height 14
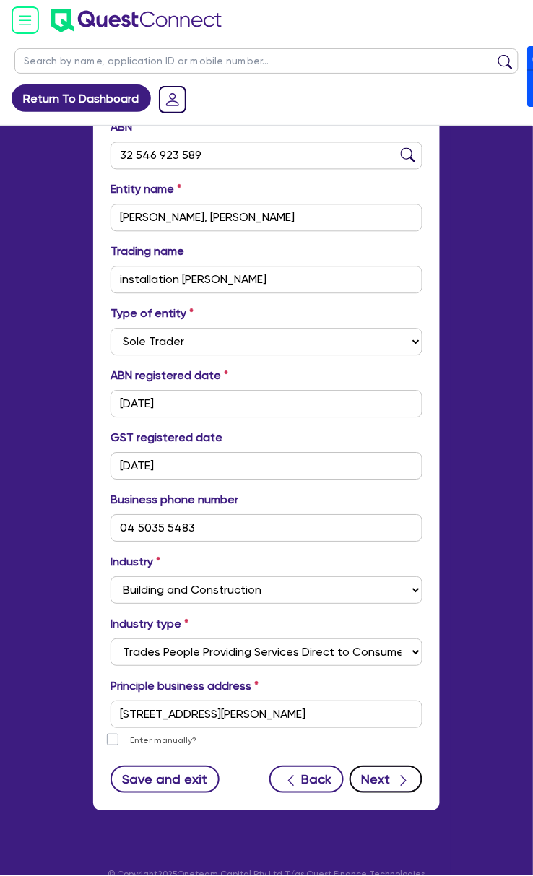
click at [393, 766] on button "Next" at bounding box center [386, 779] width 73 height 27
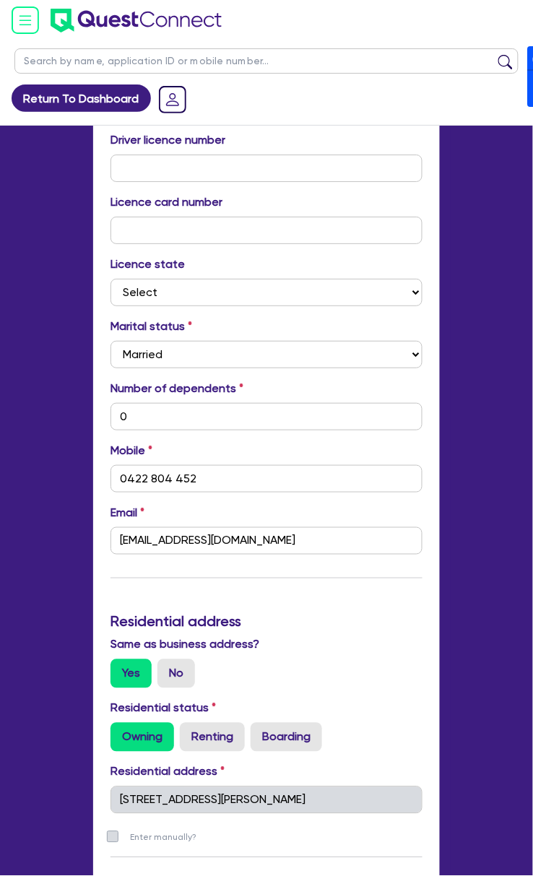
scroll to position [674, 0]
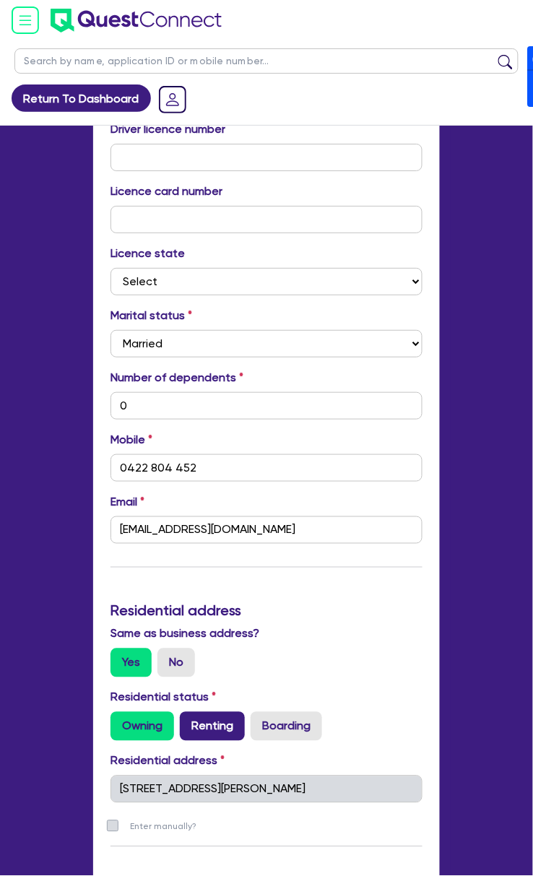
click at [212, 712] on label "Renting" at bounding box center [212, 726] width 65 height 29
click at [189, 712] on input "Renting" at bounding box center [184, 716] width 9 height 9
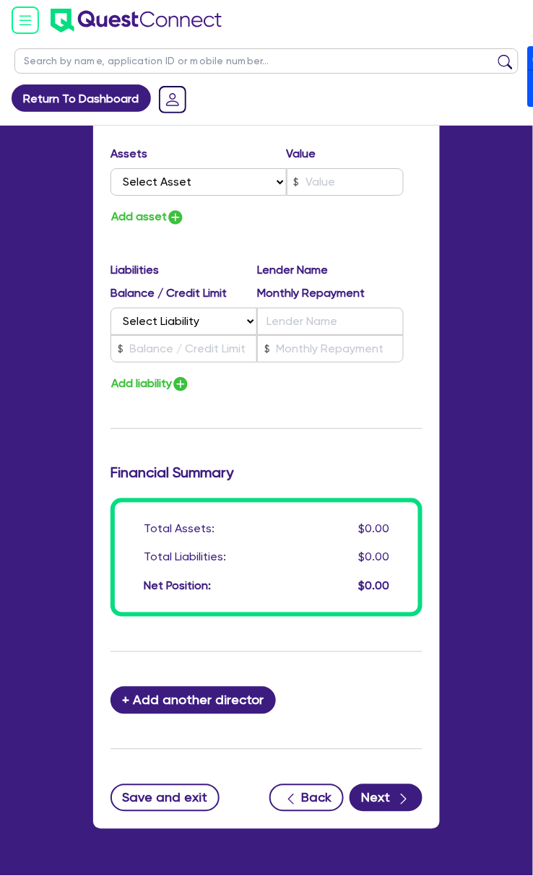
scroll to position [1465, 0]
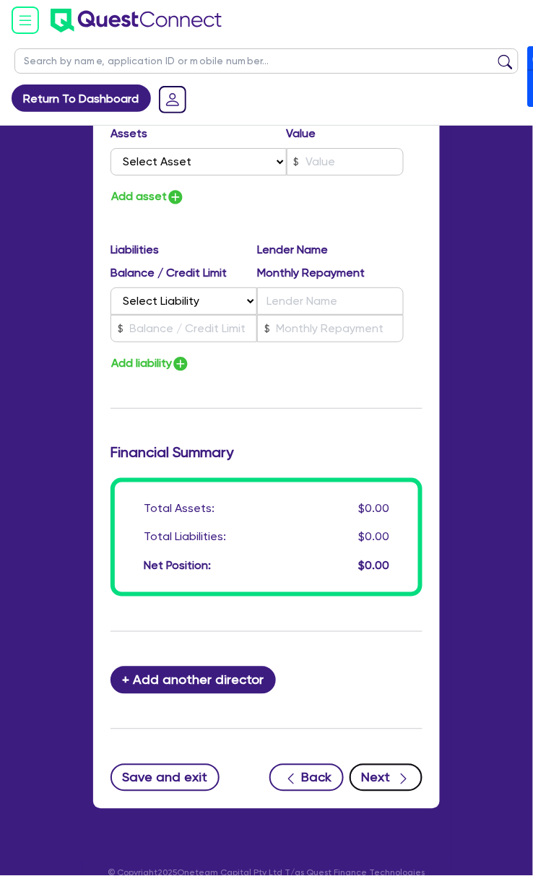
click at [396, 772] on icon "button" at bounding box center [403, 779] width 14 height 14
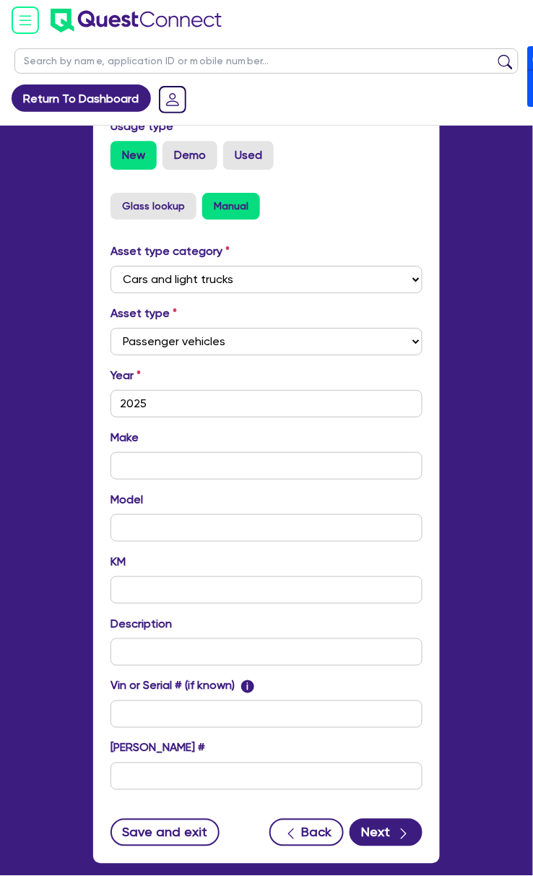
scroll to position [599, 0]
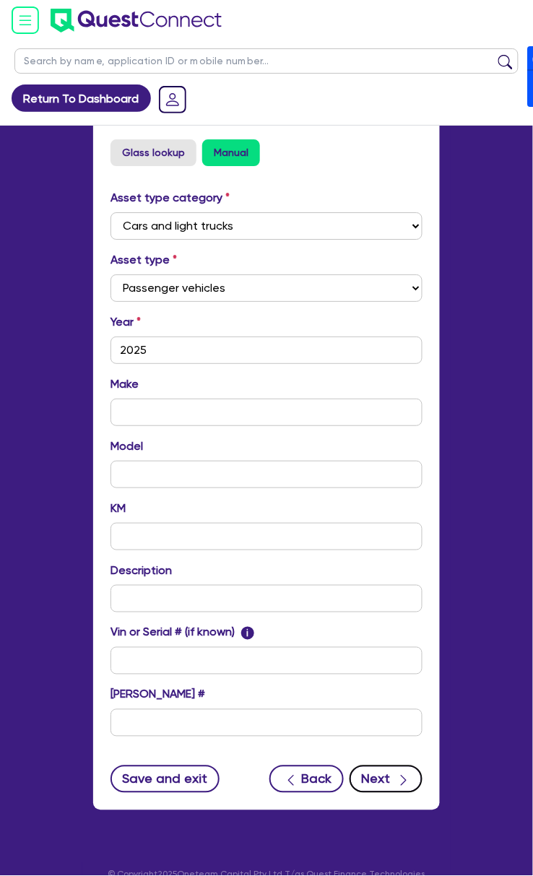
click at [394, 768] on button "Next" at bounding box center [386, 778] width 73 height 27
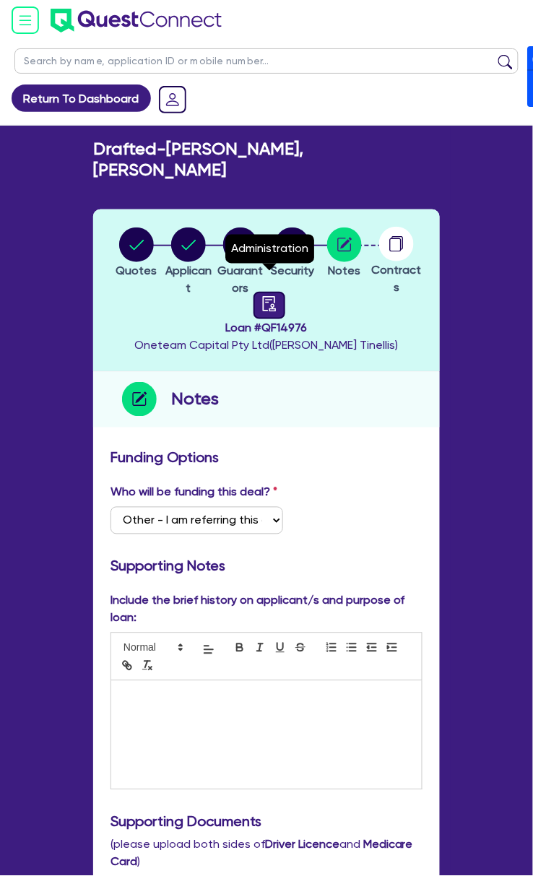
click at [264, 292] on link at bounding box center [269, 305] width 32 height 27
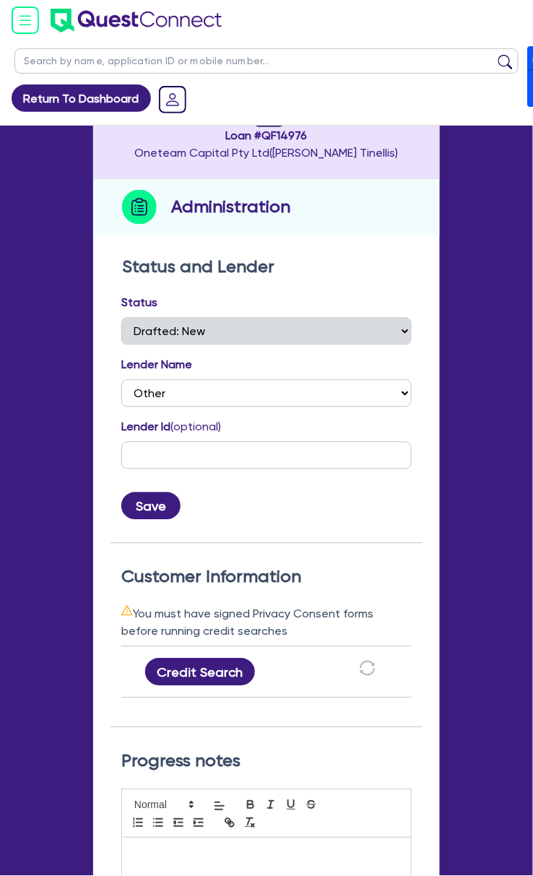
scroll to position [0, 358]
click at [188, 659] on button "Credit Search" at bounding box center [196, 672] width 110 height 27
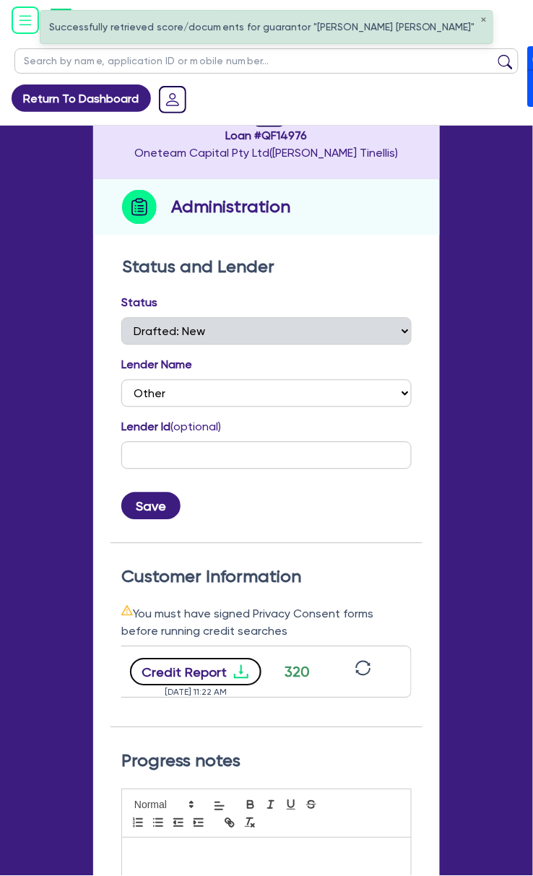
click at [214, 659] on button "Credit Report" at bounding box center [196, 672] width 132 height 27
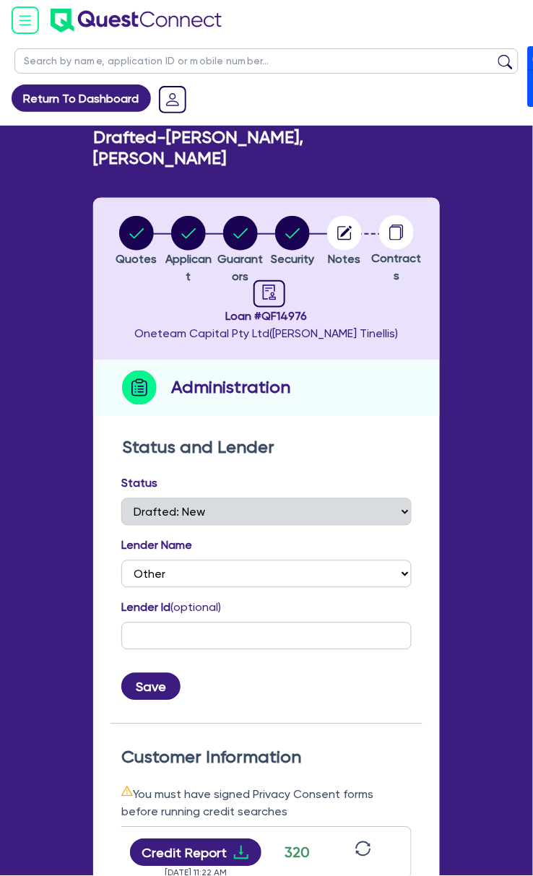
scroll to position [0, 0]
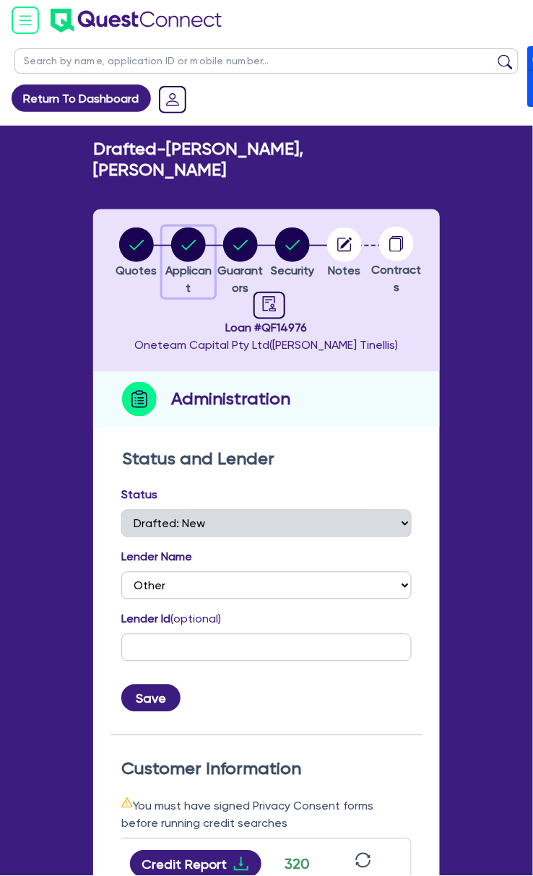
click at [175, 231] on circle "button" at bounding box center [188, 244] width 35 height 35
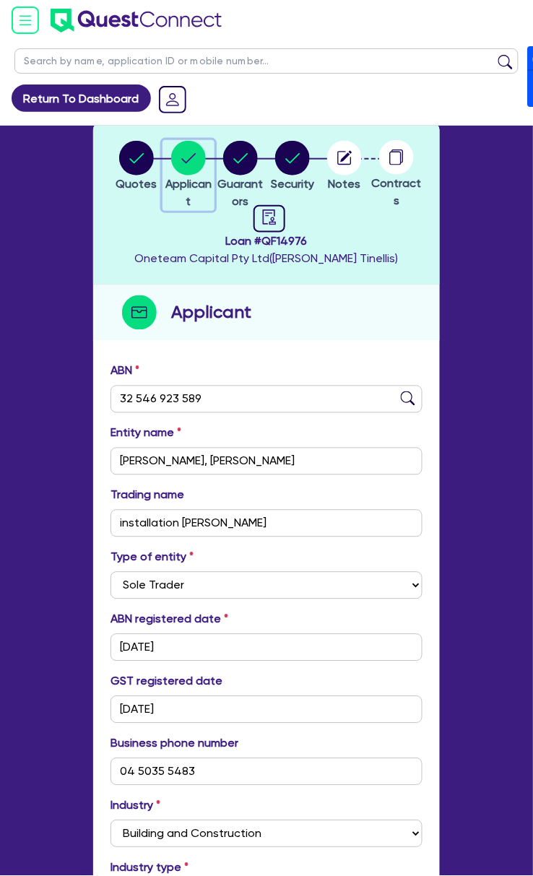
scroll to position [96, 0]
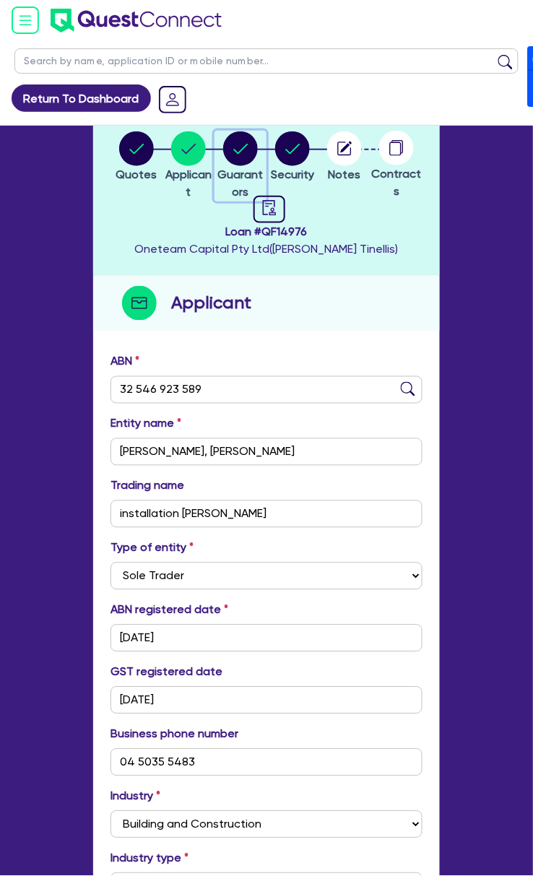
click at [240, 133] on circle "button" at bounding box center [240, 148] width 35 height 35
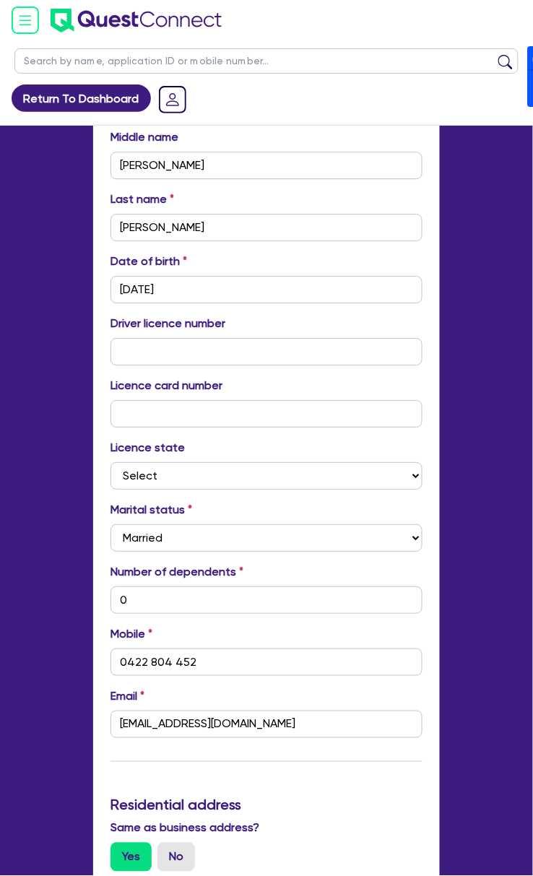
scroll to position [481, 0]
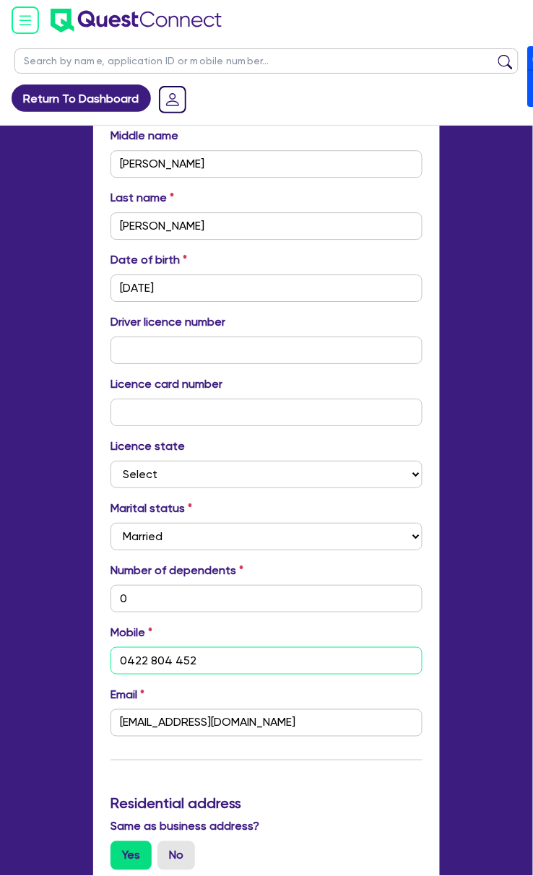
drag, startPoint x: 217, startPoint y: 637, endPoint x: 98, endPoint y: 639, distance: 118.5
click at [98, 639] on div "Update residential status for Director #1 Boarding is only acceptable when the …" at bounding box center [266, 877] width 347 height 1832
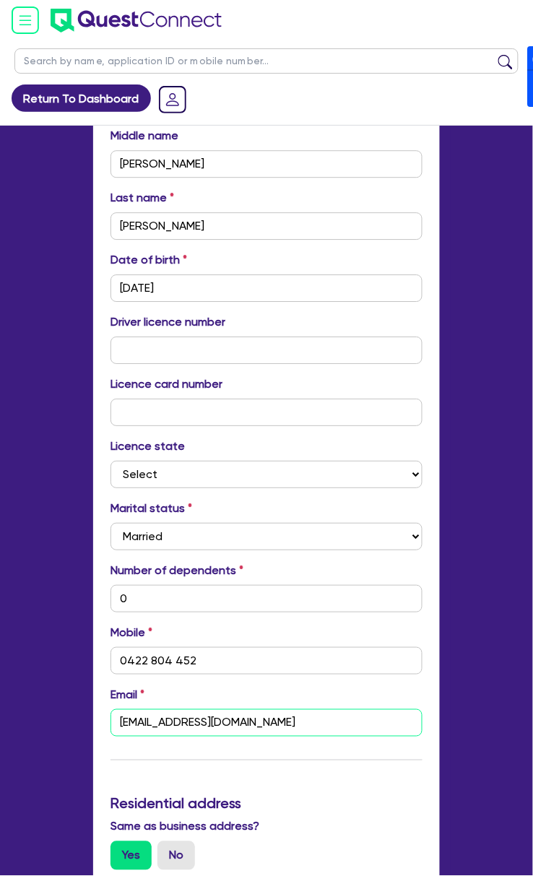
drag, startPoint x: 267, startPoint y: 698, endPoint x: 75, endPoint y: 692, distance: 192.2
click at [75, 692] on div "Return To Dashboard Edit Profile Logout Welcome [PERSON_NAME] Dashboard Quick Q…" at bounding box center [266, 700] width 390 height 2362
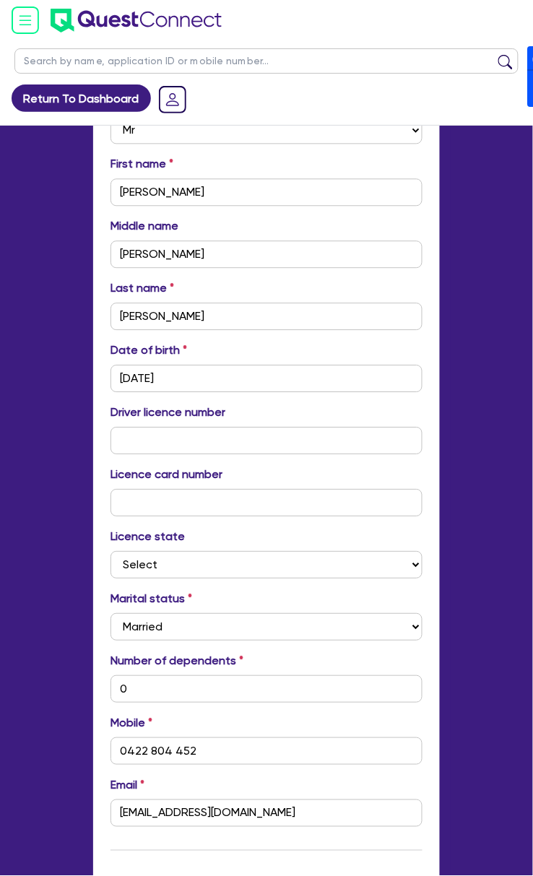
scroll to position [385, 0]
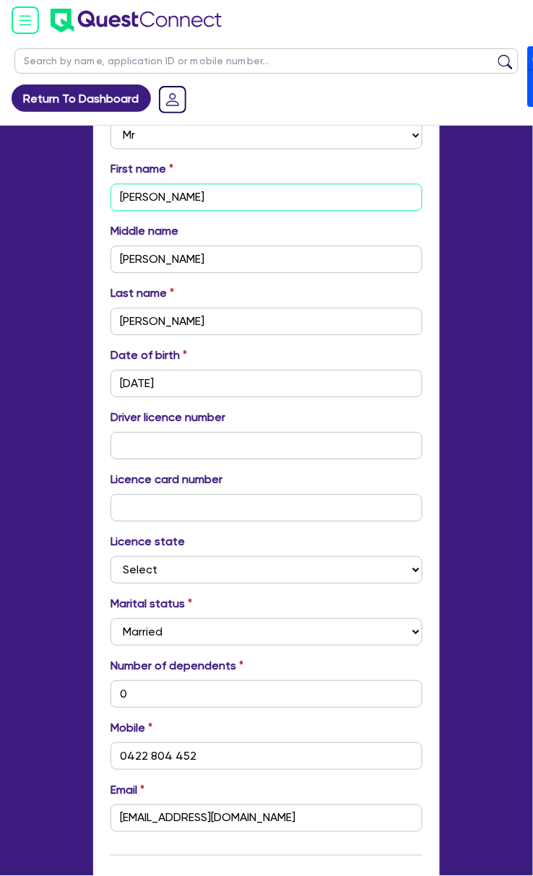
drag, startPoint x: 180, startPoint y: 175, endPoint x: 71, endPoint y: 168, distance: 109.3
click at [71, 168] on div "Return To Dashboard Edit Profile Logout Welcome [PERSON_NAME] Dashboard Quick Q…" at bounding box center [266, 796] width 390 height 2362
drag, startPoint x: 165, startPoint y: 295, endPoint x: 46, endPoint y: 292, distance: 119.2
click at [38, 292] on div "Return To Dashboard Edit Profile Logout Welcome [PERSON_NAME] Dashboard Quick Q…" at bounding box center [266, 796] width 533 height 2362
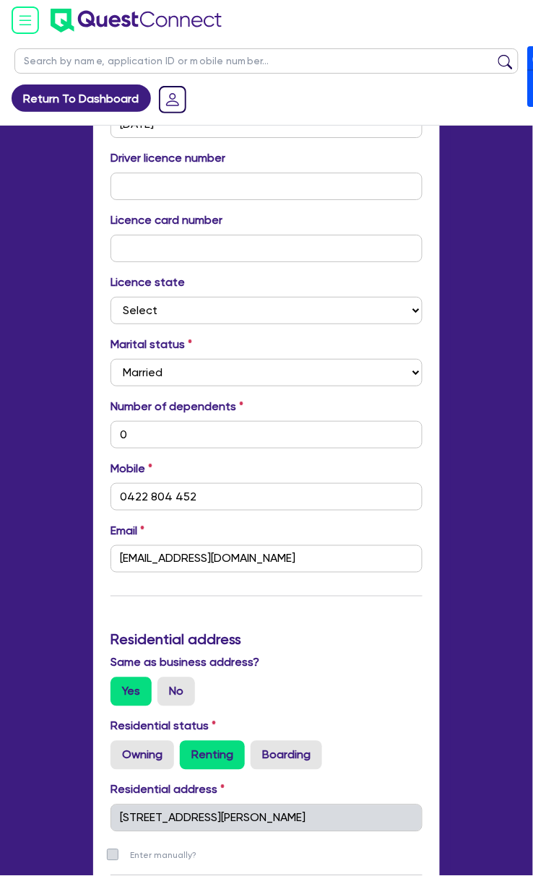
scroll to position [0, 0]
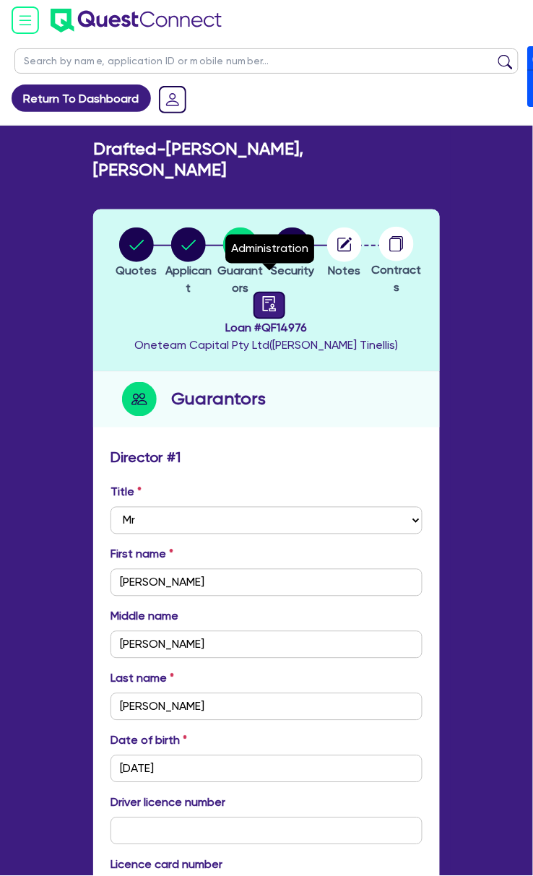
click at [254, 292] on link at bounding box center [269, 305] width 32 height 27
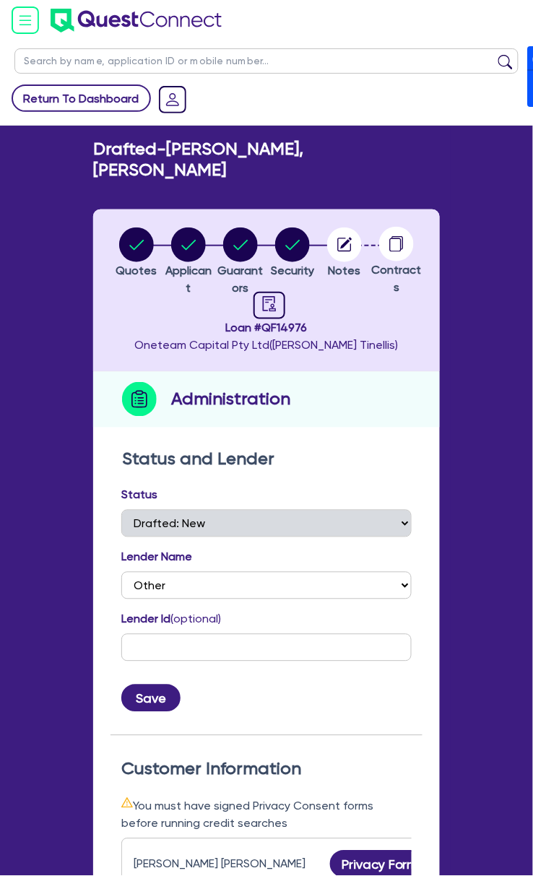
click at [82, 105] on link "Return To Dashboard" at bounding box center [81, 97] width 139 height 27
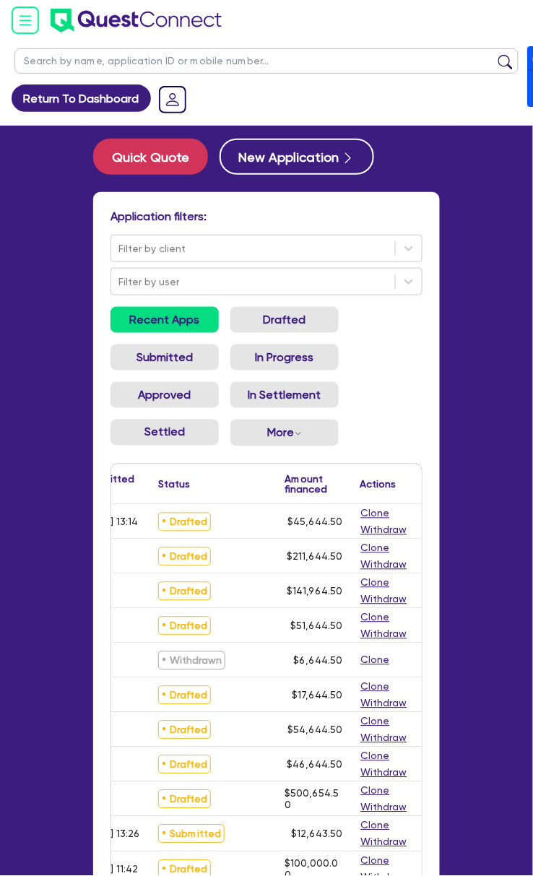
scroll to position [0, 364]
click at [388, 638] on button "Withdraw" at bounding box center [382, 634] width 48 height 17
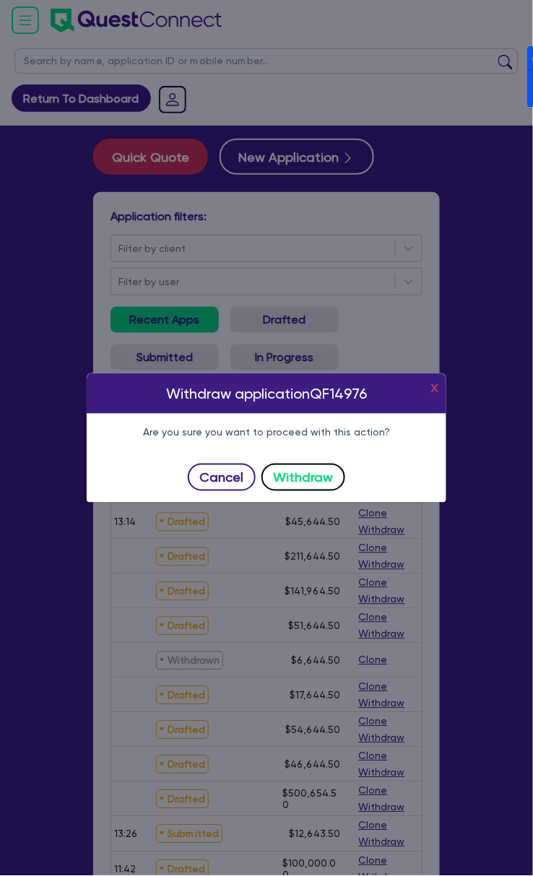
click at [316, 484] on button "Withdraw" at bounding box center [303, 477] width 84 height 27
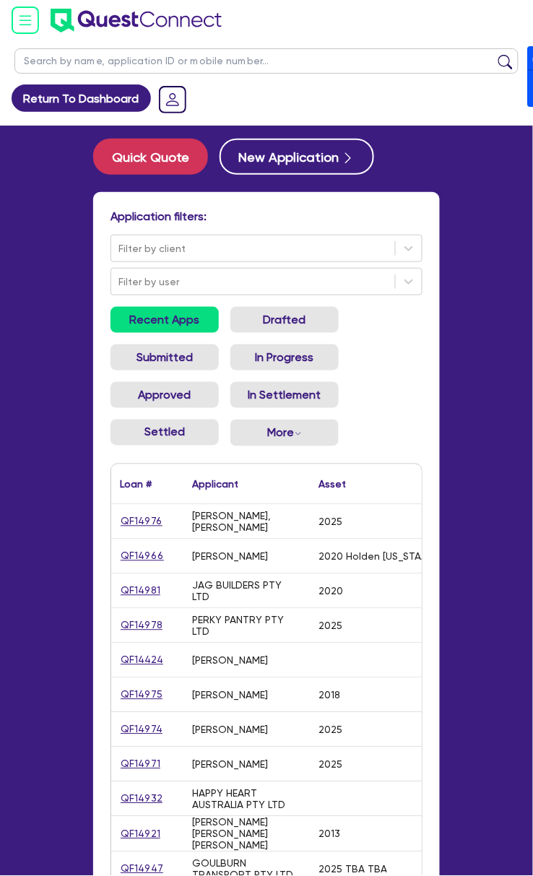
click at [197, 66] on input "text" at bounding box center [266, 60] width 504 height 25
click at [494, 54] on button "submit" at bounding box center [505, 64] width 23 height 20
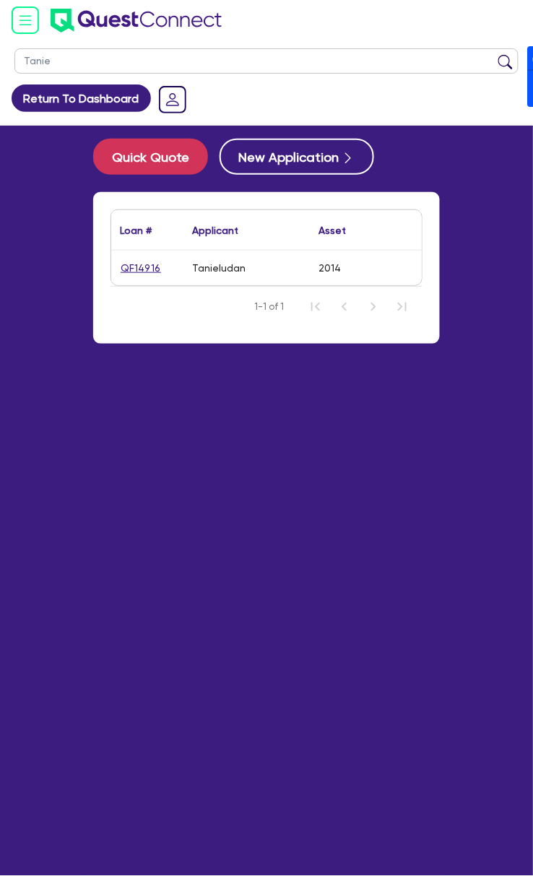
click at [133, 258] on div "QF14916" at bounding box center [147, 268] width 72 height 35
click at [150, 264] on link "QF14916" at bounding box center [141, 268] width 42 height 17
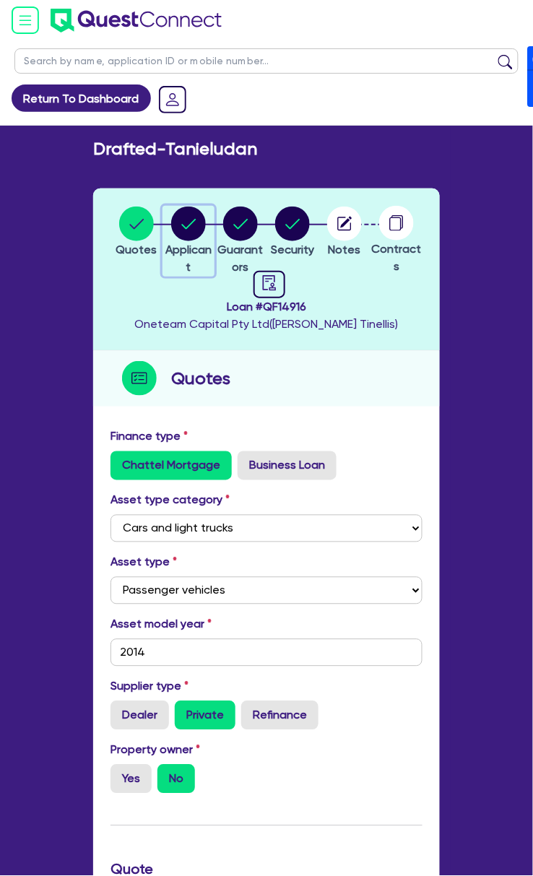
click at [196, 228] on circle "button" at bounding box center [188, 224] width 35 height 35
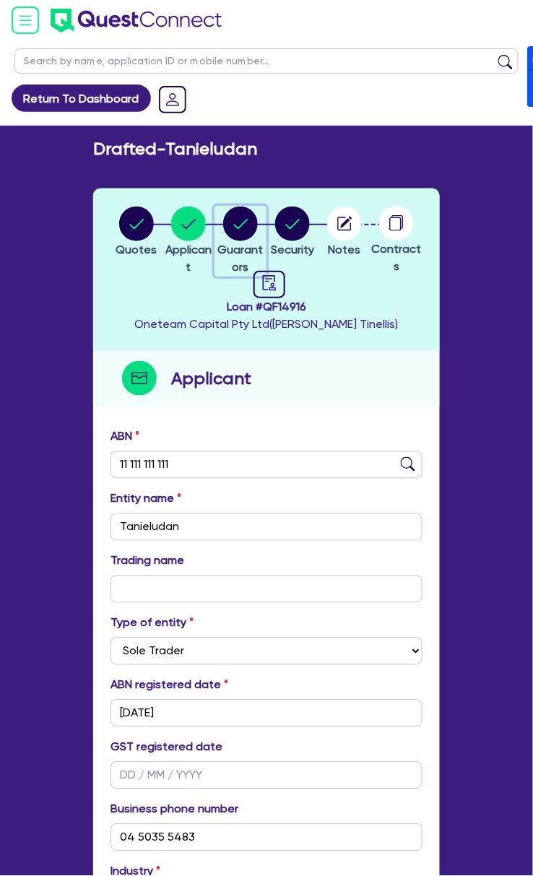
click at [227, 220] on circle "button" at bounding box center [240, 224] width 35 height 35
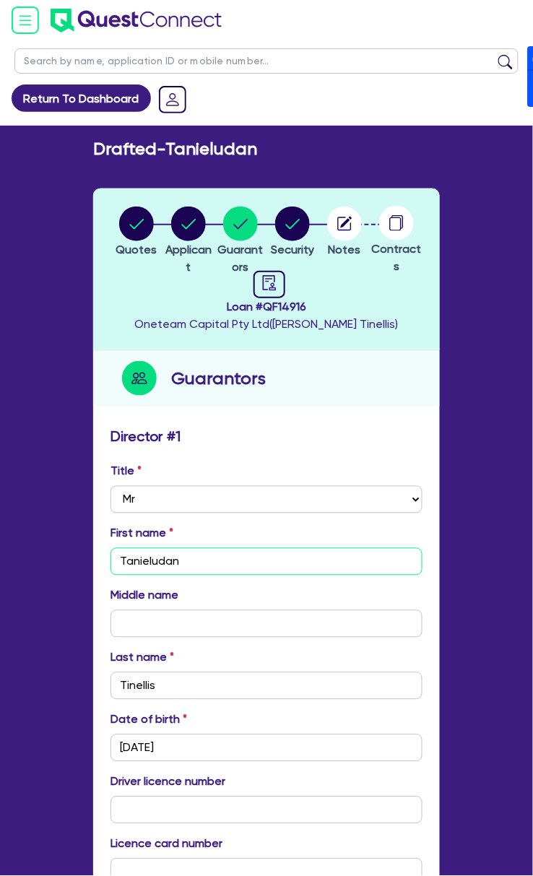
click at [215, 569] on input "Tanieludan" at bounding box center [266, 561] width 312 height 27
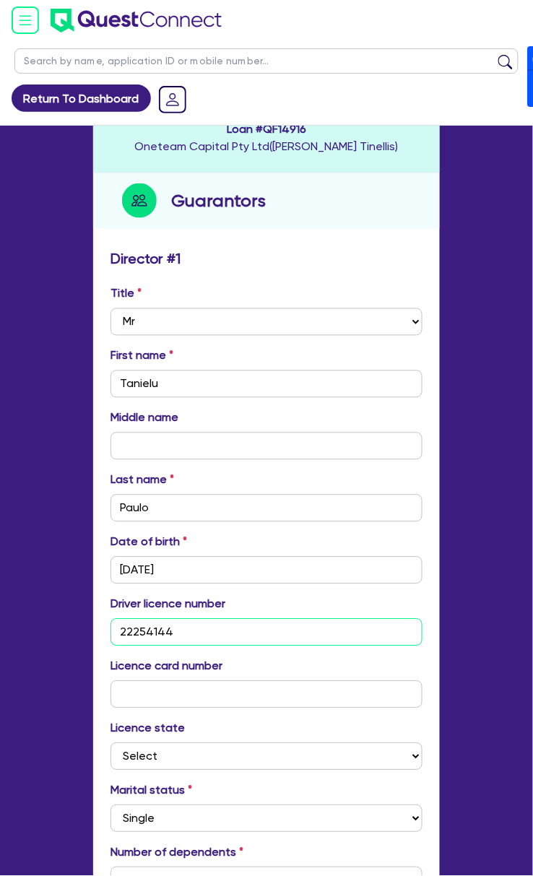
scroll to position [192, 0]
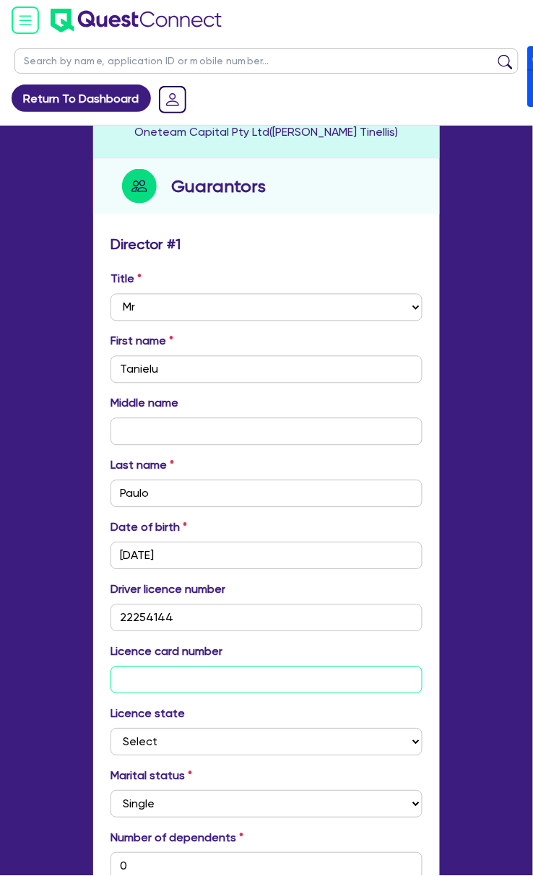
click at [246, 677] on input "text" at bounding box center [266, 680] width 312 height 27
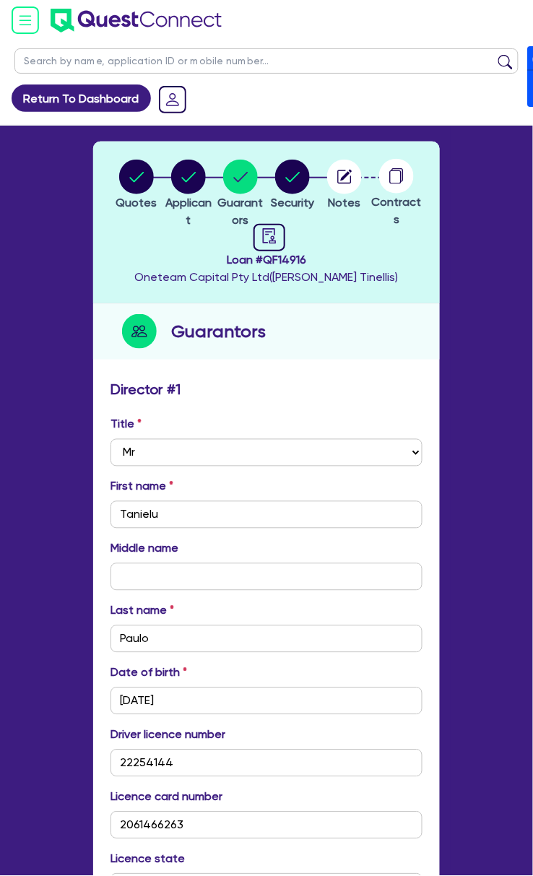
scroll to position [0, 0]
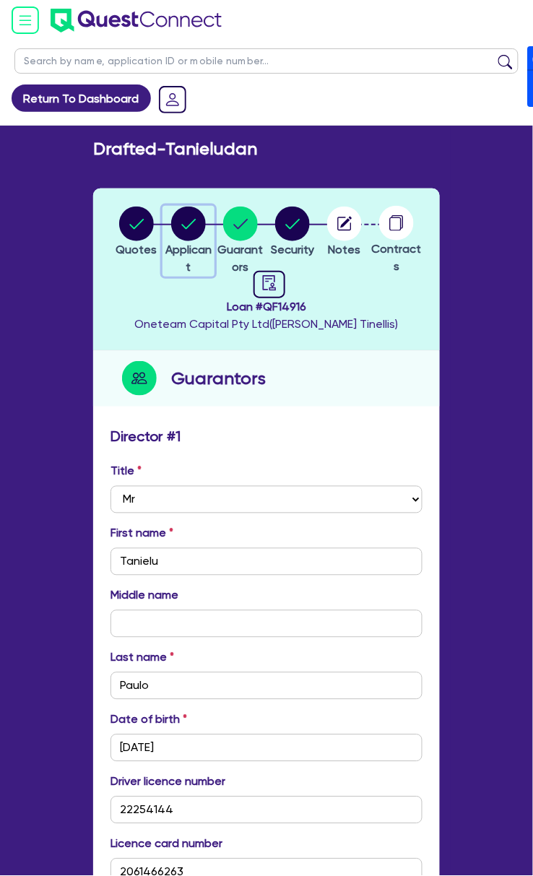
click at [195, 229] on circle "button" at bounding box center [188, 224] width 35 height 35
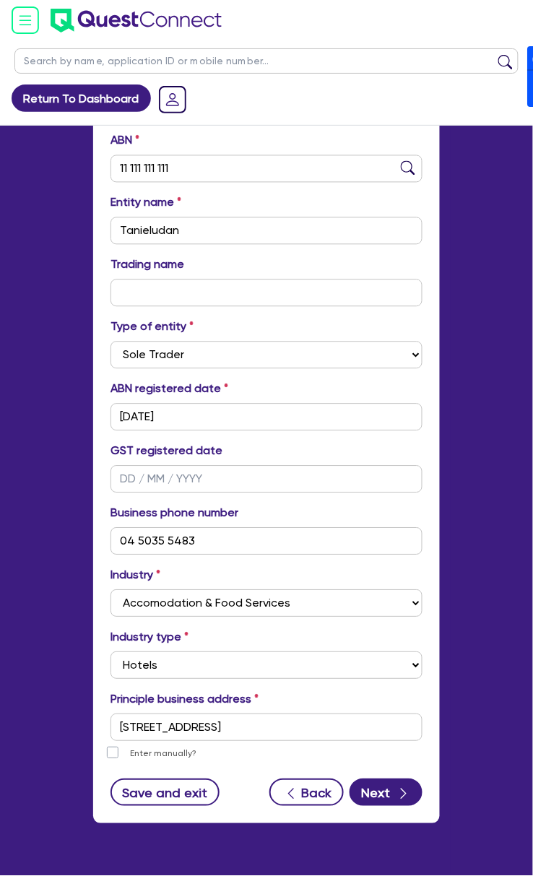
scroll to position [330, 0]
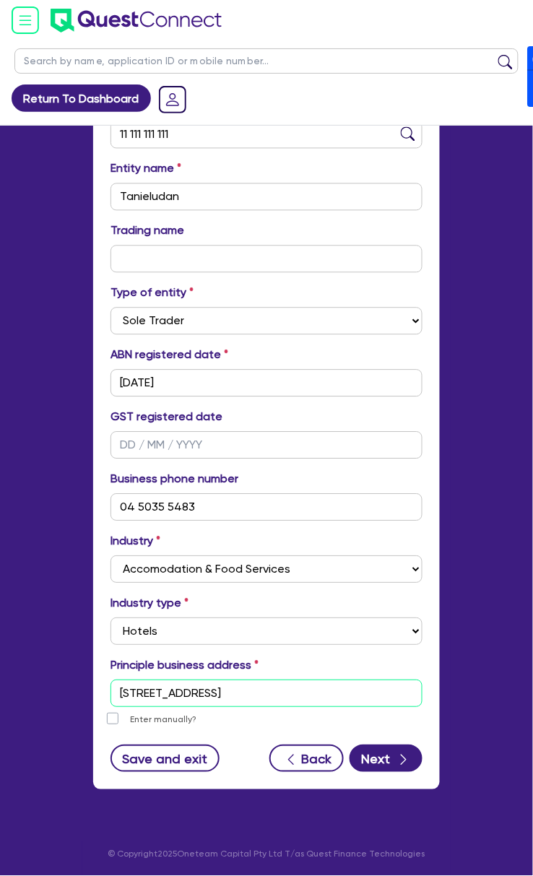
click at [344, 693] on input "[STREET_ADDRESS]" at bounding box center [266, 693] width 312 height 27
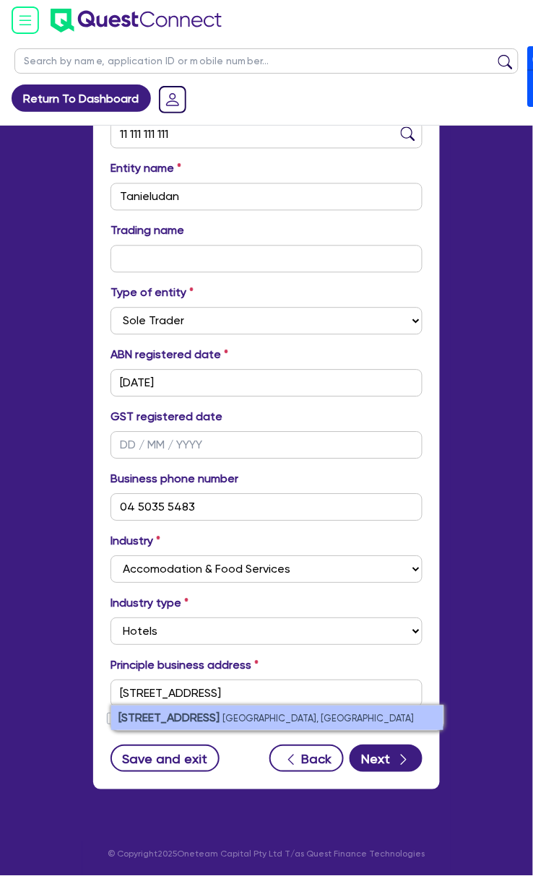
click at [282, 713] on small "[GEOGRAPHIC_DATA], [GEOGRAPHIC_DATA]" at bounding box center [318, 718] width 192 height 11
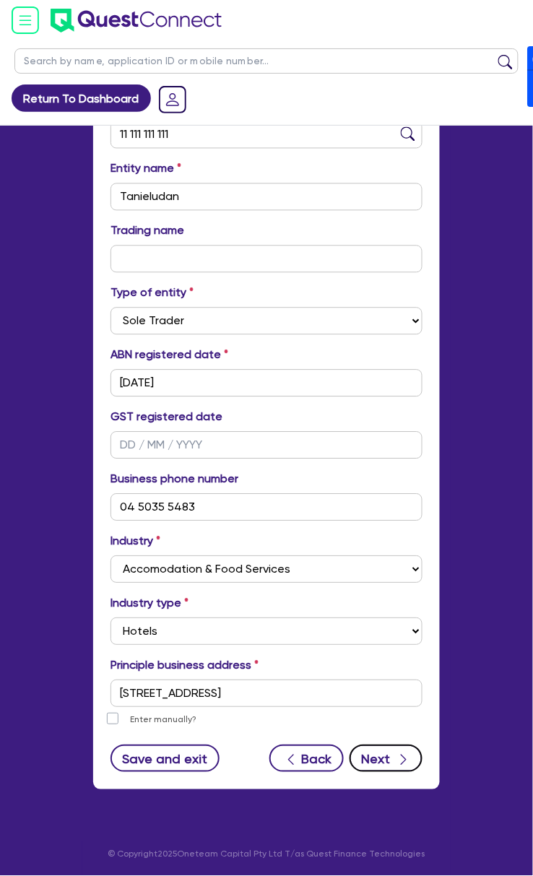
click at [389, 766] on button "Next" at bounding box center [386, 758] width 73 height 27
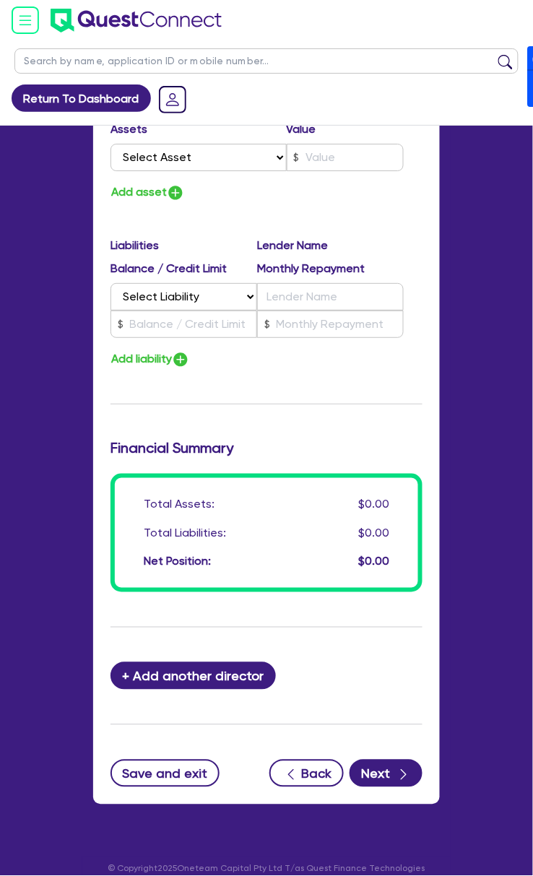
scroll to position [1465, 0]
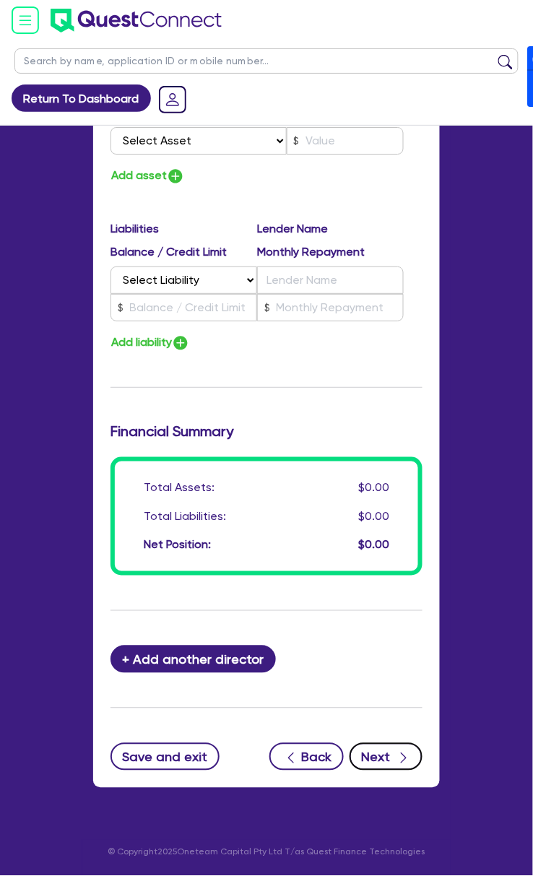
click at [386, 747] on button "Next" at bounding box center [386, 756] width 73 height 27
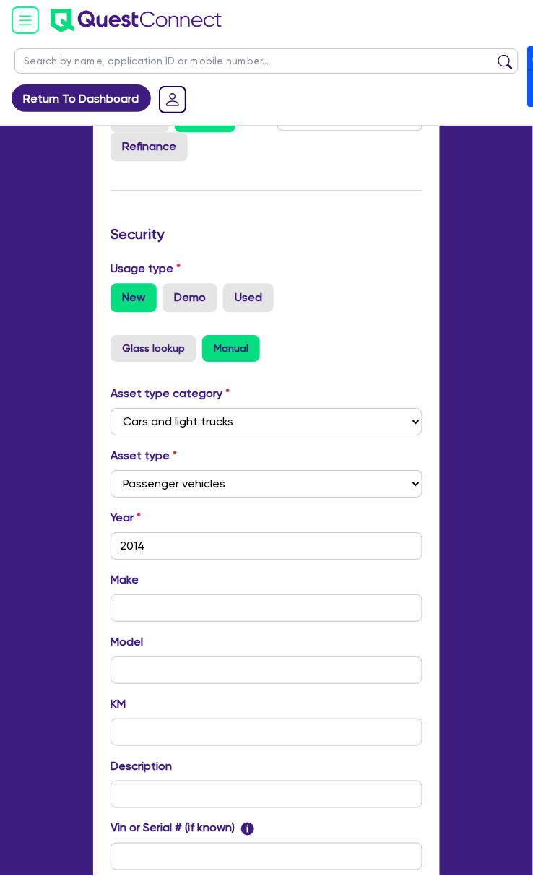
scroll to position [599, 0]
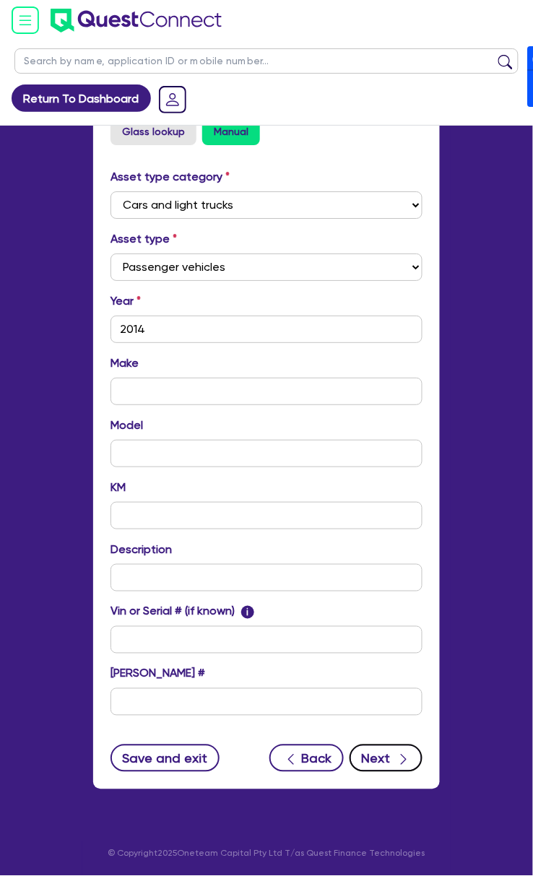
click at [391, 768] on button "Next" at bounding box center [386, 758] width 73 height 27
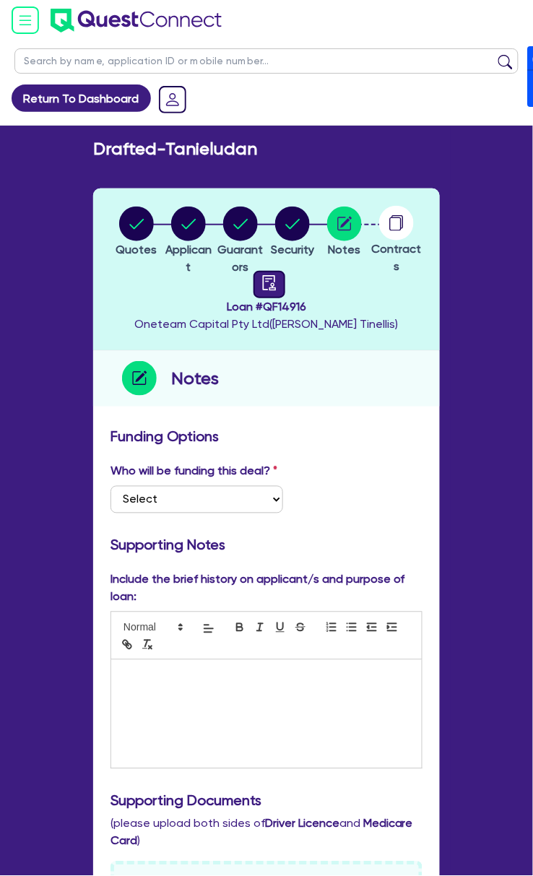
click at [272, 280] on icon "audit" at bounding box center [269, 283] width 16 height 16
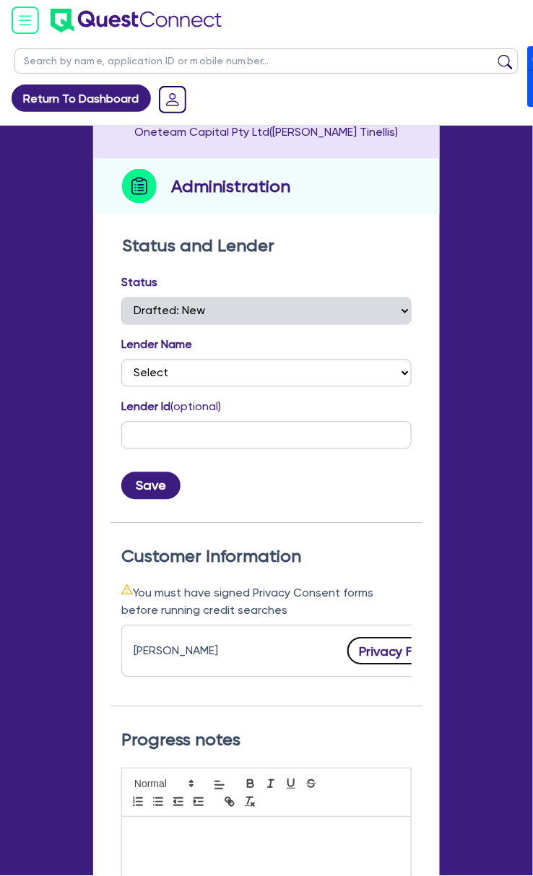
click at [373, 645] on button "Privacy Form" at bounding box center [397, 651] width 101 height 27
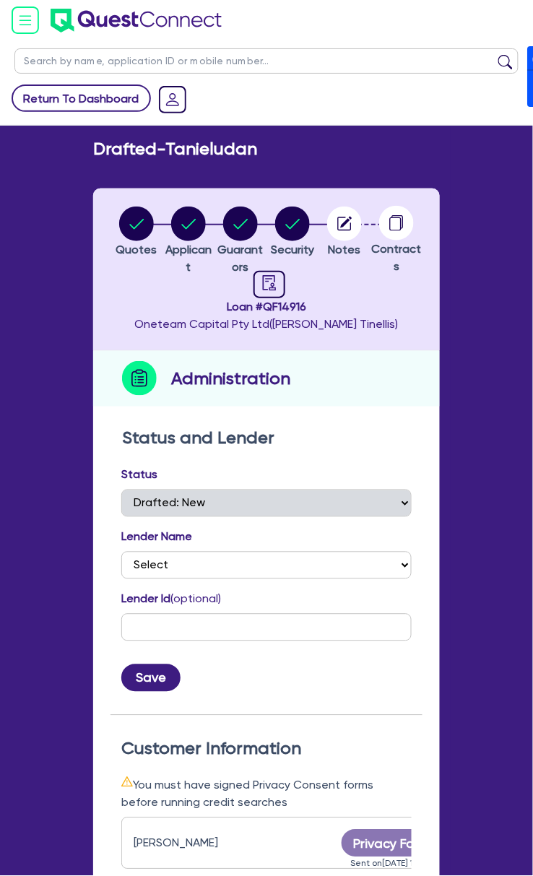
click at [94, 96] on link "Return To Dashboard" at bounding box center [81, 97] width 139 height 27
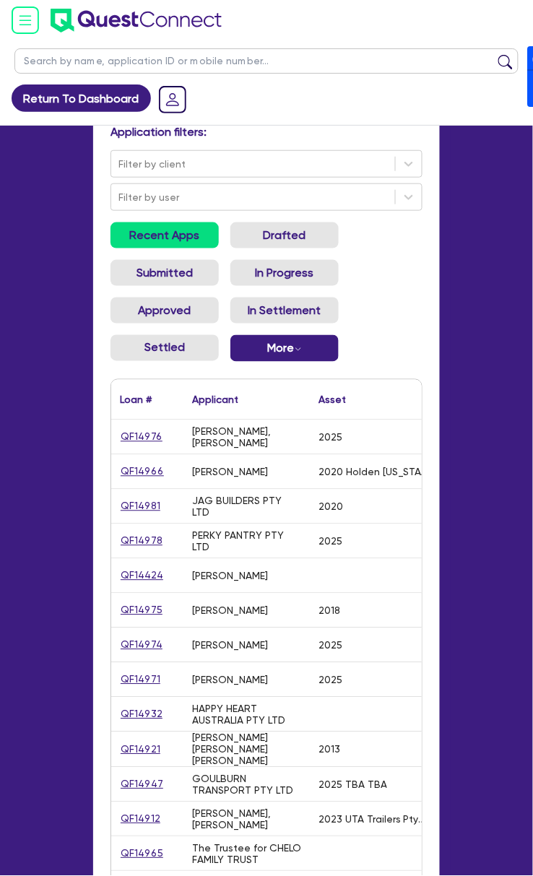
scroll to position [96, 0]
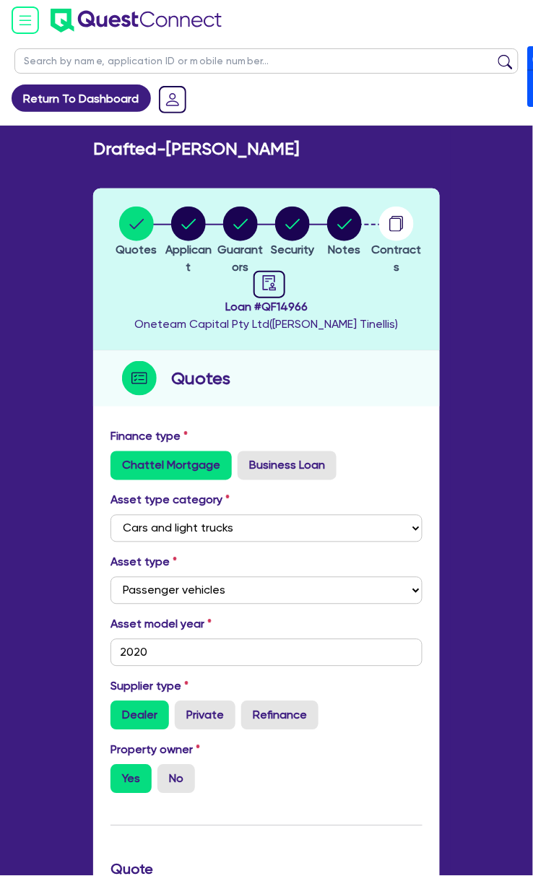
click at [289, 306] on span "Loan # QF14966" at bounding box center [267, 306] width 264 height 17
copy span "QF14966"
drag, startPoint x: 171, startPoint y: 151, endPoint x: 310, endPoint y: 157, distance: 138.8
click at [310, 157] on div "Drafted - [PERSON_NAME]" at bounding box center [266, 149] width 368 height 21
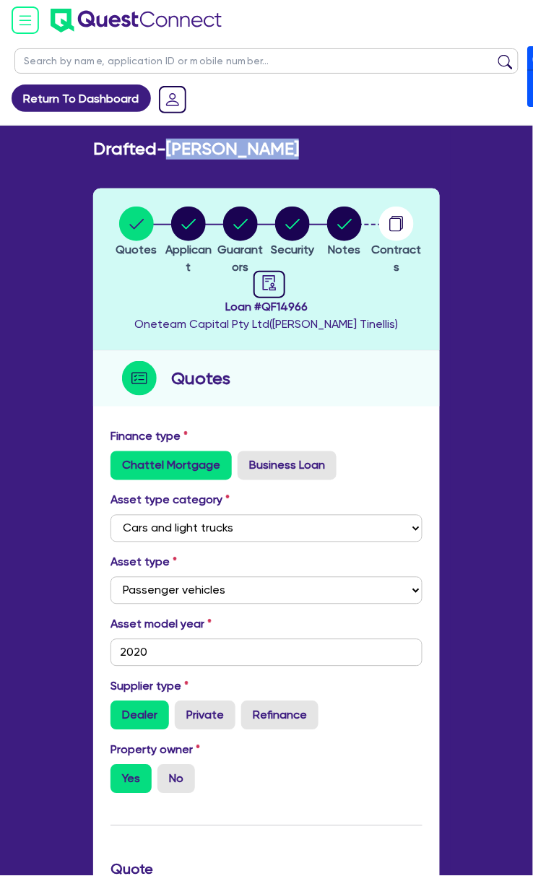
copy h2 "[PERSON_NAME]"
click at [81, 105] on link "Return To Dashboard" at bounding box center [81, 97] width 139 height 27
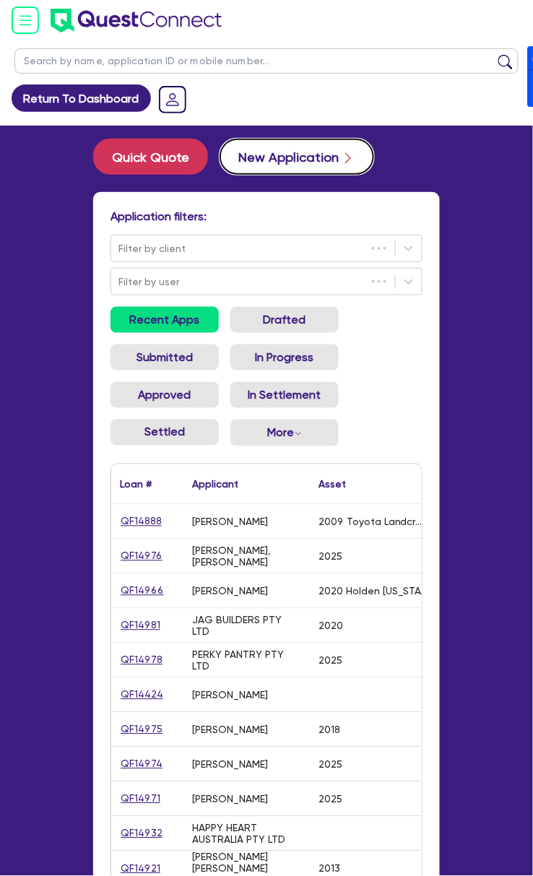
click at [313, 160] on button "New Application" at bounding box center [297, 157] width 155 height 36
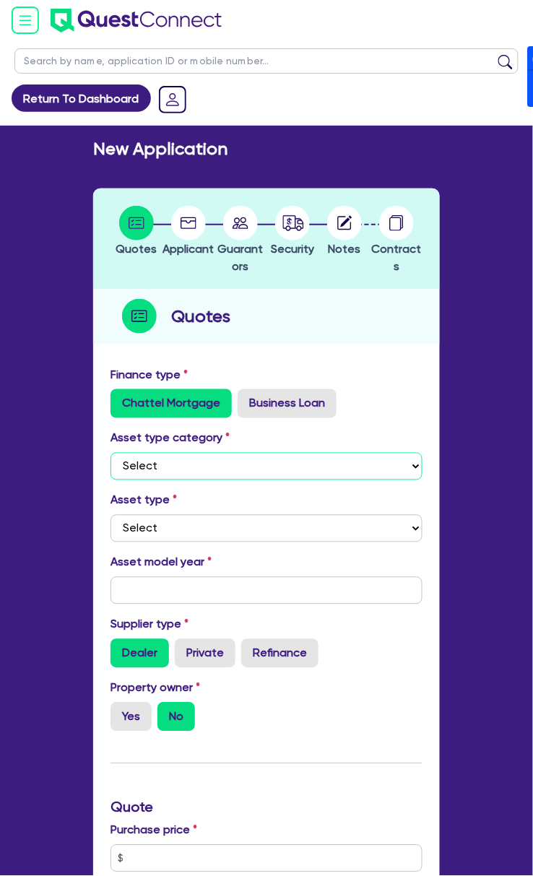
click at [200, 474] on select "Select Cars and light trucks Primary assets Secondary assets Tertiary assets" at bounding box center [266, 466] width 312 height 27
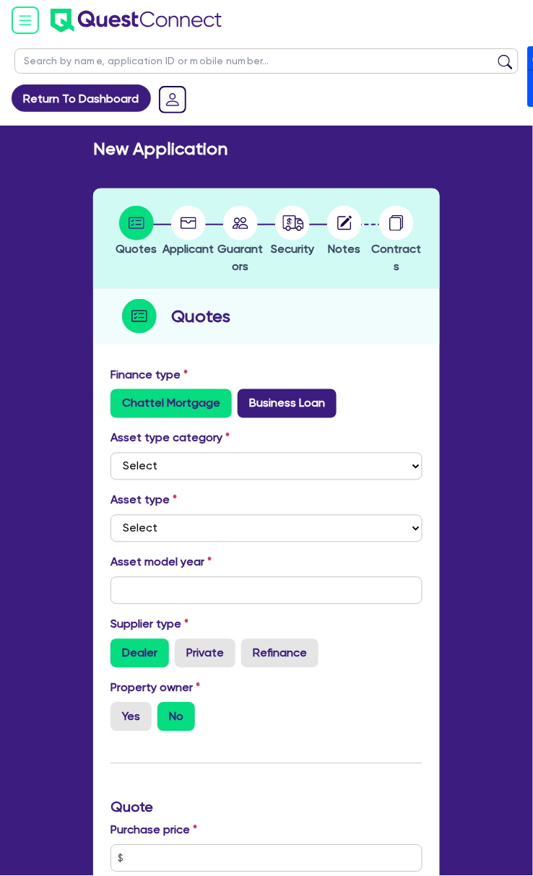
click at [282, 393] on label "Business Loan" at bounding box center [287, 403] width 99 height 29
click at [247, 393] on input "Business Loan" at bounding box center [242, 393] width 9 height 9
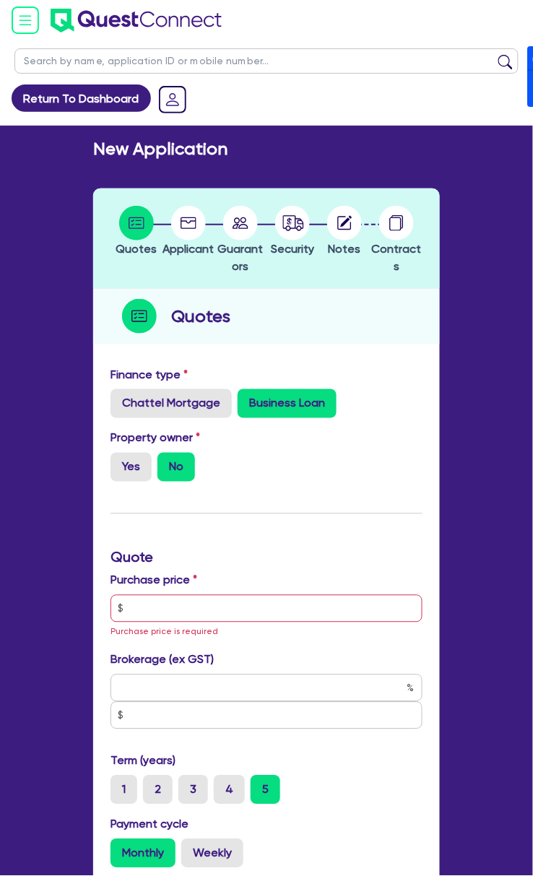
drag, startPoint x: 118, startPoint y: 463, endPoint x: 191, endPoint y: 566, distance: 126.4
click at [119, 463] on label "Yes" at bounding box center [130, 467] width 41 height 29
click at [119, 462] on input "Yes" at bounding box center [114, 457] width 9 height 9
click at [177, 463] on label "No" at bounding box center [176, 467] width 38 height 29
click at [167, 462] on input "No" at bounding box center [161, 457] width 9 height 9
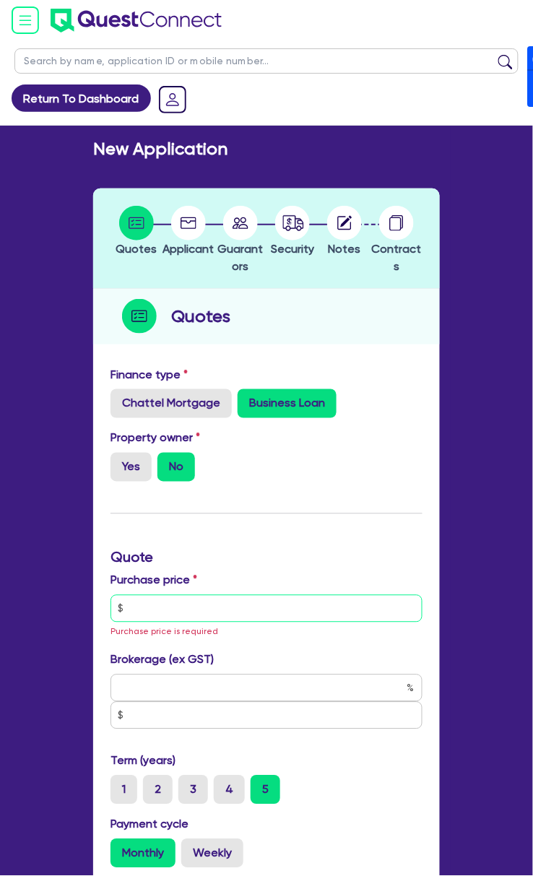
click at [205, 602] on input "text" at bounding box center [266, 608] width 312 height 27
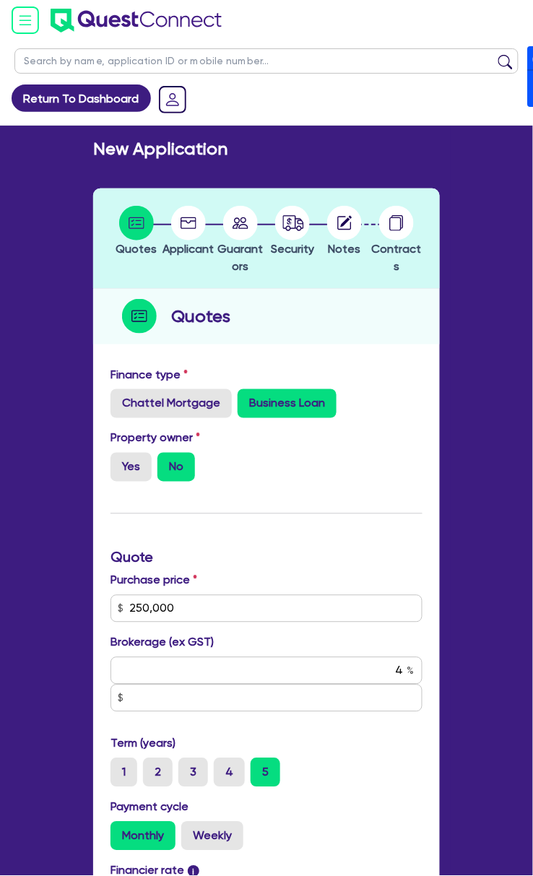
scroll to position [461, 0]
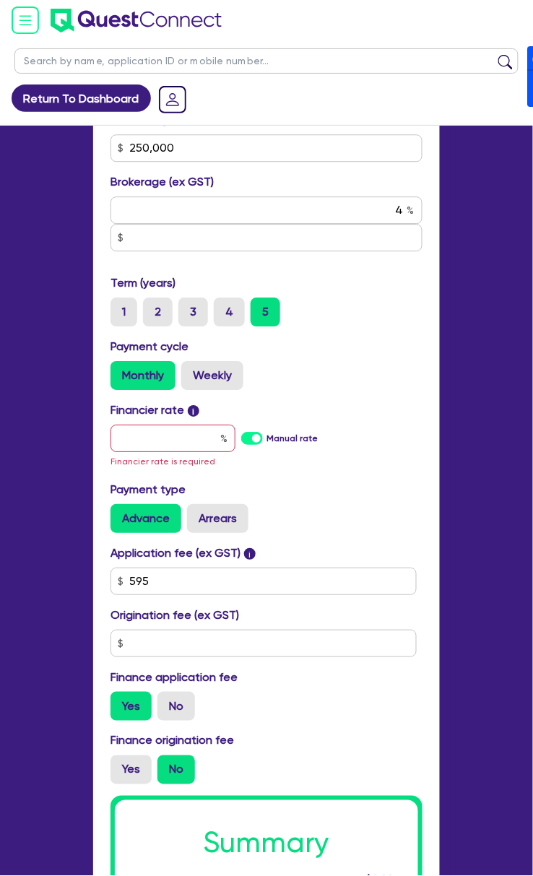
click at [266, 438] on label "Manual rate" at bounding box center [291, 438] width 51 height 13
click at [0, 0] on input "Manual rate" at bounding box center [0, 0] width 0 height 0
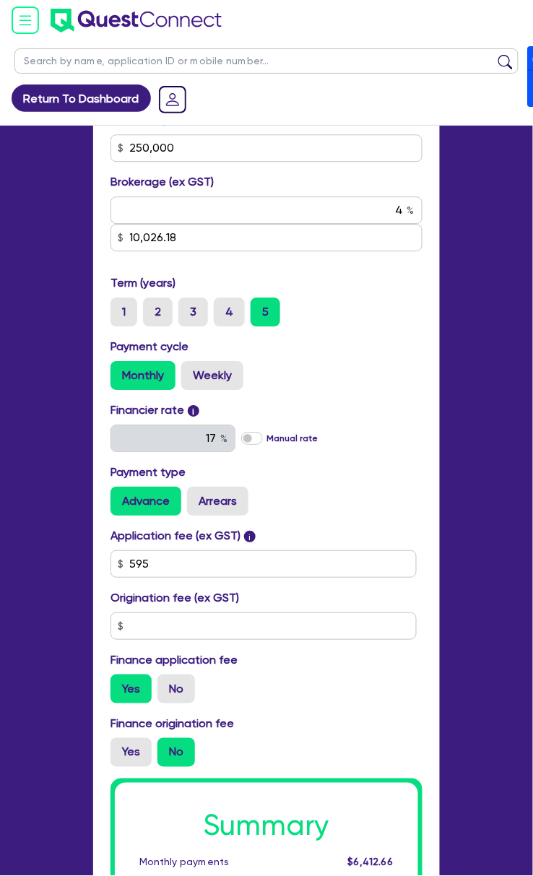
click at [208, 516] on div "Financier rate i 17 Manual rate Payment type Advance Arrears" at bounding box center [267, 465] width 334 height 126
drag, startPoint x: 209, startPoint y: 510, endPoint x: 179, endPoint y: 612, distance: 106.9
click at [209, 511] on label "Arrears" at bounding box center [217, 501] width 61 height 29
click at [196, 496] on input "Arrears" at bounding box center [191, 491] width 9 height 9
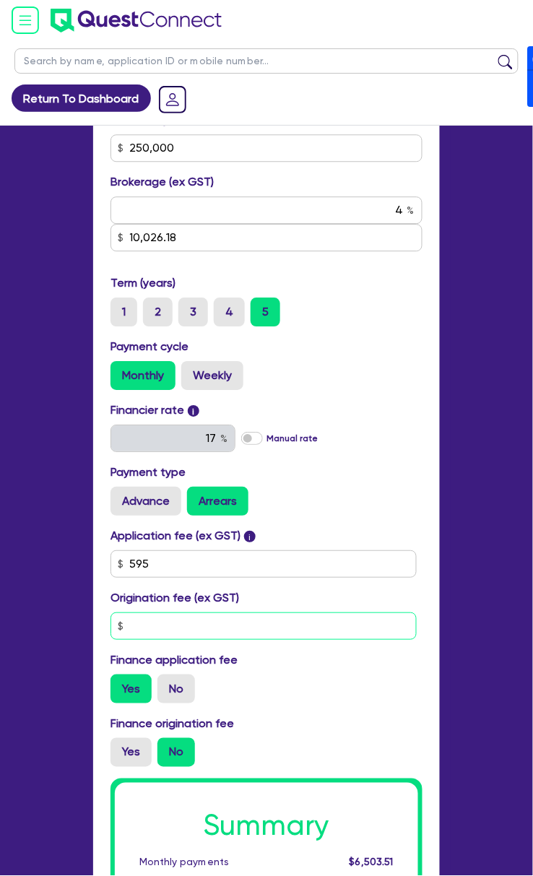
click at [179, 639] on input "text" at bounding box center [263, 625] width 306 height 27
click at [127, 749] on label "Yes" at bounding box center [130, 752] width 41 height 29
click at [120, 747] on input "Yes" at bounding box center [114, 742] width 9 height 9
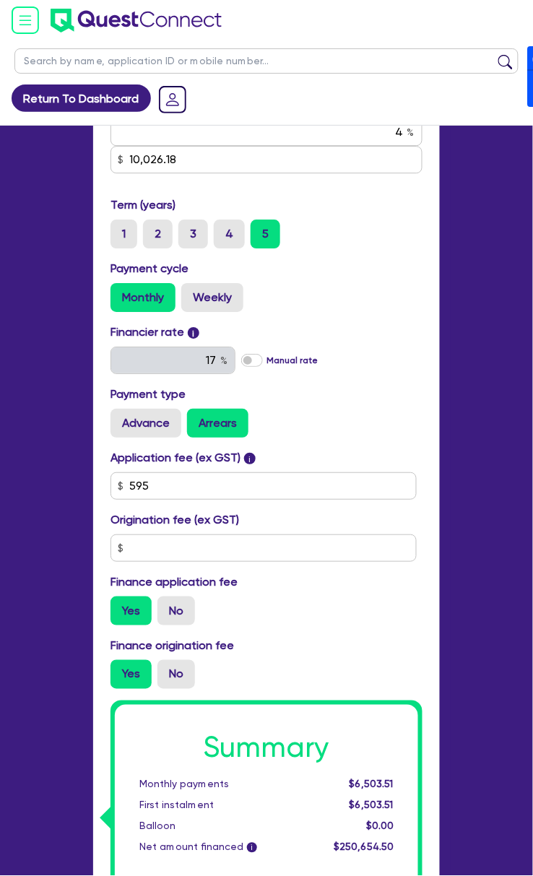
scroll to position [757, 0]
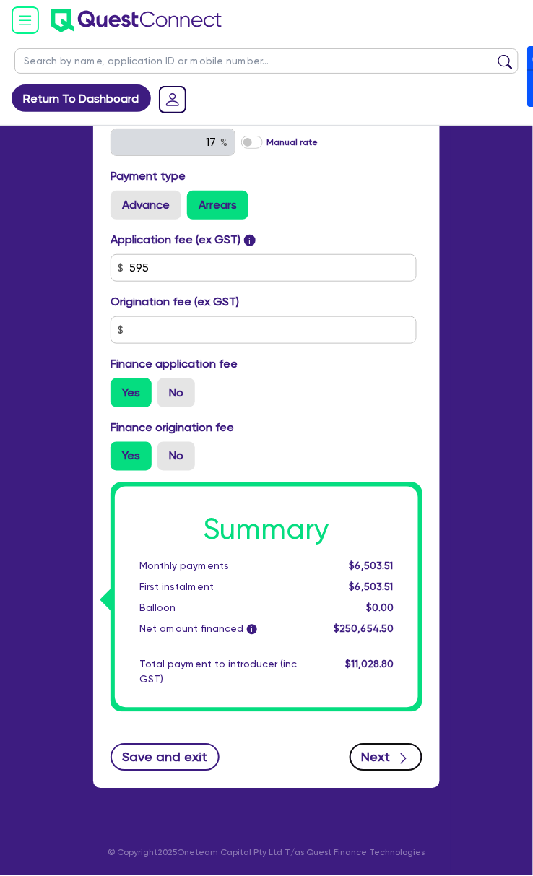
click at [378, 760] on button "Next" at bounding box center [386, 757] width 73 height 27
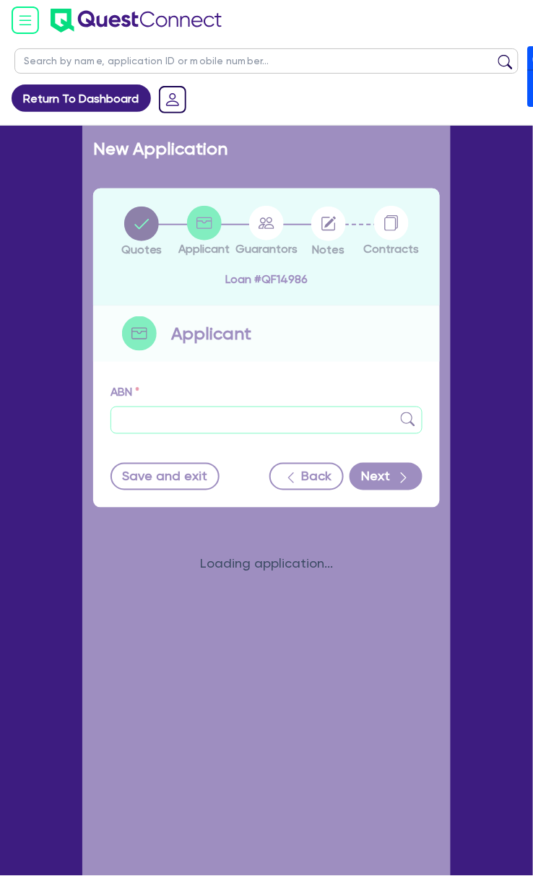
click at [163, 430] on input "text" at bounding box center [266, 420] width 312 height 27
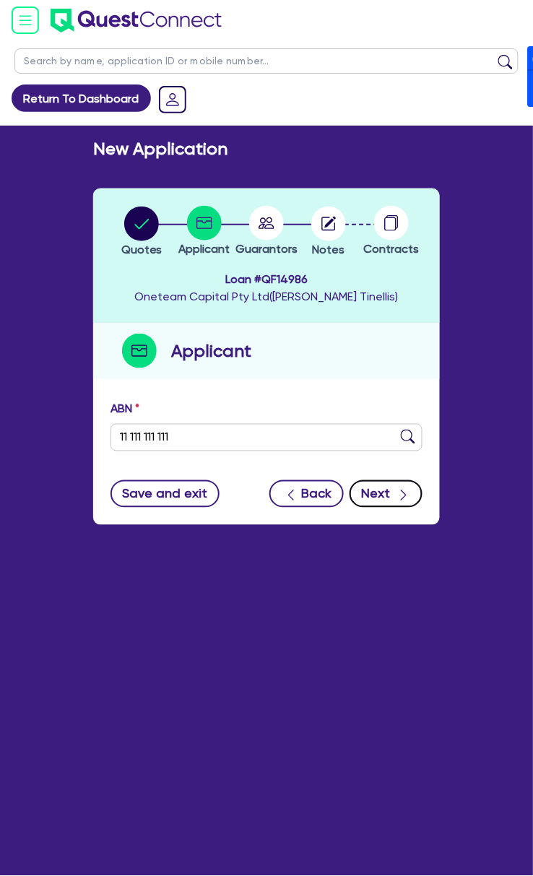
click at [400, 489] on icon "button" at bounding box center [403, 495] width 14 height 14
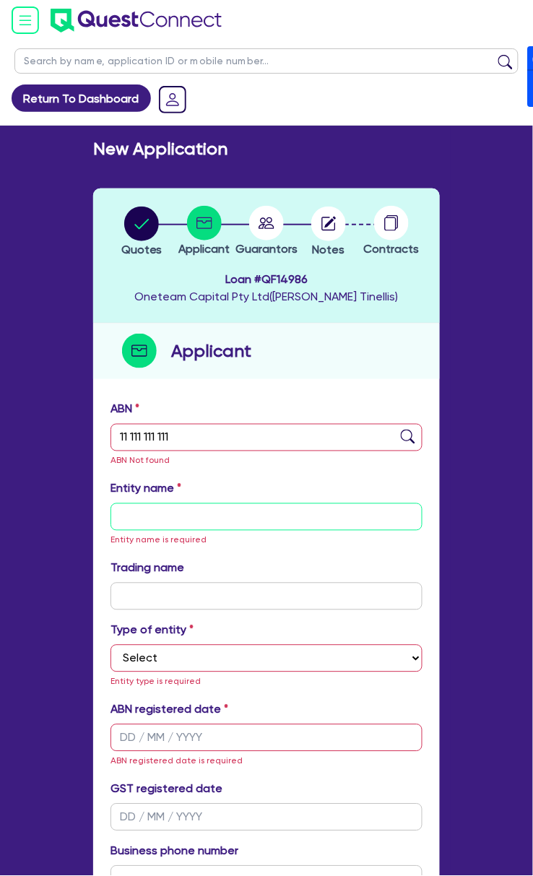
click at [196, 507] on input "text" at bounding box center [266, 516] width 312 height 27
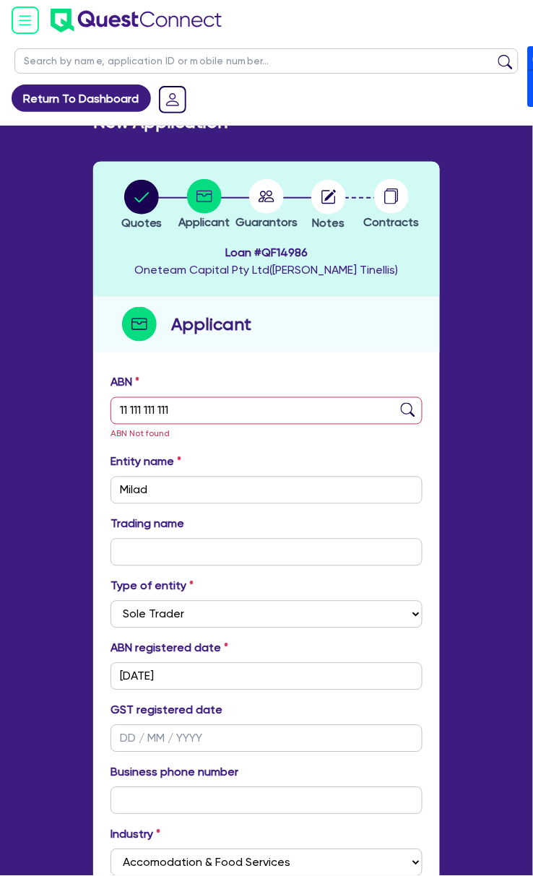
scroll to position [404, 0]
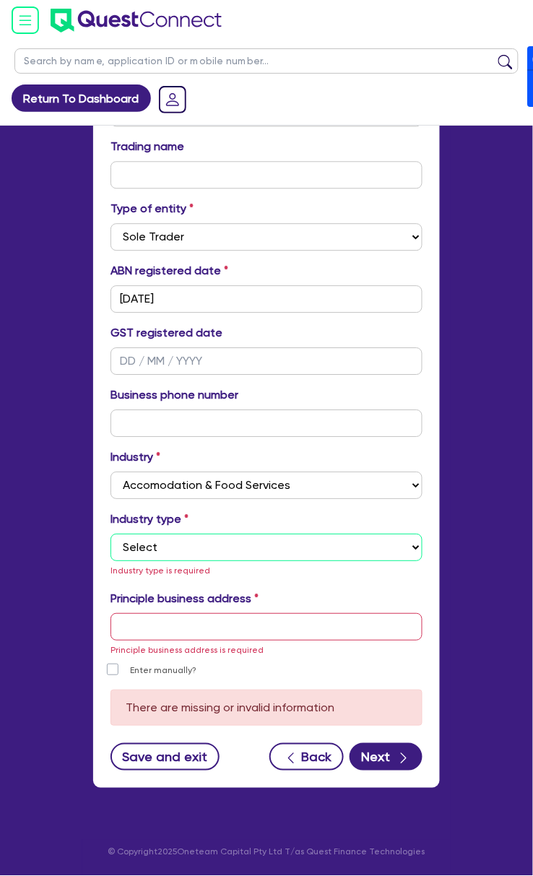
click at [188, 552] on select "Select Hotels Motels Serviced Apartments Other Short-term Accomodation Cafes Re…" at bounding box center [266, 547] width 312 height 27
click at [110, 550] on select "Select Hotels Motels Serviced Apartments Other Short-term Accomodation Cafes Re…" at bounding box center [266, 547] width 312 height 27
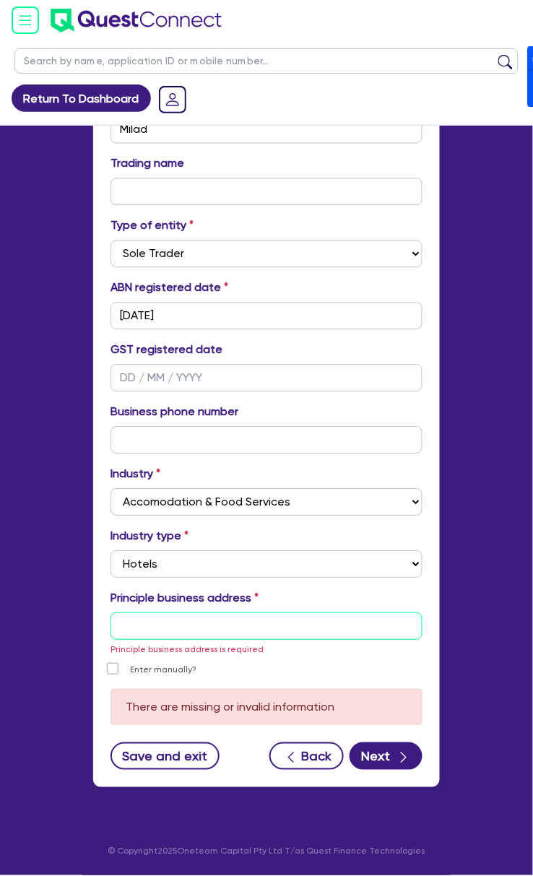
drag, startPoint x: 170, startPoint y: 621, endPoint x: 191, endPoint y: 669, distance: 51.8
click at [170, 621] on input "text" at bounding box center [266, 626] width 312 height 27
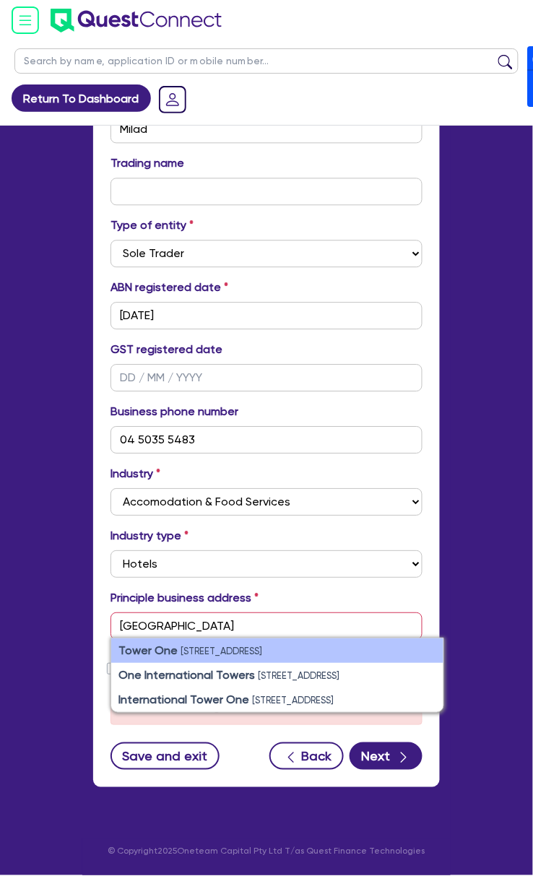
click at [207, 654] on small "[STREET_ADDRESS]" at bounding box center [222, 651] width 82 height 11
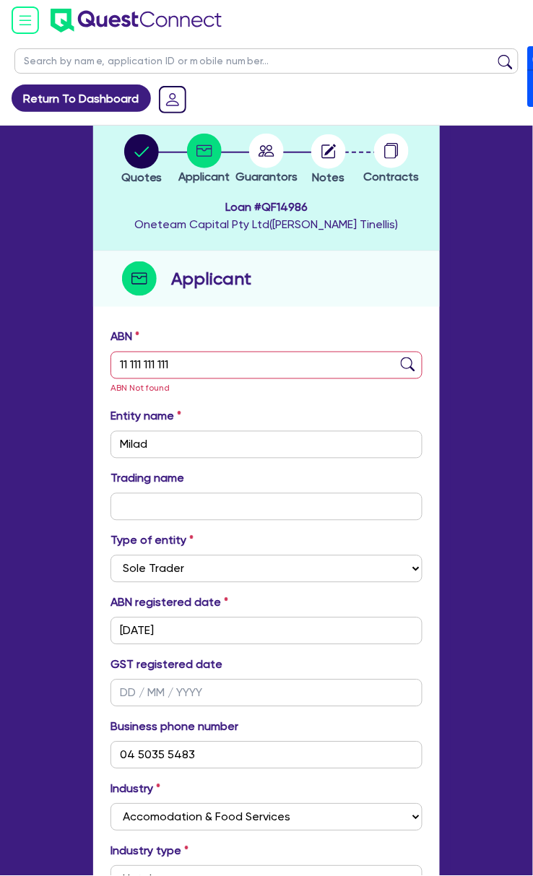
scroll to position [0, 0]
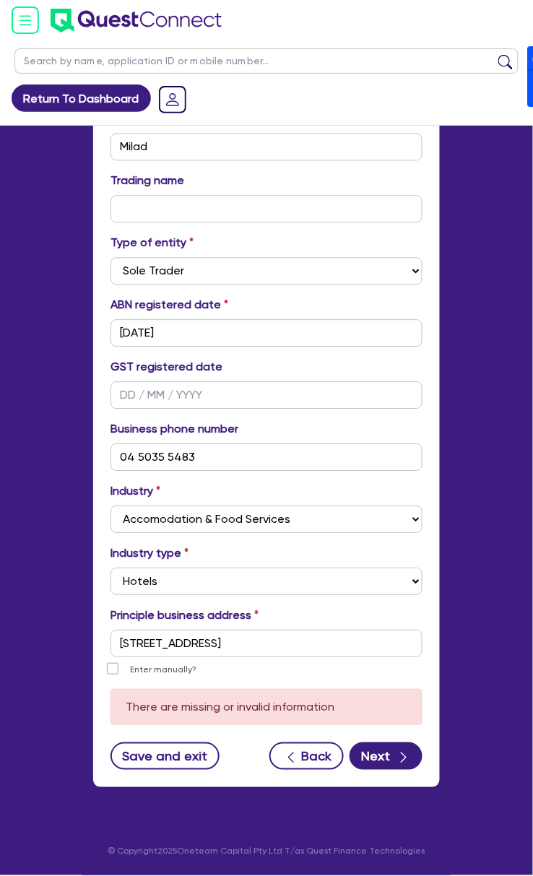
click at [373, 773] on div "ABN 11 111 111 111 ABN Not found Entity name Milad Trading name Type of entity …" at bounding box center [266, 406] width 347 height 764
click at [377, 765] on button "Next" at bounding box center [386, 756] width 73 height 27
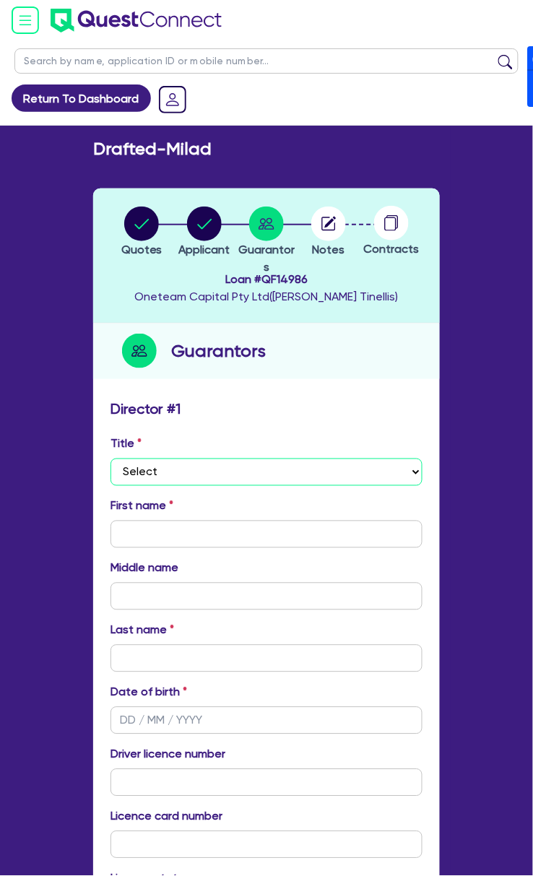
click at [261, 478] on select "Select Mr Mrs Ms Miss Dr" at bounding box center [266, 472] width 312 height 27
click at [110, 459] on select "Select Mr Mrs Ms Miss Dr" at bounding box center [266, 472] width 312 height 27
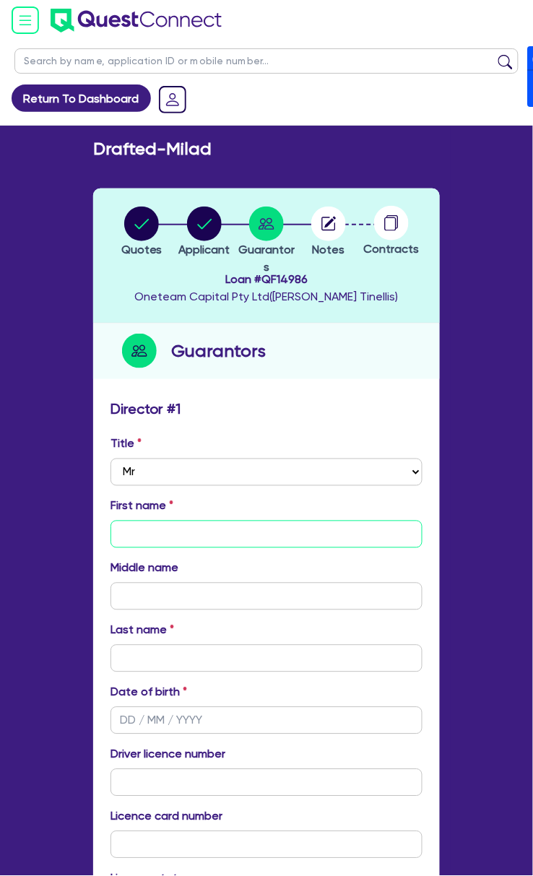
click at [181, 530] on input "text" at bounding box center [266, 534] width 312 height 27
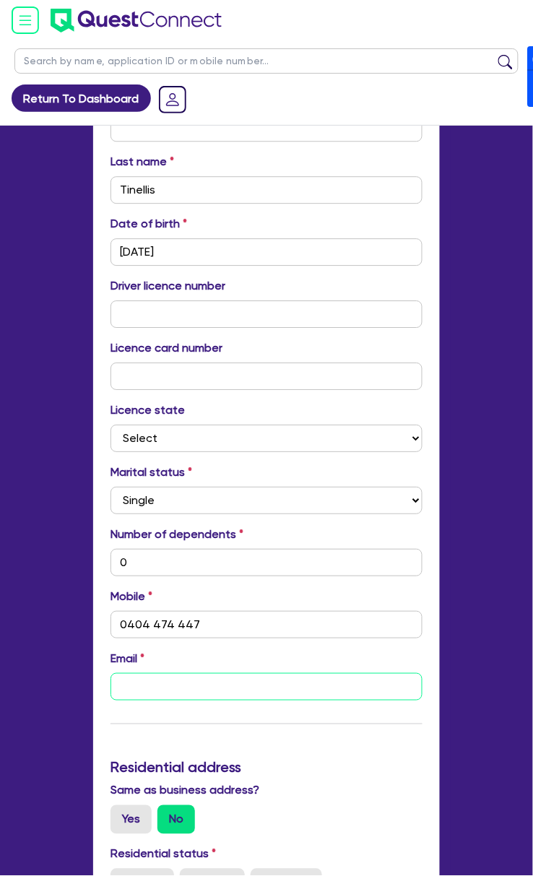
click at [172, 687] on input "email" at bounding box center [266, 686] width 312 height 27
paste input "Milad. [EMAIL_ADDRESS][DOMAIN_NAME]"
click at [154, 685] on input "Milad. [EMAIL_ADDRESS][DOMAIN_NAME]" at bounding box center [266, 686] width 312 height 27
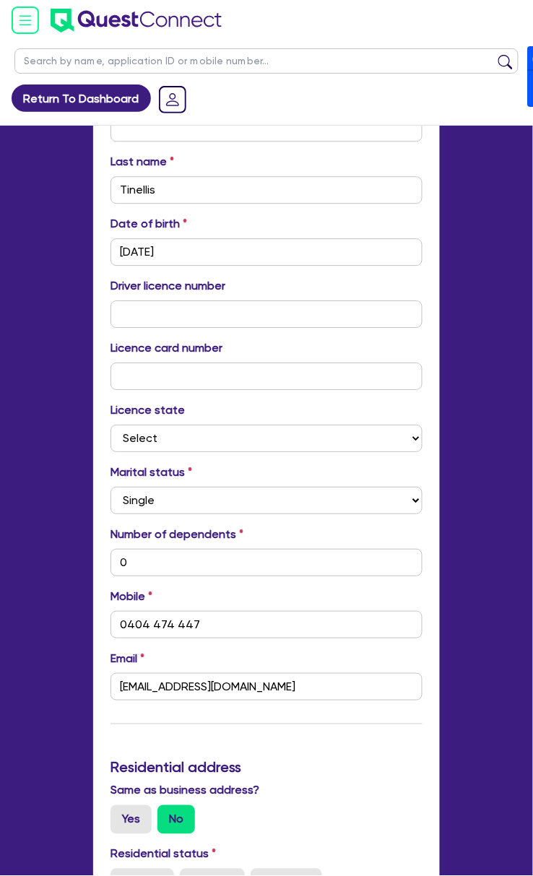
click at [339, 729] on div "Update residential status for Director #1 Boarding is only acceptable when the …" at bounding box center [266, 738] width 312 height 1613
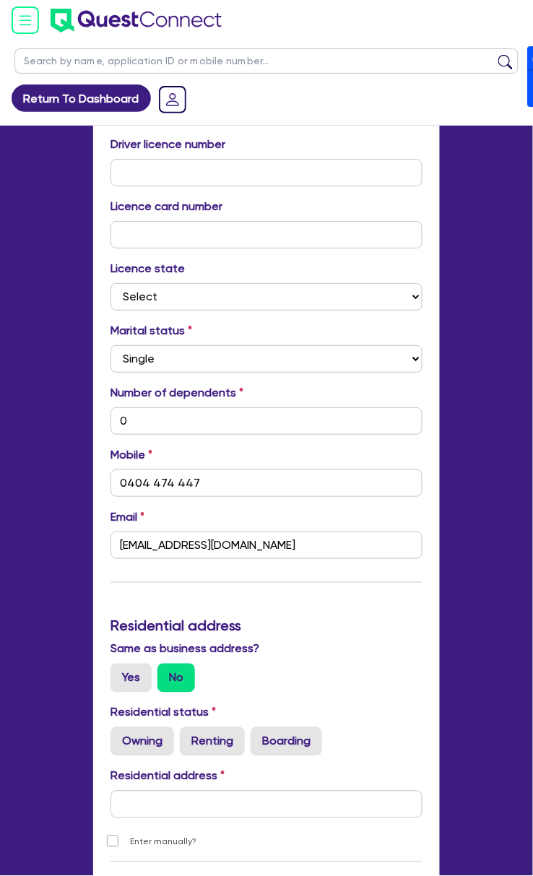
scroll to position [661, 0]
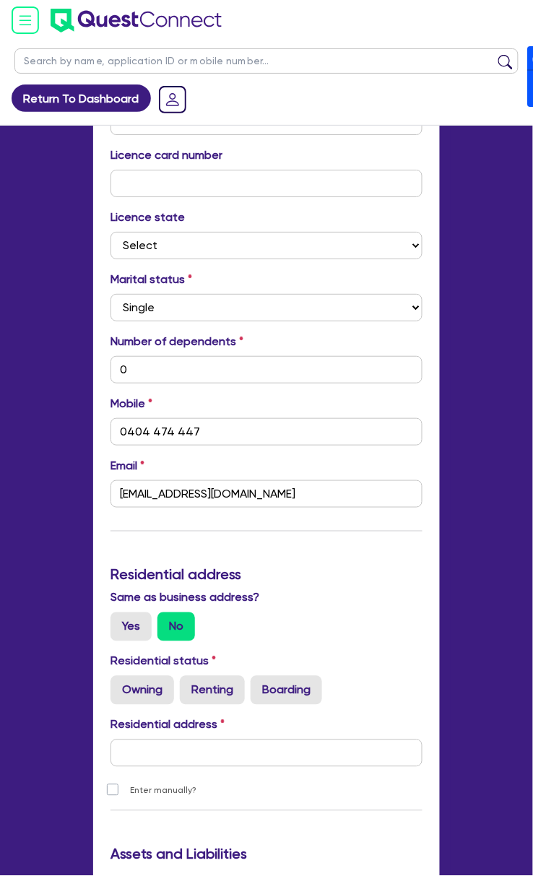
click at [105, 615] on div "Same as business address? Yes No" at bounding box center [267, 615] width 334 height 52
click at [127, 618] on label "Yes" at bounding box center [130, 626] width 41 height 29
click at [120, 618] on input "Yes" at bounding box center [114, 616] width 9 height 9
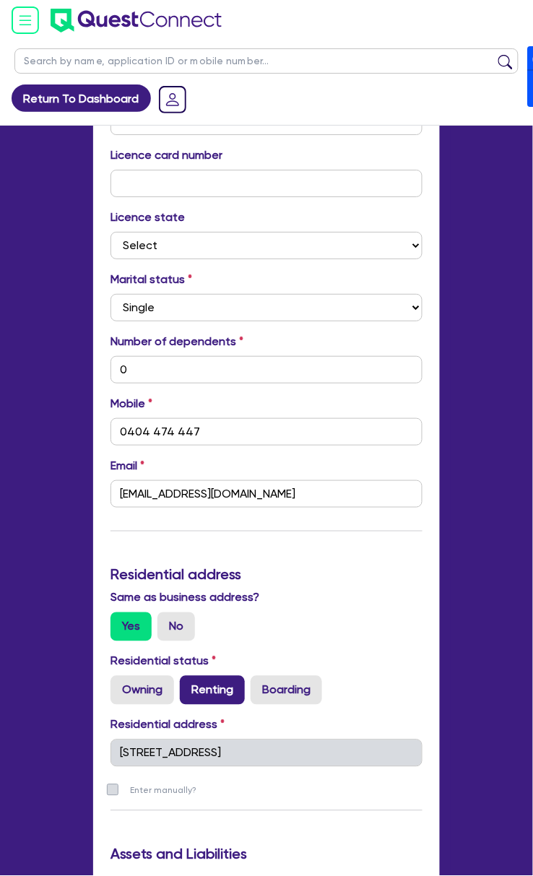
click at [191, 687] on label "Renting" at bounding box center [212, 690] width 65 height 29
click at [189, 685] on input "Renting" at bounding box center [184, 680] width 9 height 9
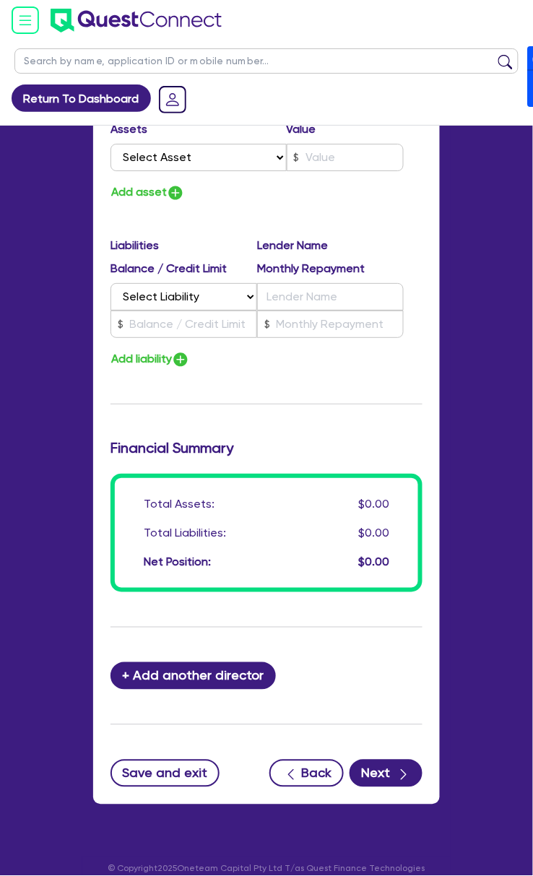
scroll to position [1438, 0]
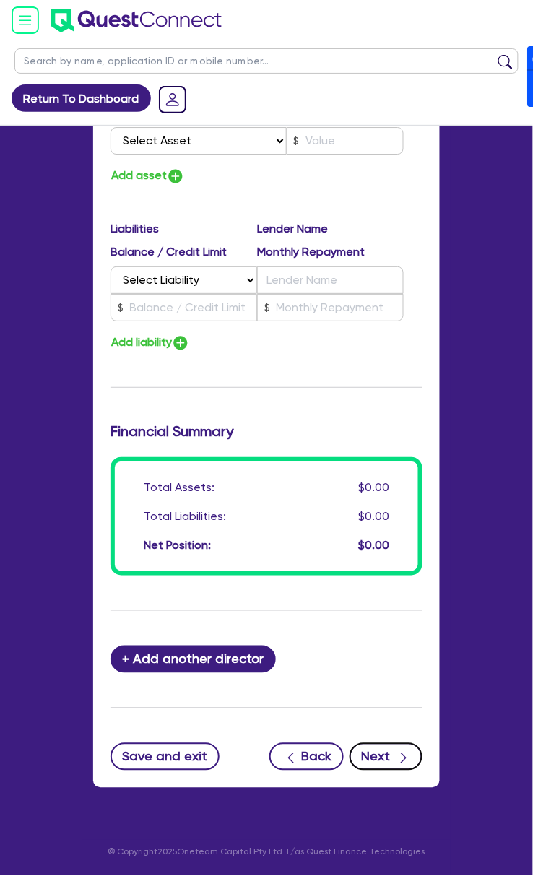
click at [382, 758] on button "Next" at bounding box center [386, 756] width 73 height 27
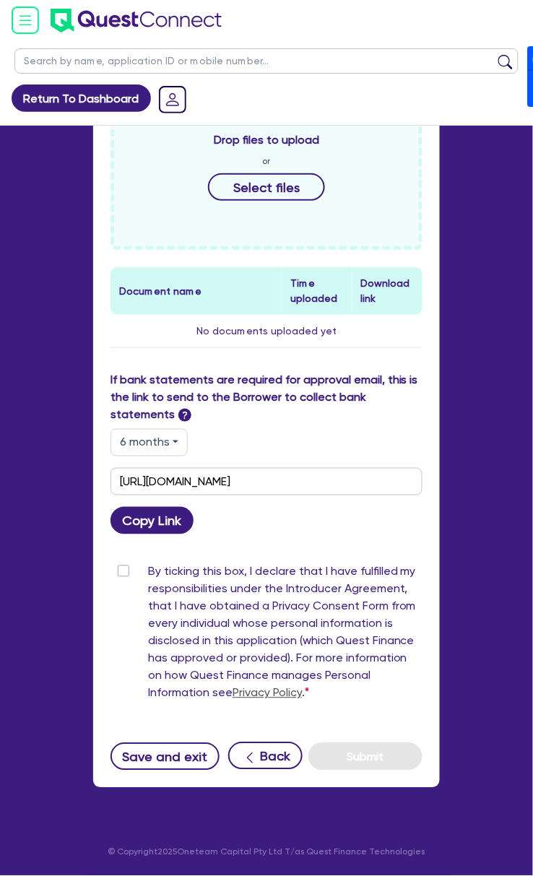
scroll to position [769, 0]
click at [172, 441] on button "6 months" at bounding box center [148, 442] width 77 height 27
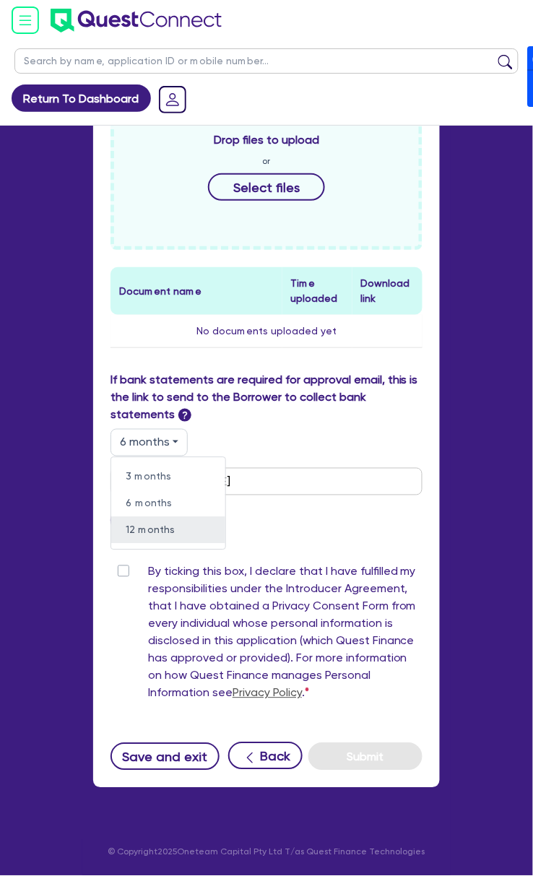
click at [162, 533] on link "12 months" at bounding box center [168, 530] width 114 height 27
click at [152, 518] on button "Copy Link" at bounding box center [151, 520] width 83 height 27
click at [159, 521] on button "Copy Link" at bounding box center [151, 520] width 83 height 27
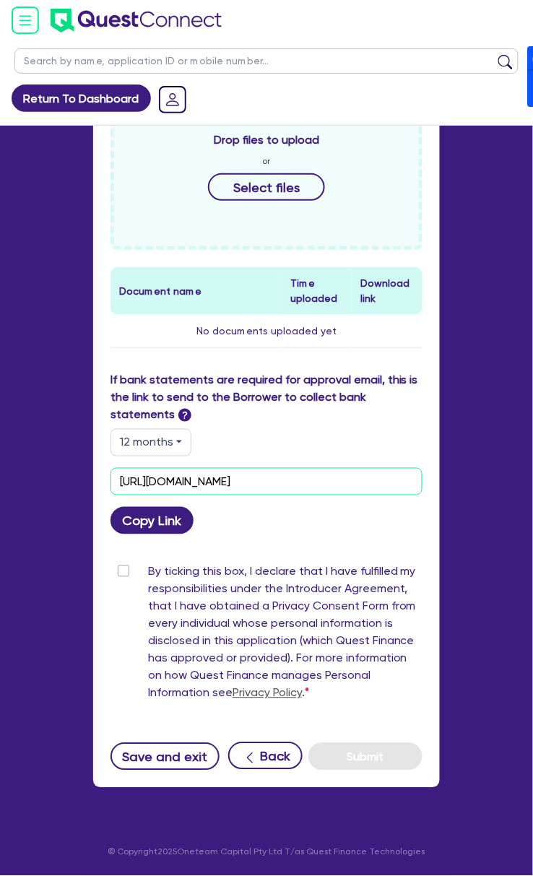
click at [376, 478] on input "[URL][DOMAIN_NAME]" at bounding box center [266, 481] width 312 height 27
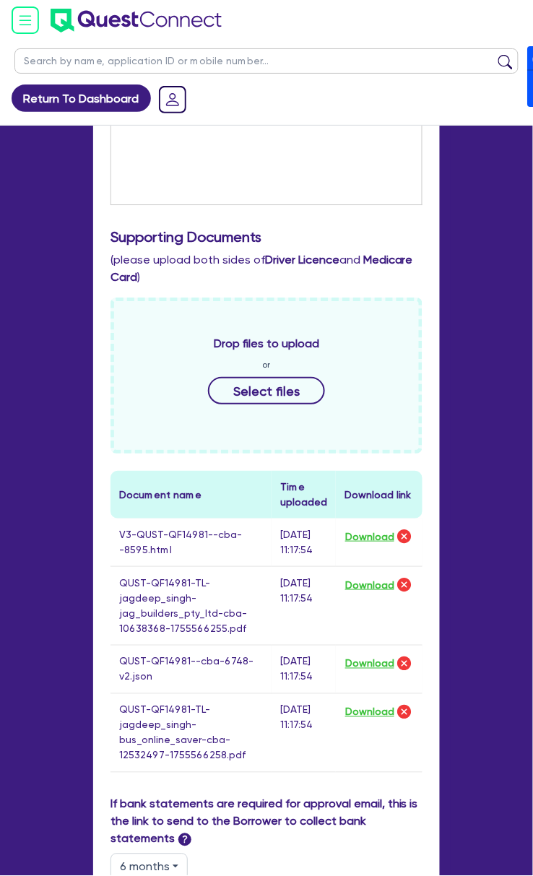
scroll to position [578, 0]
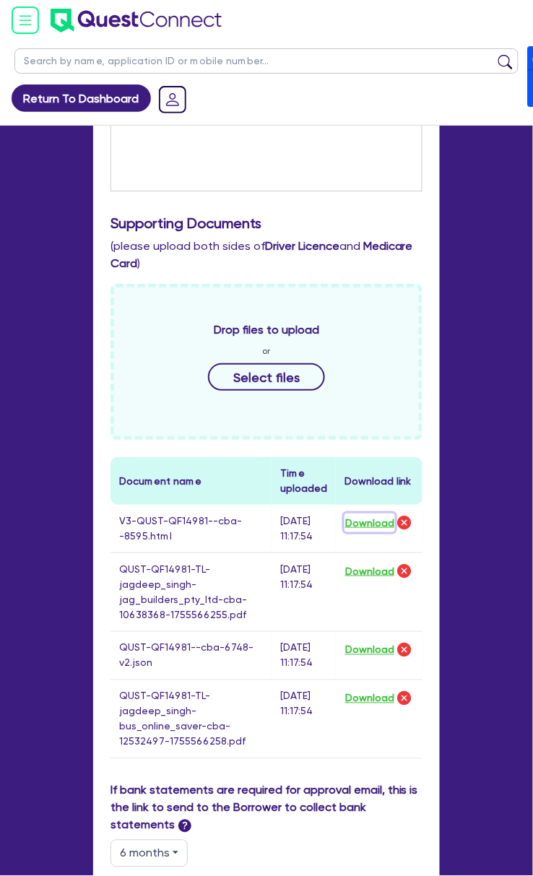
click at [367, 526] on button "Download" at bounding box center [369, 522] width 51 height 19
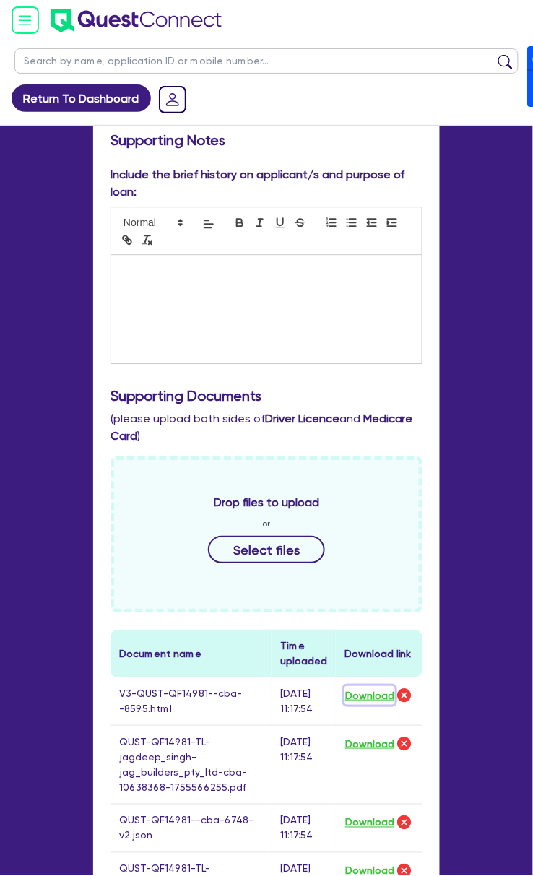
scroll to position [0, 0]
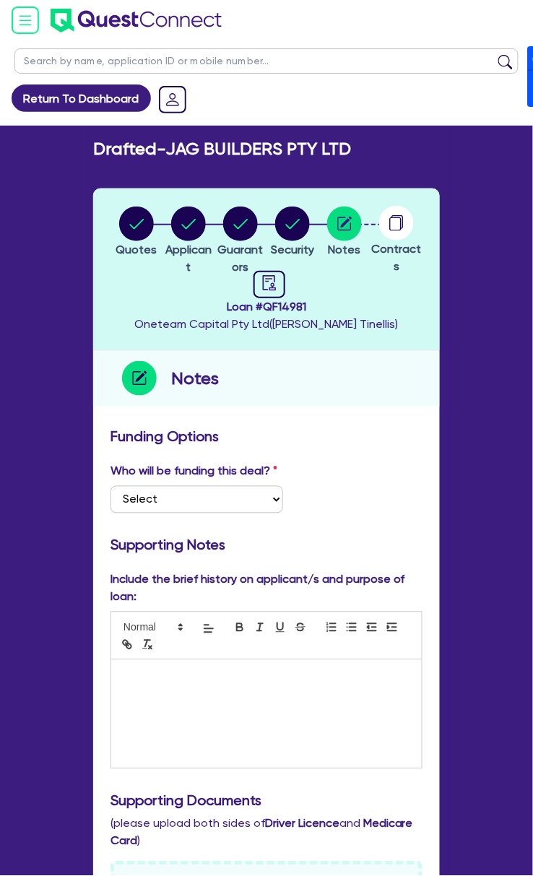
click at [284, 309] on span "Loan # QF14981" at bounding box center [267, 306] width 264 height 17
copy span "QF14981"
drag, startPoint x: 173, startPoint y: 147, endPoint x: 350, endPoint y: 145, distance: 176.2
click at [350, 145] on h2 "Drafted - JAG BUILDERS PTY LTD" at bounding box center [222, 149] width 258 height 21
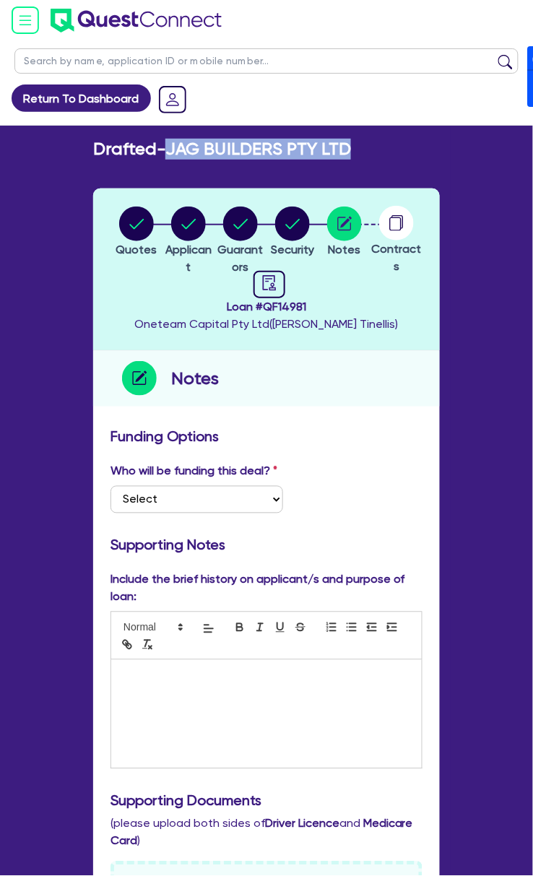
copy h2 "JAG BUILDERS PTY LTD"
